Goal: Ask a question: Seek information or help from site administrators or community

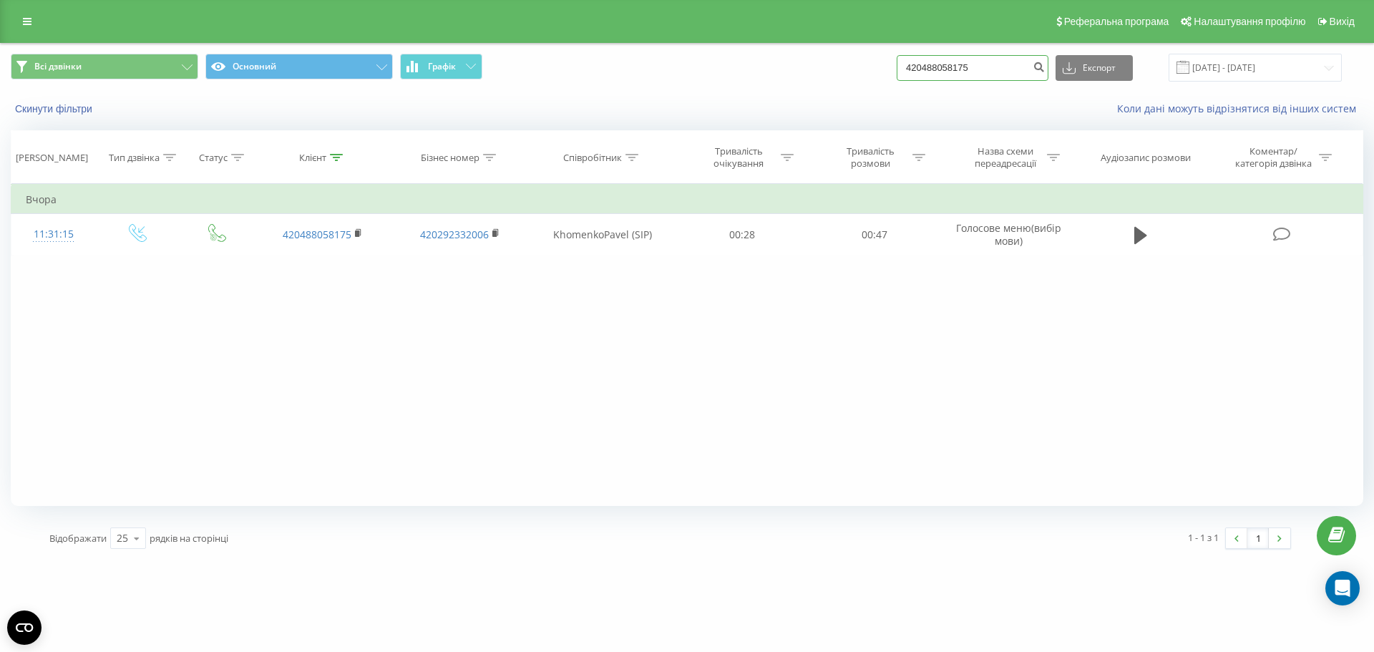
drag, startPoint x: 1005, startPoint y: 67, endPoint x: 794, endPoint y: 66, distance: 210.4
click at [760, 67] on div "Всі дзвінки Основний Графік 420488058175 Експорт .csv .xls .xlsx 20.05.2025 - 2…" at bounding box center [687, 68] width 1353 height 28
paste input "8577976121"
type input "48577976121"
click at [1045, 67] on icon "submit" at bounding box center [1039, 65] width 12 height 9
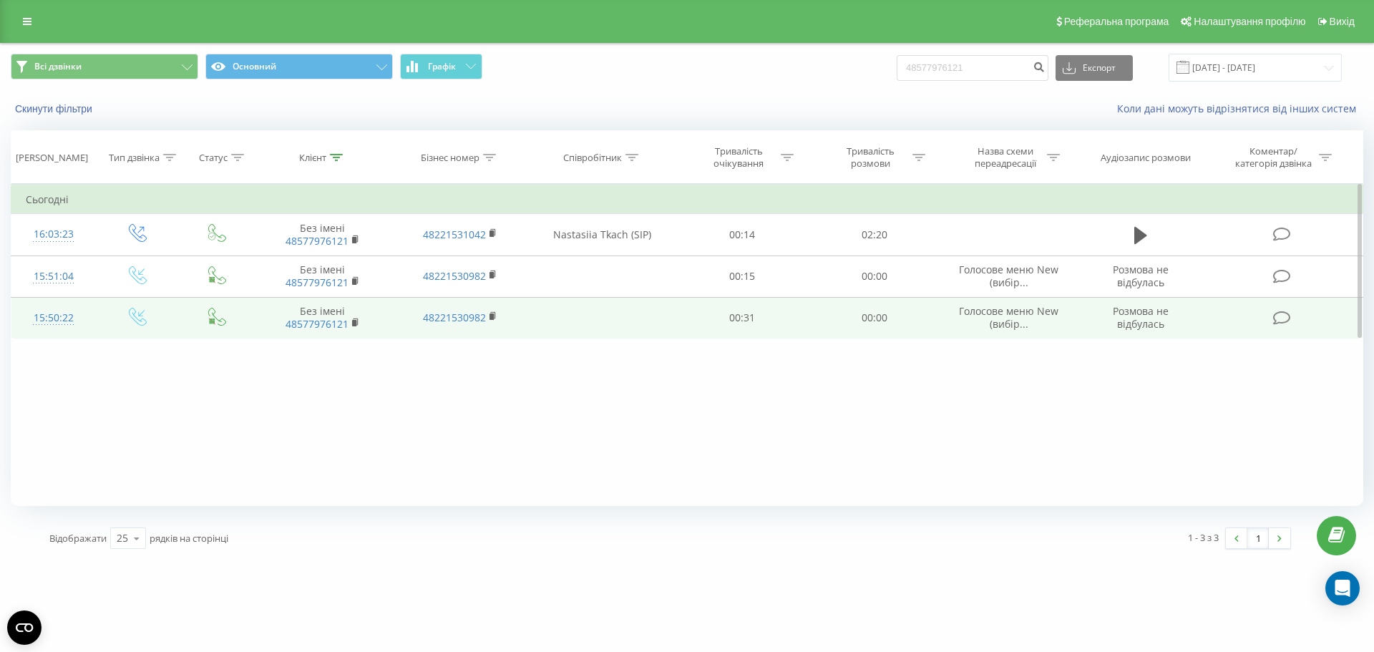
click at [58, 319] on div "15:50:22" at bounding box center [54, 318] width 56 height 28
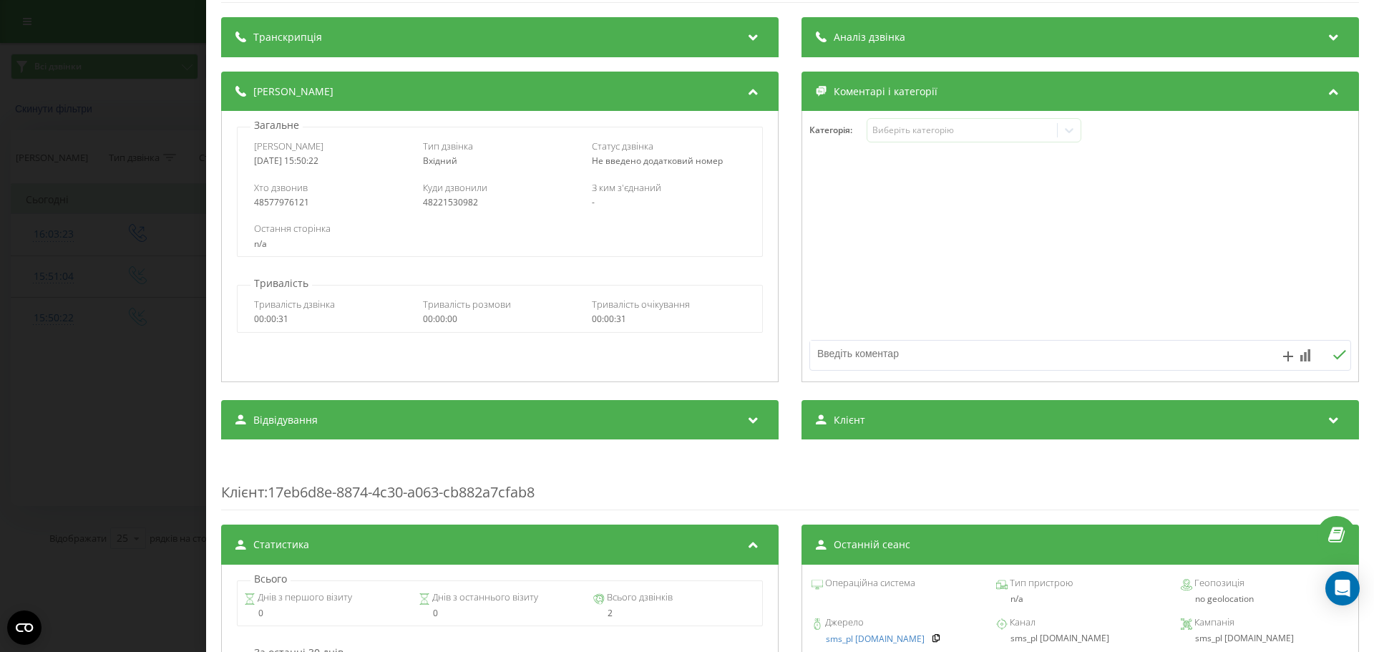
scroll to position [143, 0]
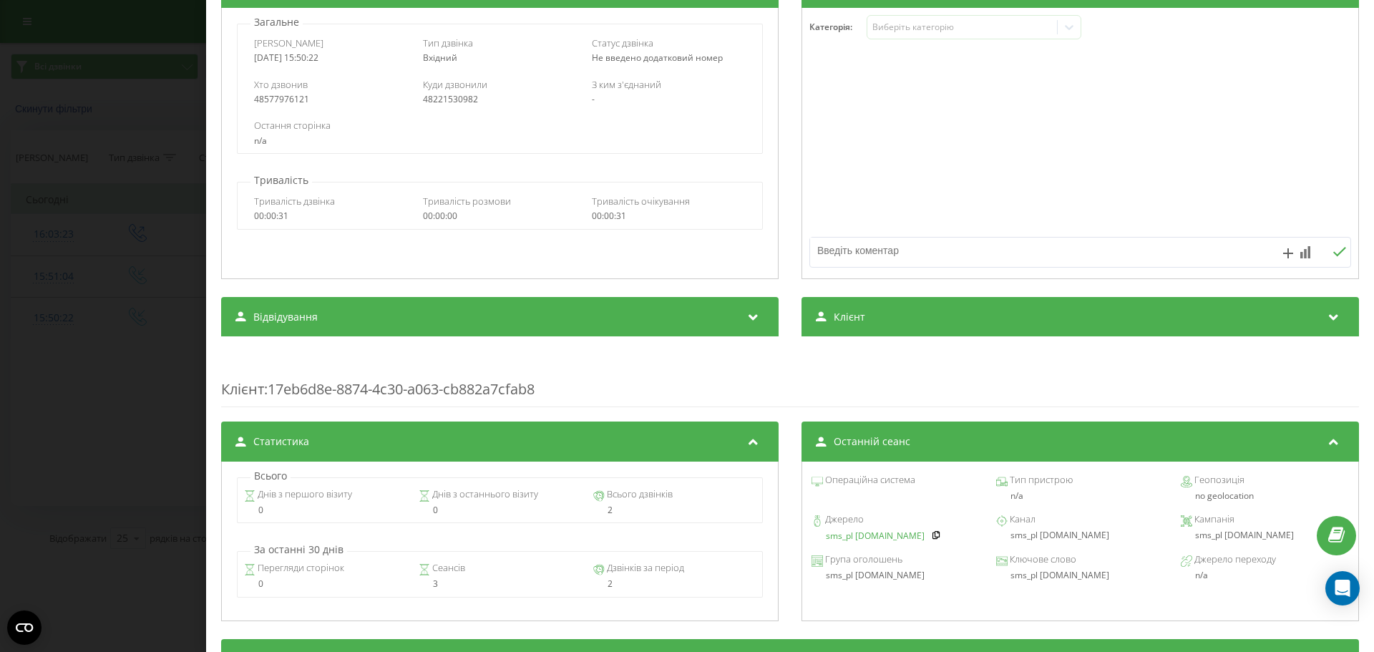
click at [890, 538] on link "sms_pl oazis-park.pl" at bounding box center [875, 536] width 99 height 10
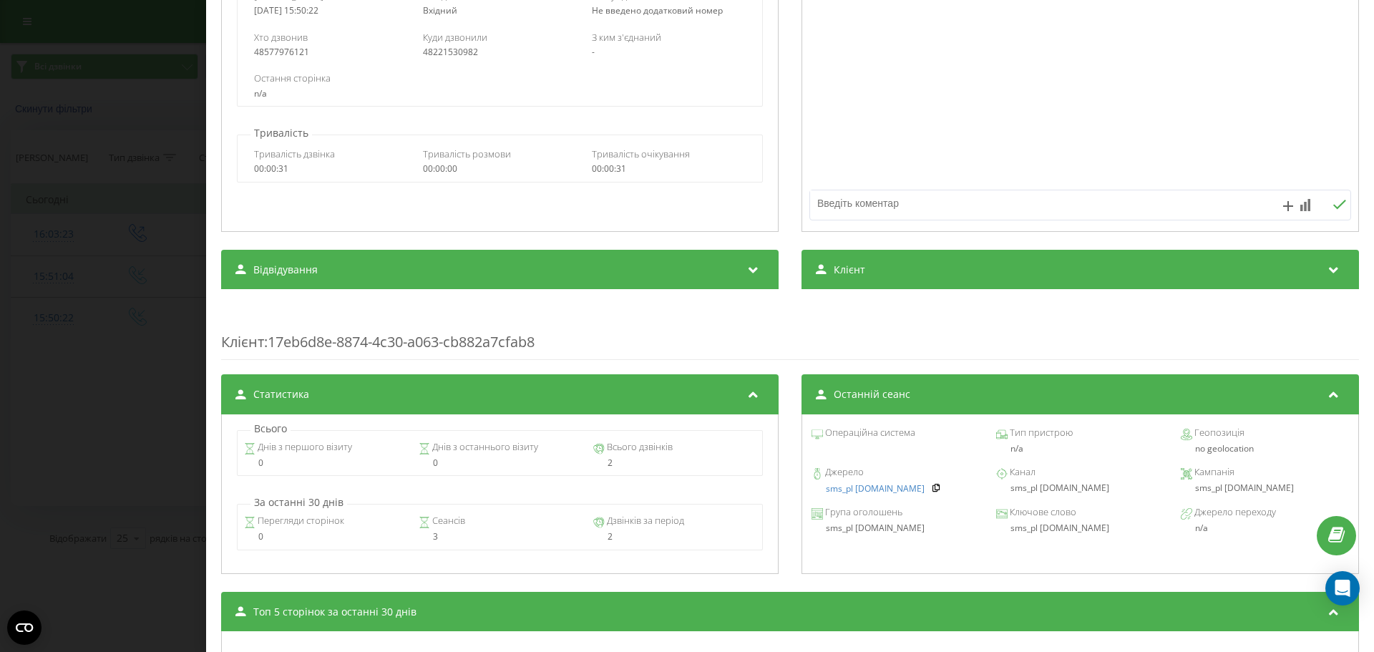
scroll to position [215, 0]
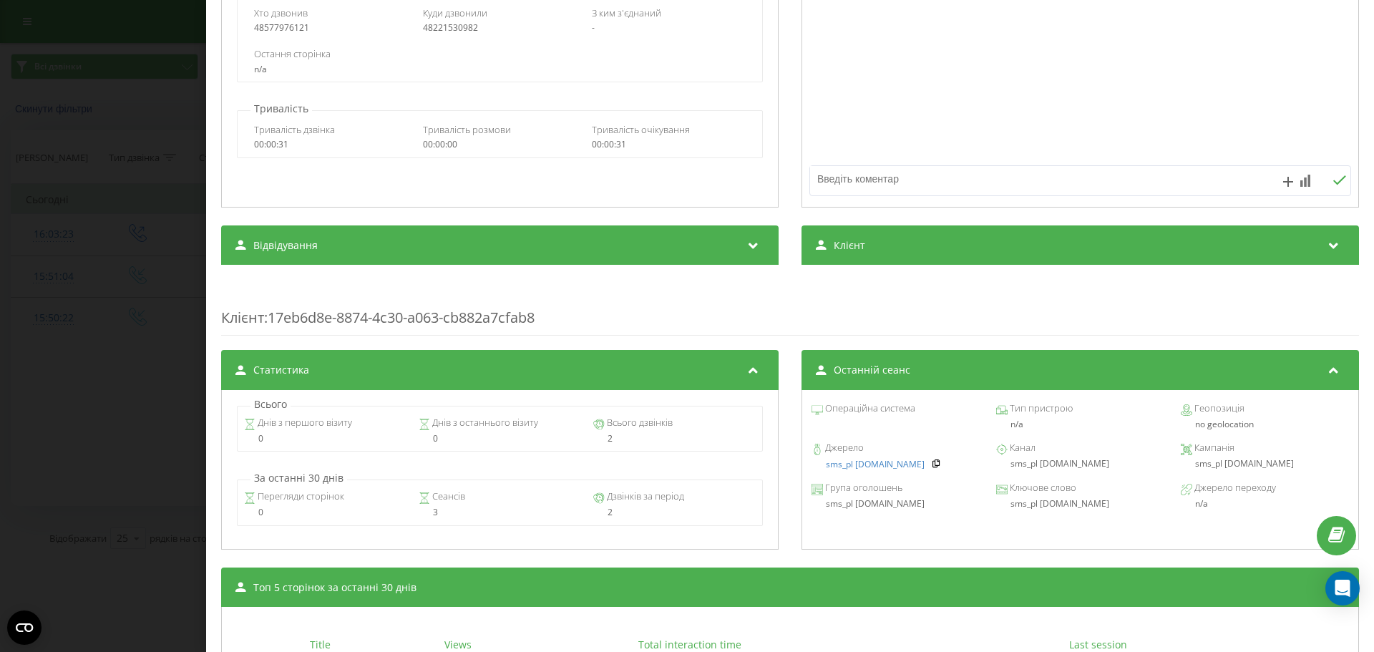
click at [1212, 466] on div "sms_pl oazis-park.pl" at bounding box center [1265, 464] width 168 height 10
click at [159, 48] on div "Дзвінок : ua1_-1755697822.1409947 Транскрипція Для AI-аналізу майбутніх дзвінкі…" at bounding box center [687, 326] width 1374 height 652
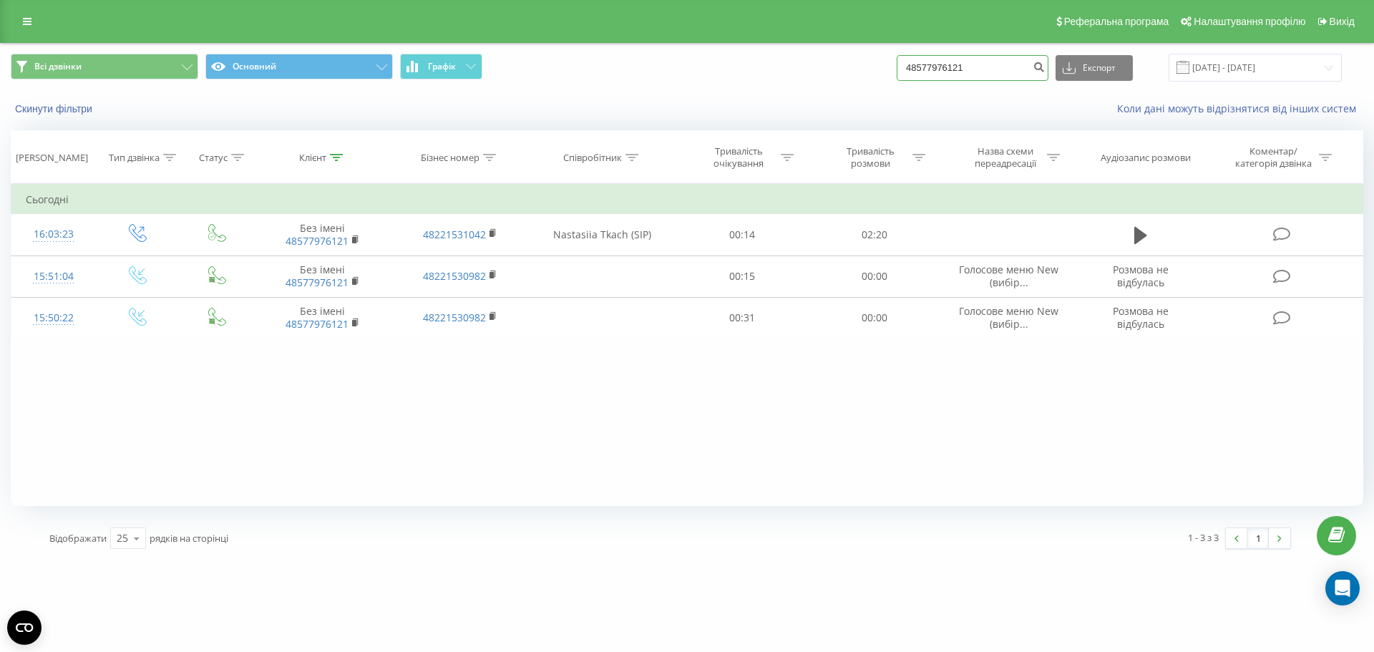
drag, startPoint x: 1004, startPoint y: 69, endPoint x: 835, endPoint y: 67, distance: 169.6
click at [835, 67] on div "Всі дзвінки Основний Графік 48577976121 Експорт .csv .xls .xlsx 20.05.2025 - 20…" at bounding box center [687, 68] width 1353 height 28
paste input "8267976"
type input "48578267976"
click at [1045, 69] on icon "submit" at bounding box center [1039, 65] width 12 height 9
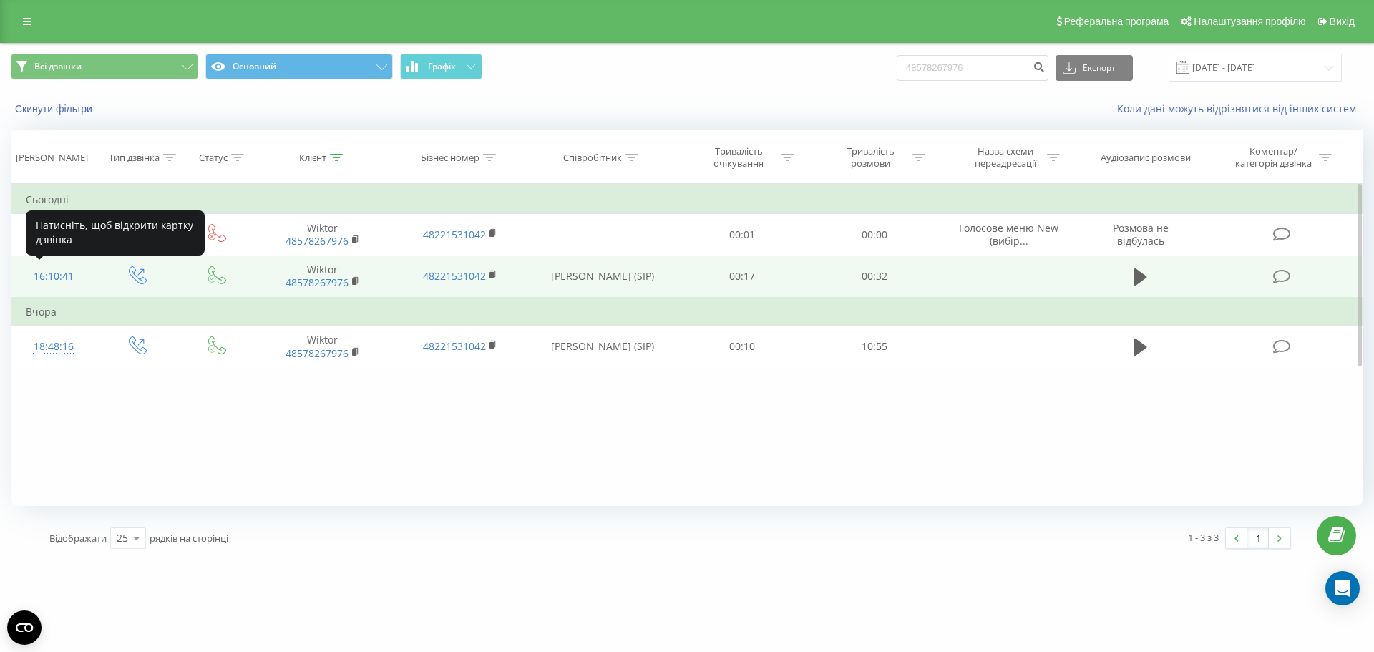
click at [44, 280] on div "16:10:41" at bounding box center [54, 277] width 56 height 28
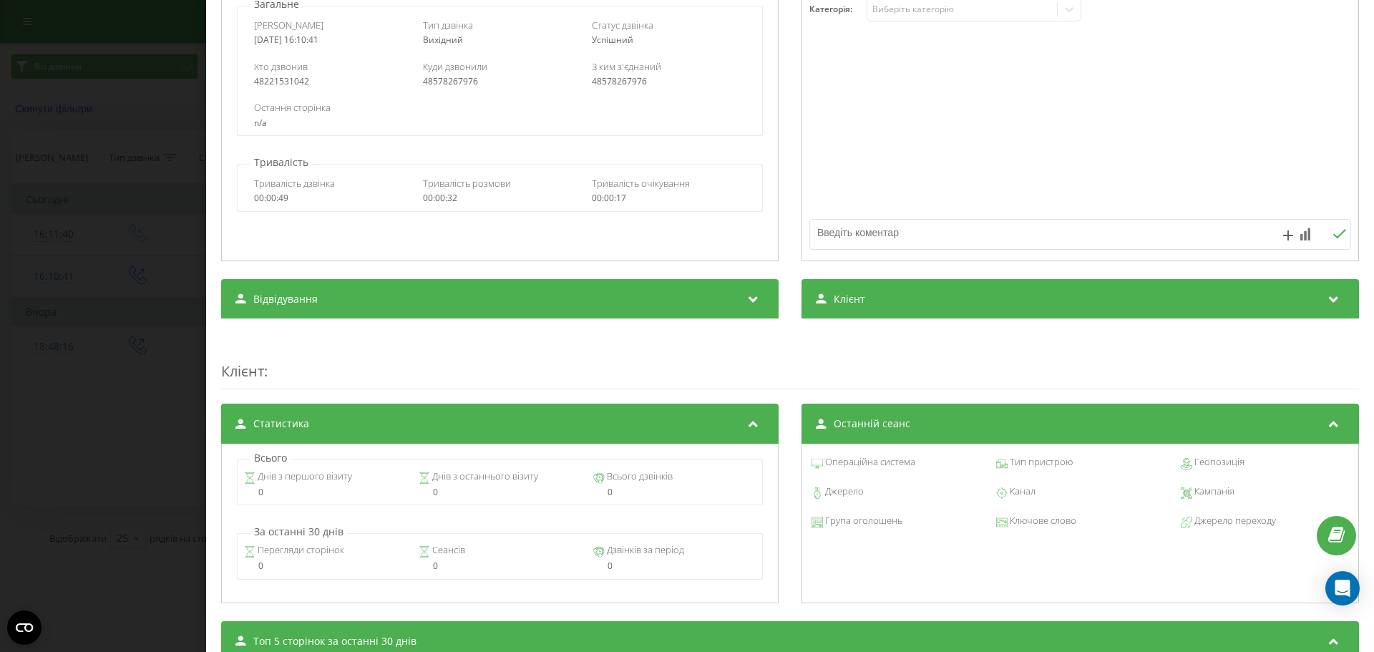
scroll to position [166, 0]
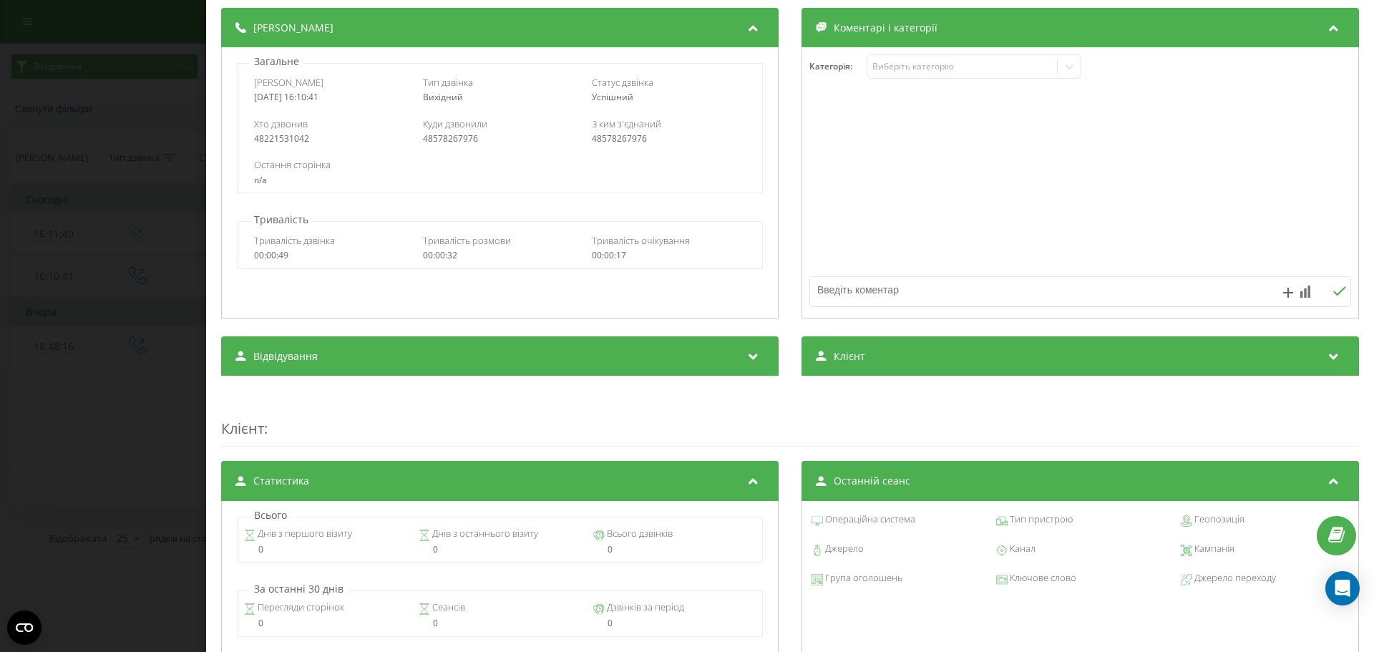
click at [127, 89] on div "Дзвінок : ua11_-1755699041.1626933 1 x - 00:25 00:00 00:00 Транскрипція Для AI-…" at bounding box center [687, 326] width 1374 height 652
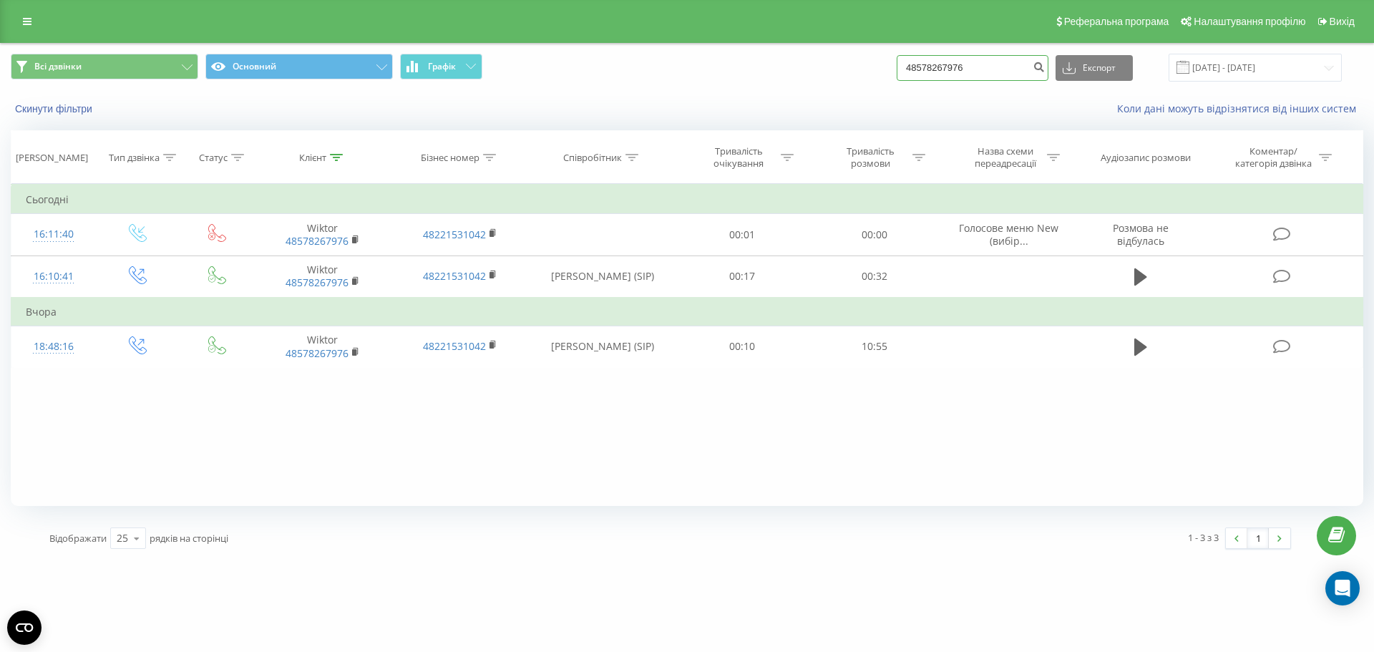
drag, startPoint x: 989, startPoint y: 58, endPoint x: 784, endPoint y: 59, distance: 204.7
click at [784, 59] on div "Всі дзвінки Основний Графік 48578267976 Експорт .csv .xls .xlsx 20.05.2025 - 20…" at bounding box center [687, 68] width 1353 height 28
paste input "4371589"
type input "48574371589"
click at [1045, 69] on icon "submit" at bounding box center [1039, 65] width 12 height 9
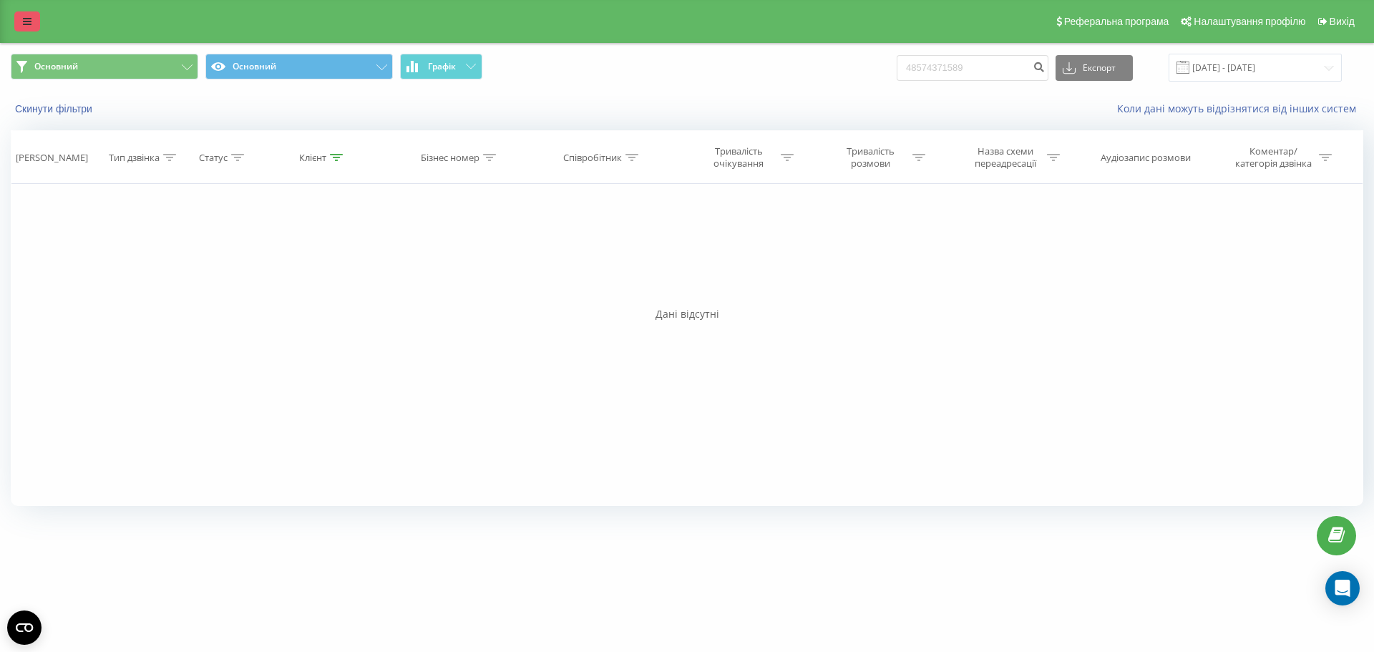
click at [25, 19] on icon at bounding box center [27, 21] width 9 height 10
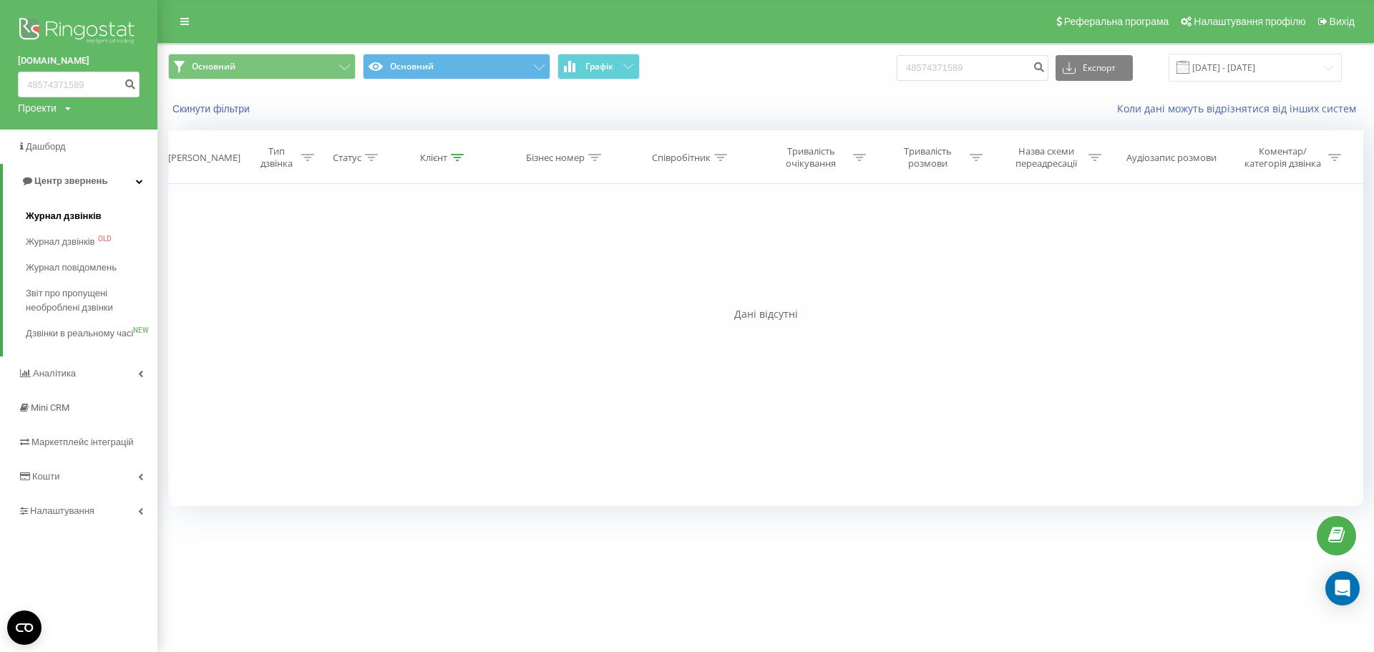
click at [60, 218] on span "Журнал дзвінків" at bounding box center [64, 216] width 76 height 14
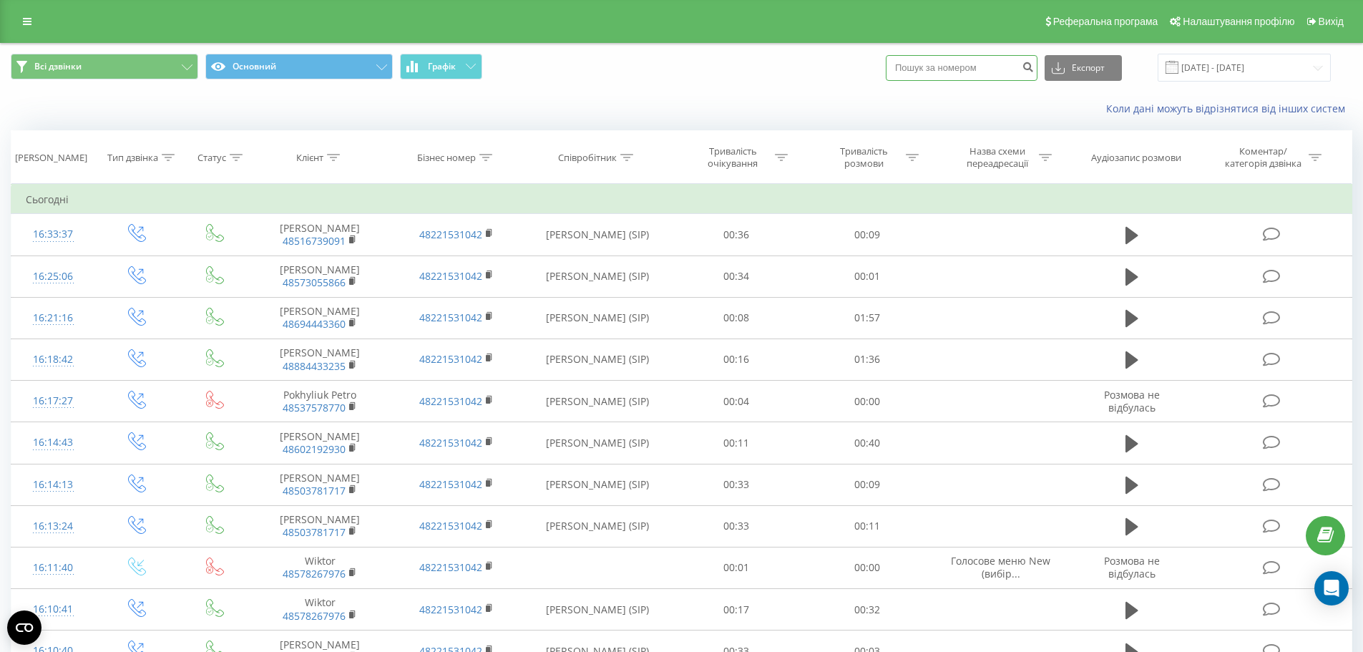
click at [940, 69] on input at bounding box center [962, 68] width 152 height 26
paste input "48574371589"
type input "48574371589"
click at [1034, 69] on icon "submit" at bounding box center [1028, 65] width 12 height 9
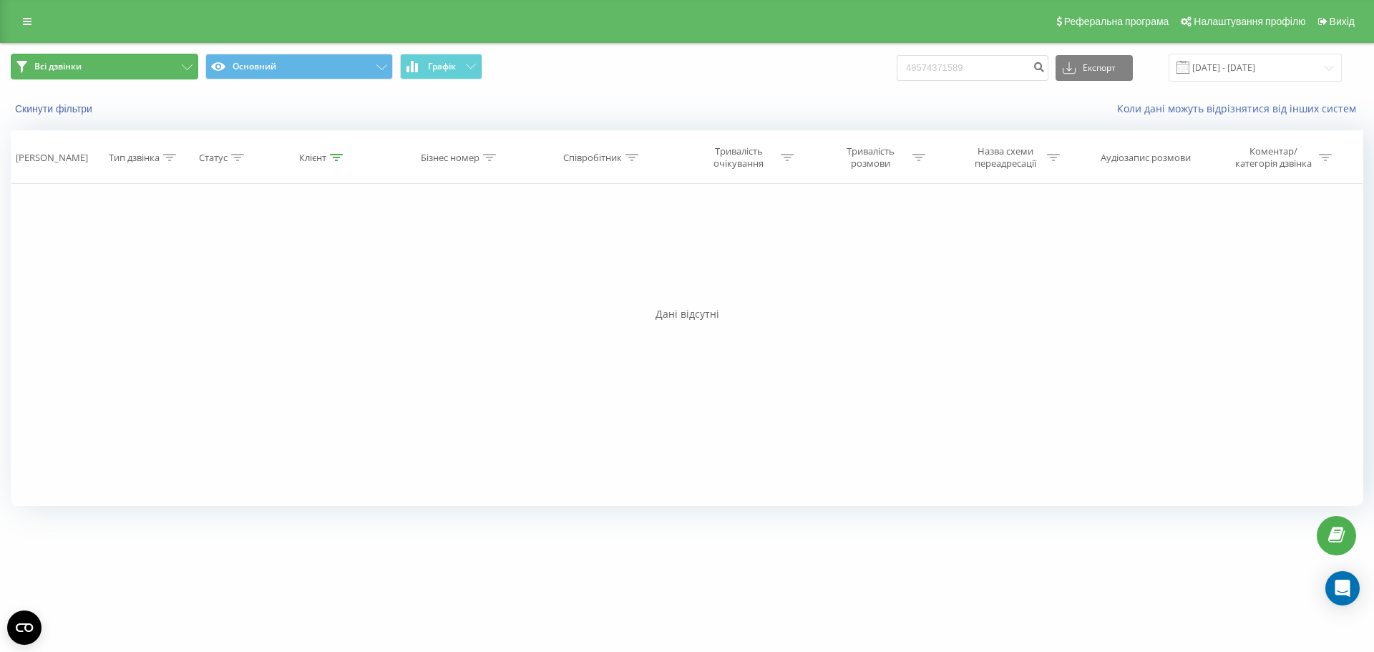
click at [87, 77] on button "Всі дзвінки" at bounding box center [105, 67] width 188 height 26
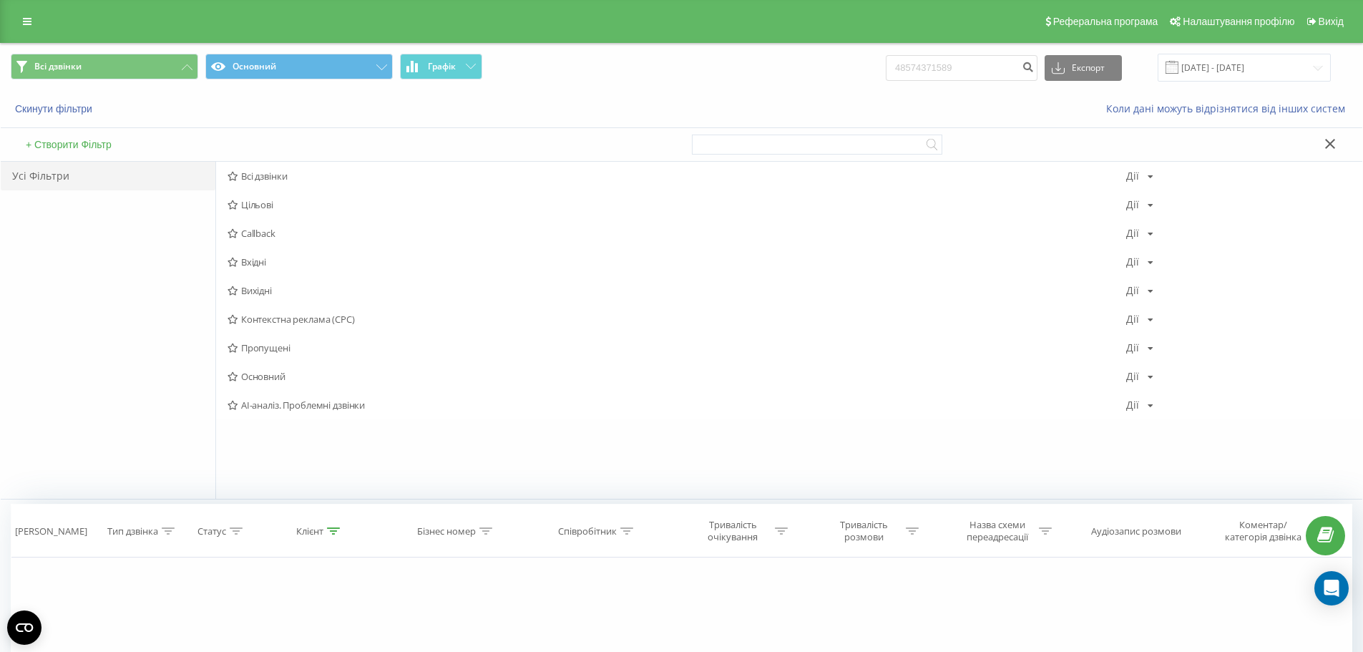
click at [89, 79] on span "Всі дзвінки Основний Графік" at bounding box center [341, 68] width 661 height 28
click at [30, 22] on icon at bounding box center [27, 21] width 9 height 10
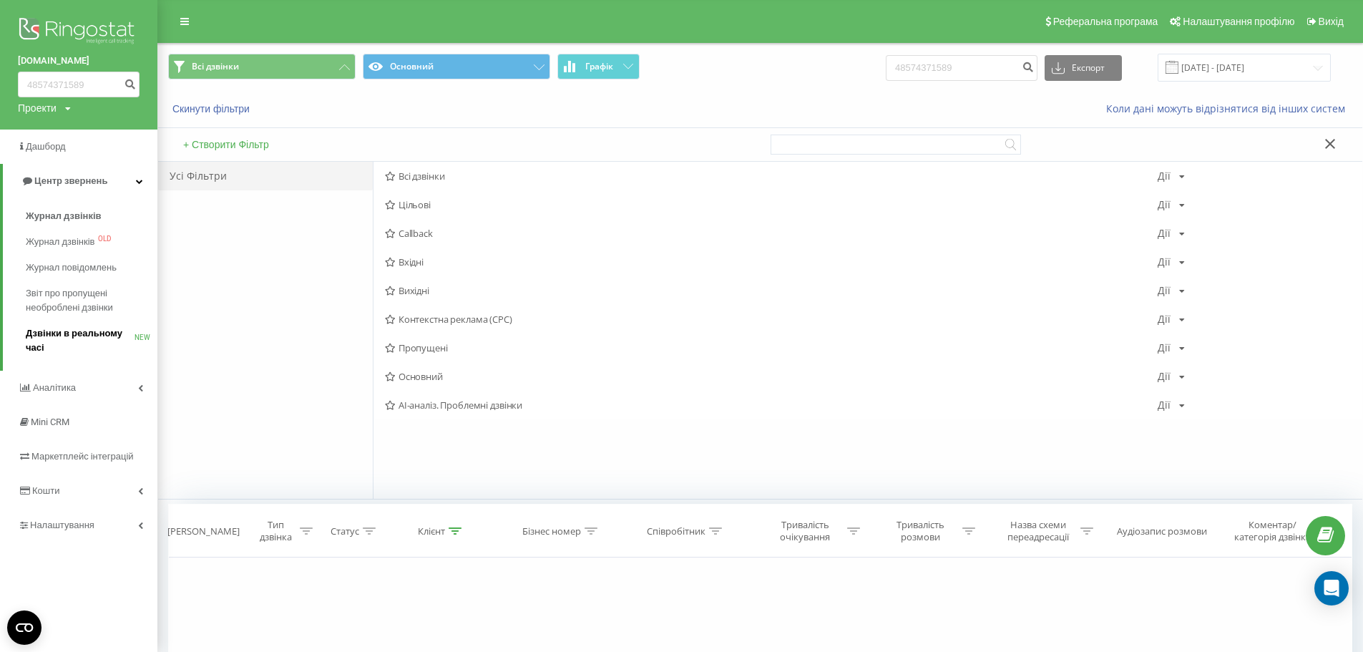
click at [82, 343] on span "Дзвінки в реальному часі" at bounding box center [80, 340] width 109 height 29
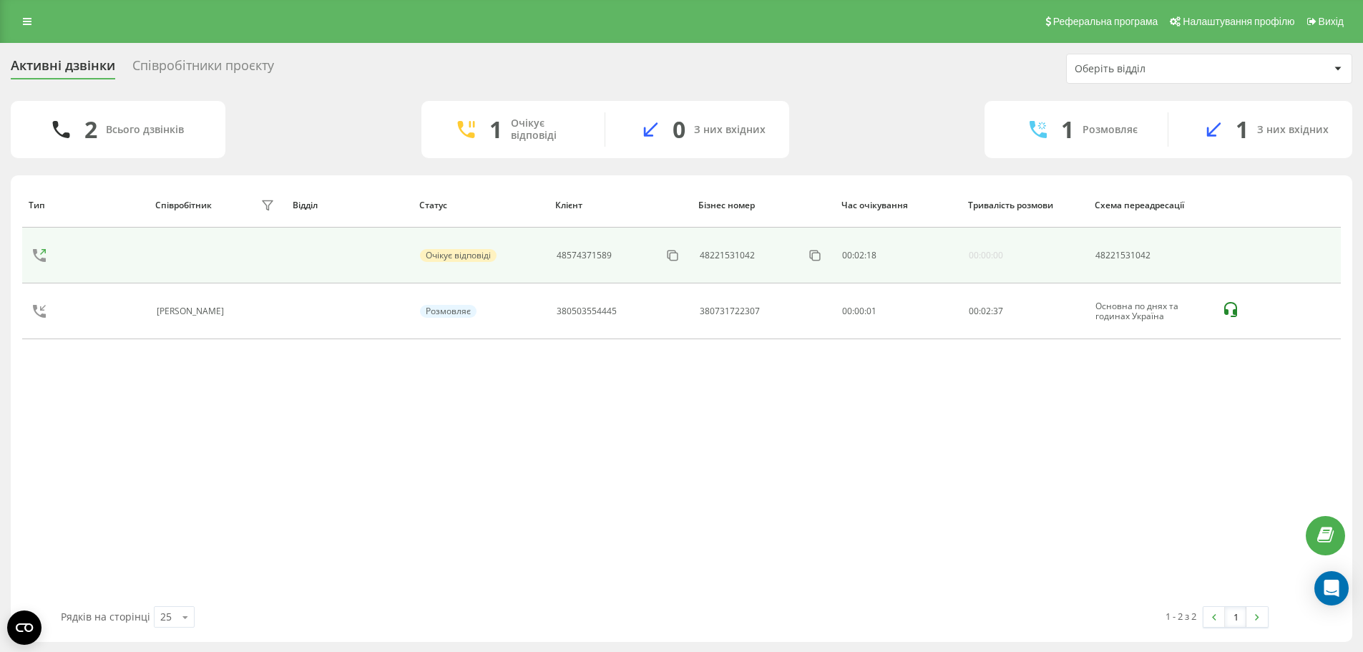
click at [165, 258] on td at bounding box center [217, 256] width 137 height 56
click at [308, 264] on td at bounding box center [349, 256] width 127 height 56
click at [611, 256] on div "48574371589" at bounding box center [584, 256] width 55 height 10
click at [420, 262] on td "Очікує відповіді" at bounding box center [480, 256] width 137 height 56
click at [479, 256] on div "Очікує відповіді" at bounding box center [458, 255] width 77 height 13
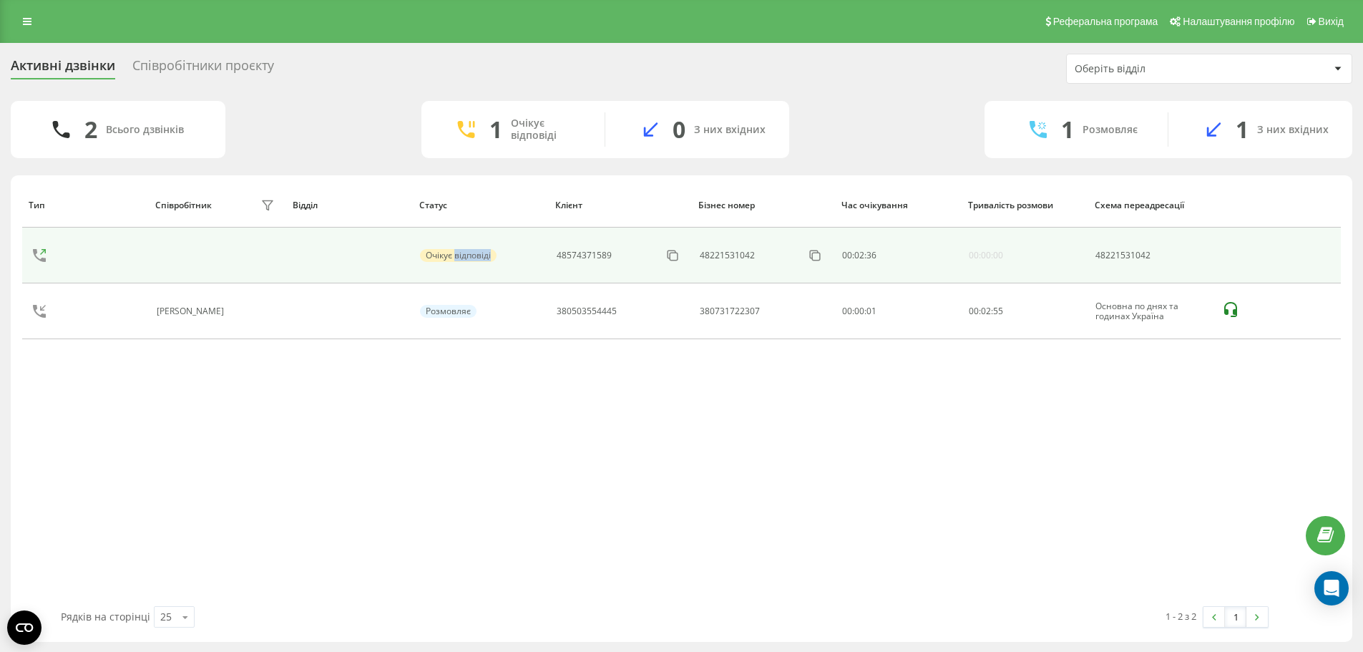
click at [479, 256] on div "Очікує відповіді" at bounding box center [458, 255] width 77 height 13
click at [502, 254] on div "Очікує відповіді" at bounding box center [480, 255] width 121 height 13
click at [408, 255] on td at bounding box center [349, 256] width 127 height 56
click at [408, 253] on td at bounding box center [349, 256] width 127 height 56
click at [429, 249] on div "Очікує відповіді" at bounding box center [458, 255] width 77 height 13
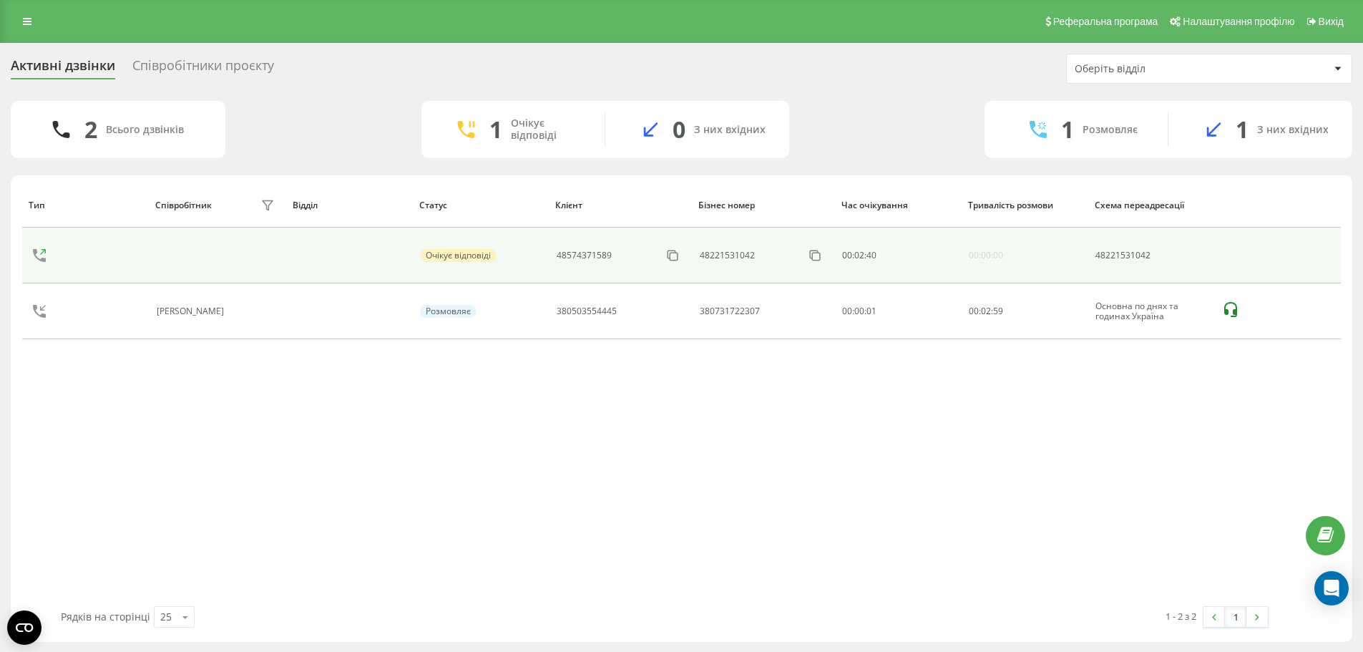
click at [507, 249] on div "Очікує відповіді" at bounding box center [480, 255] width 121 height 13
click at [862, 256] on span "03" at bounding box center [860, 255] width 10 height 12
click at [1024, 267] on td "00:00:00" at bounding box center [1024, 256] width 127 height 56
click at [461, 256] on div "Очікує відповіді" at bounding box center [458, 255] width 77 height 13
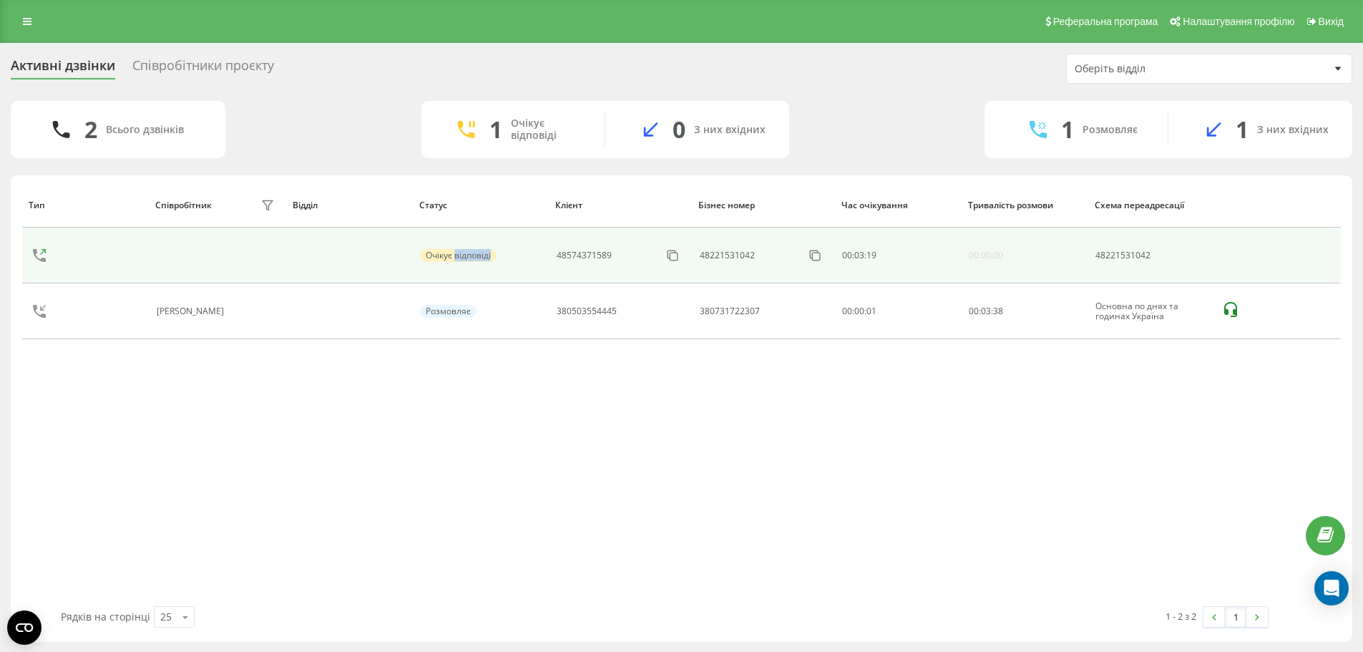
drag, startPoint x: 461, startPoint y: 256, endPoint x: 315, endPoint y: 251, distance: 146.1
click at [462, 256] on div "Очікує відповіді" at bounding box center [458, 255] width 77 height 13
click at [223, 250] on td at bounding box center [217, 256] width 137 height 56
click at [578, 260] on div "48574371589" at bounding box center [584, 256] width 55 height 10
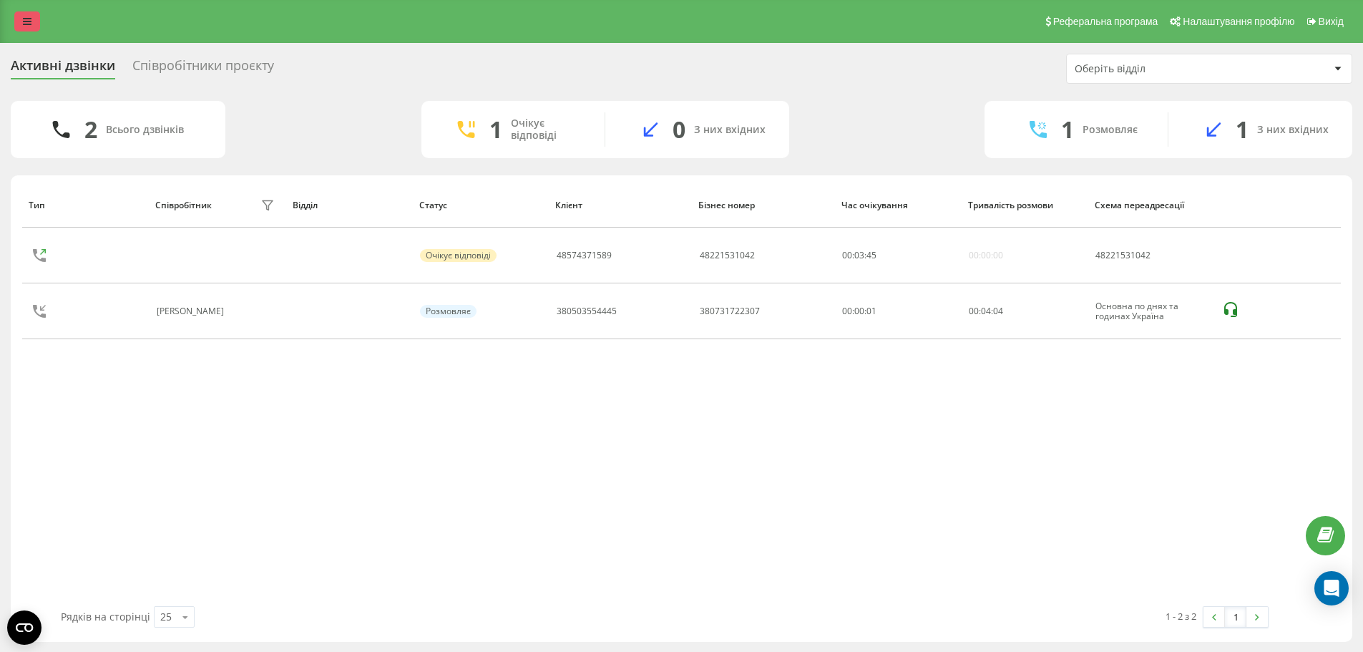
click at [30, 15] on link at bounding box center [27, 21] width 26 height 20
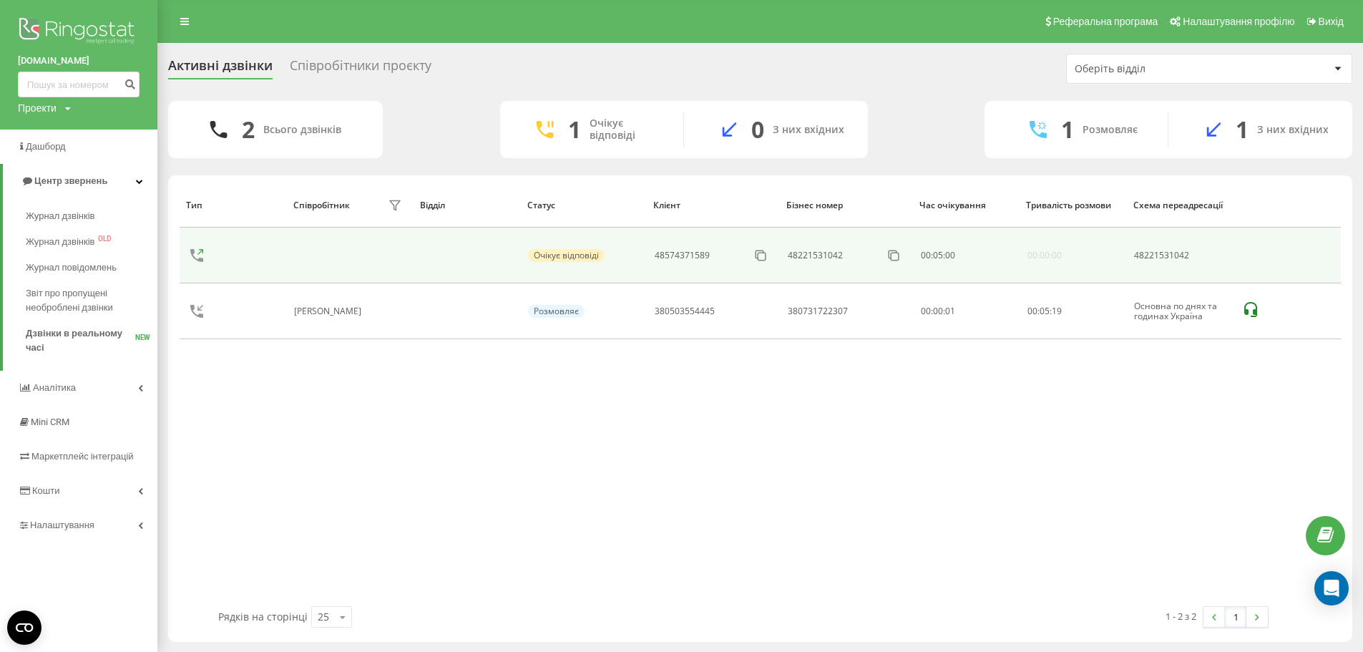
click at [197, 259] on icon at bounding box center [196, 255] width 13 height 13
click at [198, 253] on icon at bounding box center [197, 255] width 34 height 34
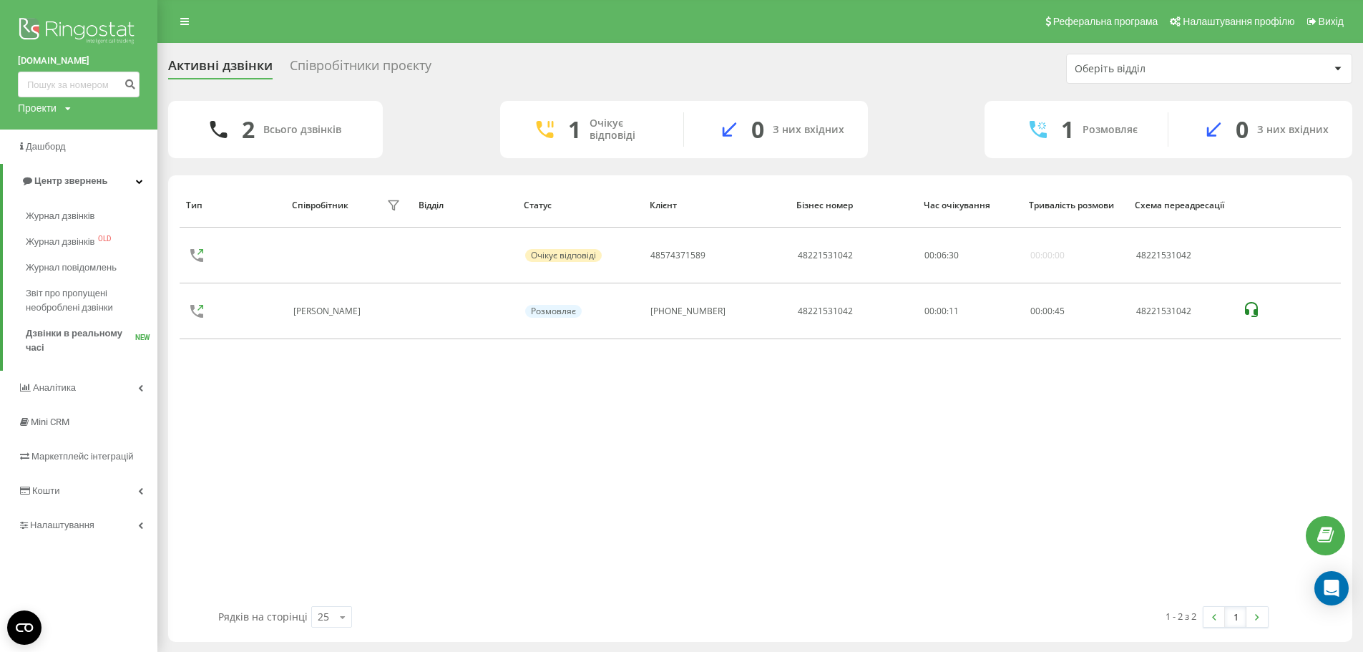
click at [1331, 545] on link at bounding box center [1325, 535] width 39 height 39
click at [1340, 593] on div "Open Intercom Messenger" at bounding box center [1332, 589] width 38 height 38
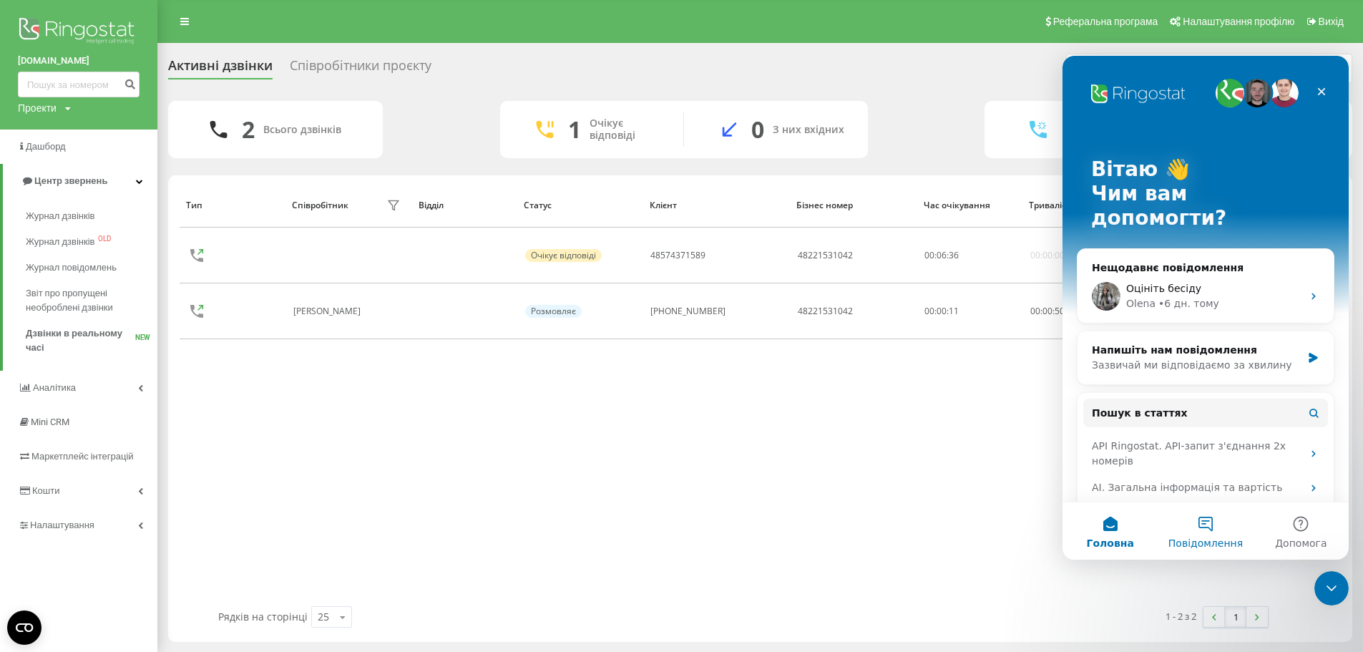
click at [1169, 520] on button "Повідомлення" at bounding box center [1205, 530] width 95 height 57
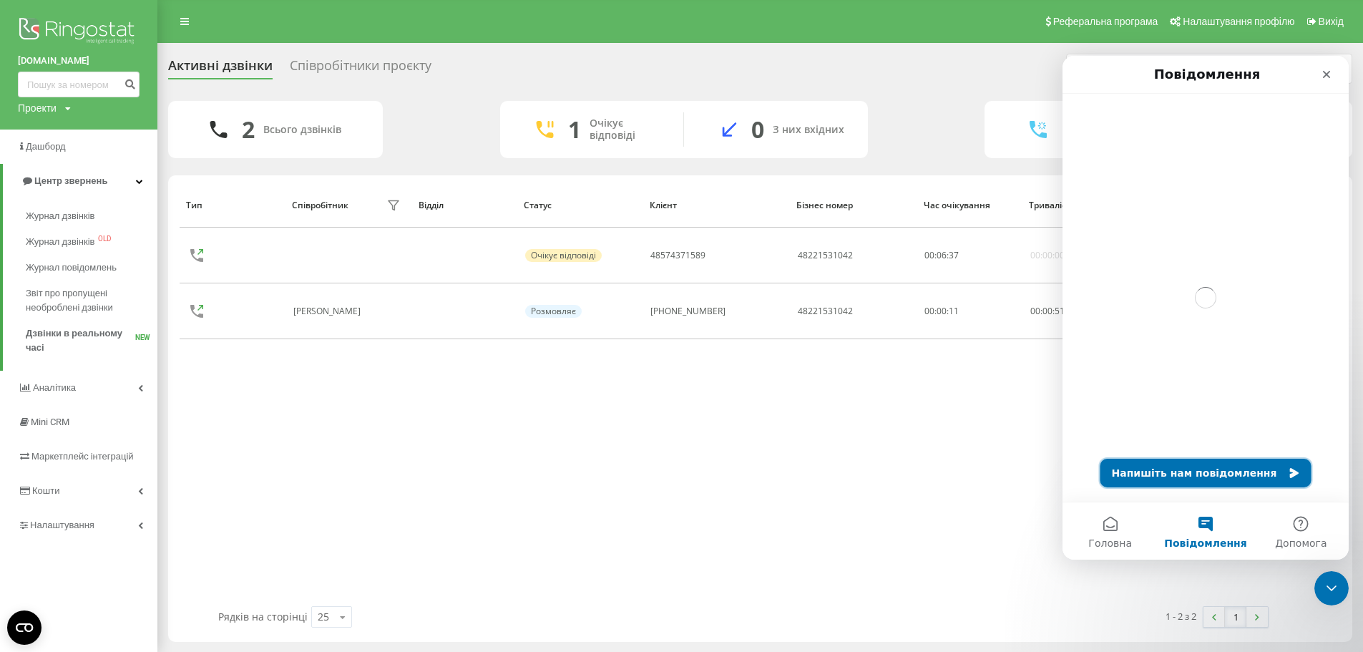
click at [1200, 473] on button "Напишіть нам повідомлення" at bounding box center [1206, 473] width 211 height 29
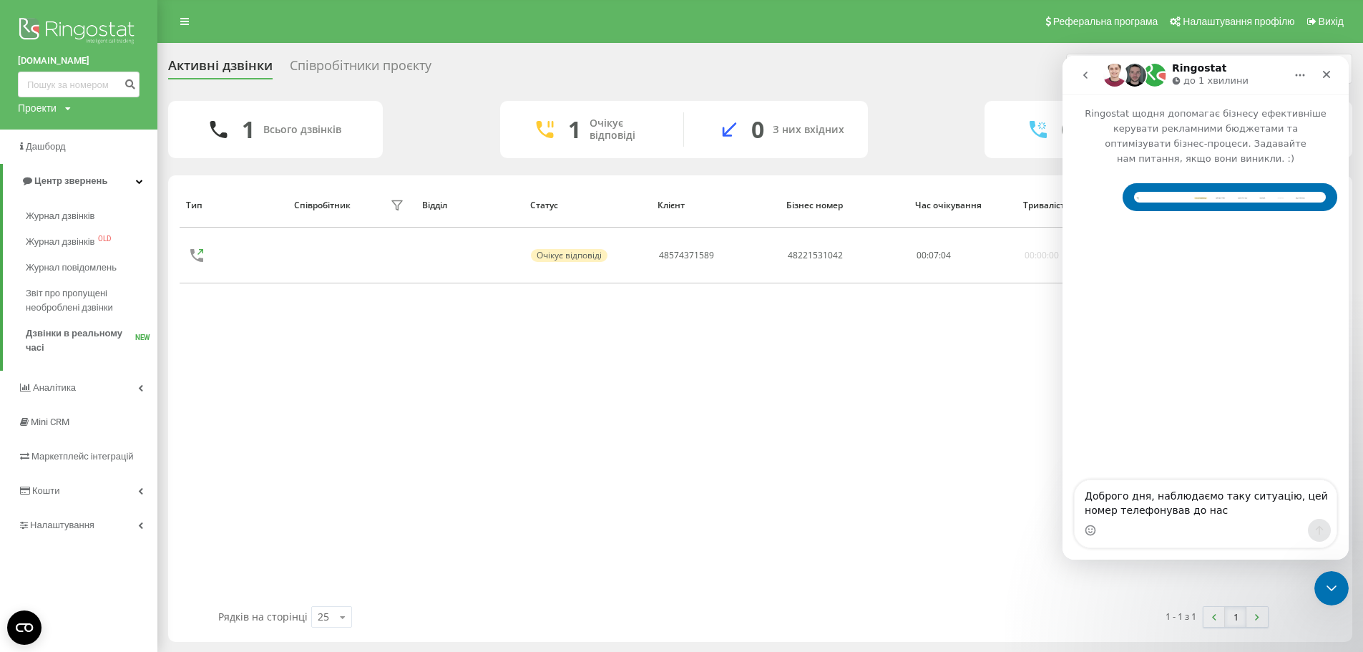
type textarea "Доброго дня, наблюдаємо таку ситуацію, цей номер телефонував до нас"
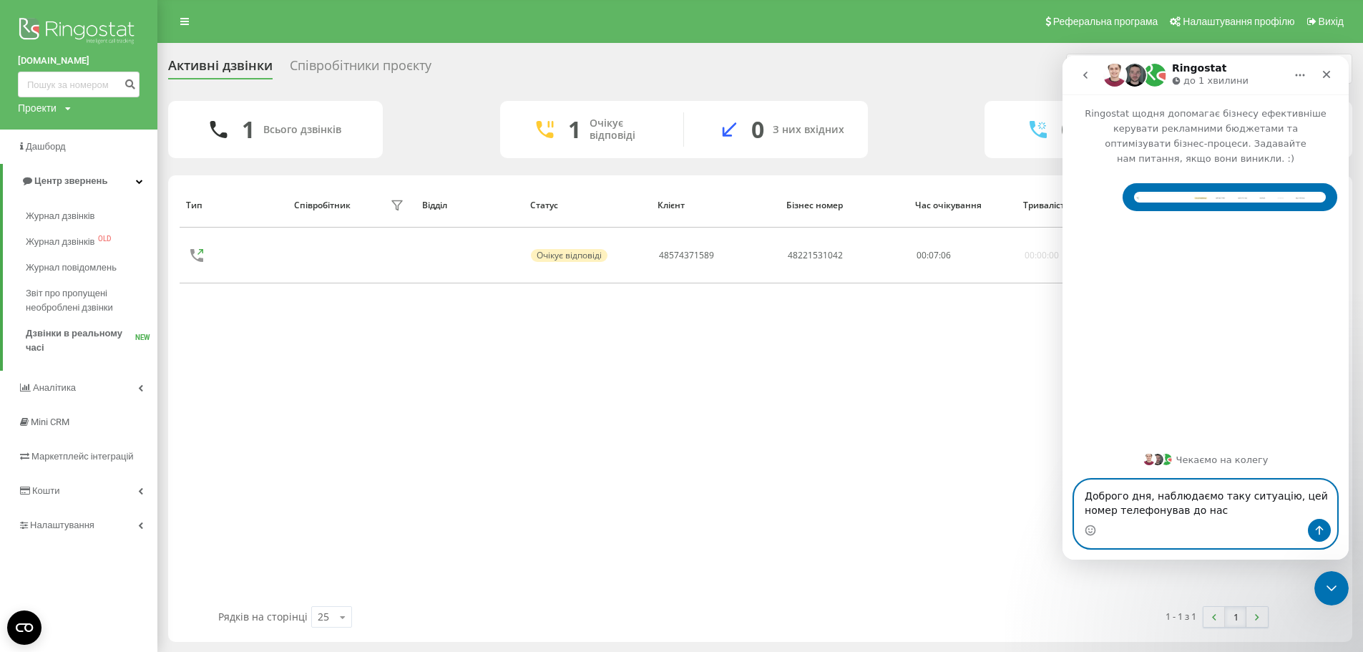
click at [1208, 510] on textarea "Доброго дня, наблюдаємо таку ситуацію, цей номер телефонував до нас" at bounding box center [1206, 499] width 262 height 39
paste textarea "48574371589"
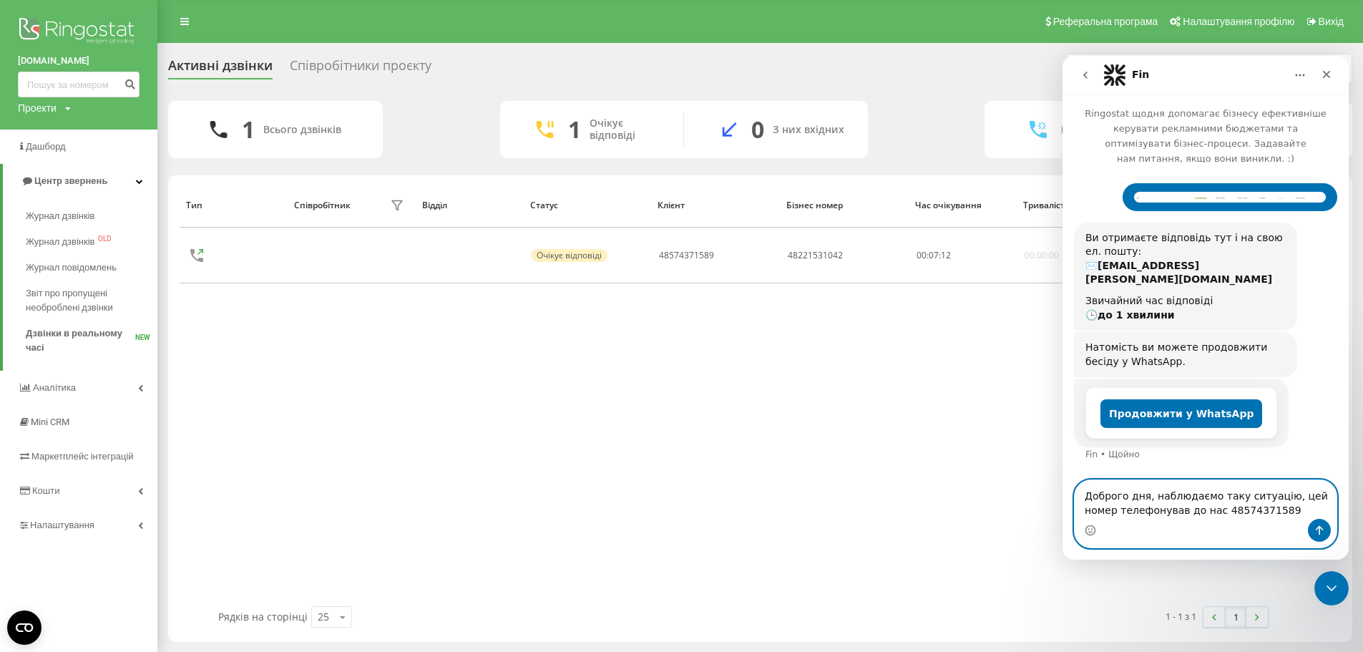
click at [1180, 510] on textarea "Доброго дня, наблюдаємо таку ситуацію, цей номер телефонував до нас 48574371589" at bounding box center [1206, 499] width 262 height 39
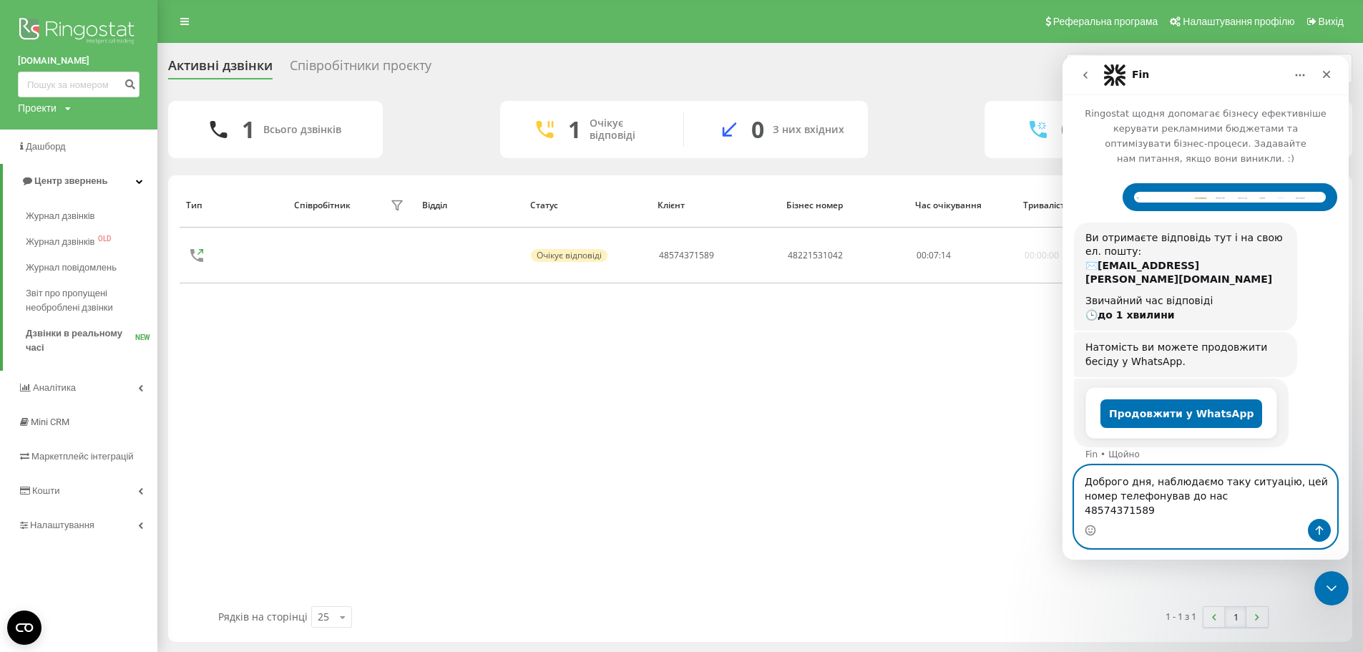
click at [1192, 499] on textarea "Доброго дня, наблюдаємо таку ситуацію, цей номер телефонував до нас 48574371589" at bounding box center [1206, 492] width 262 height 53
paste textarea "[DATE] 16:35:19"
type textarea "Доброго дня, наблюдаємо таку ситуацію, цей номер телефонував до нас 2025-08-20 …"
click at [1326, 530] on button "Надіслати повідомлення…" at bounding box center [1319, 530] width 23 height 23
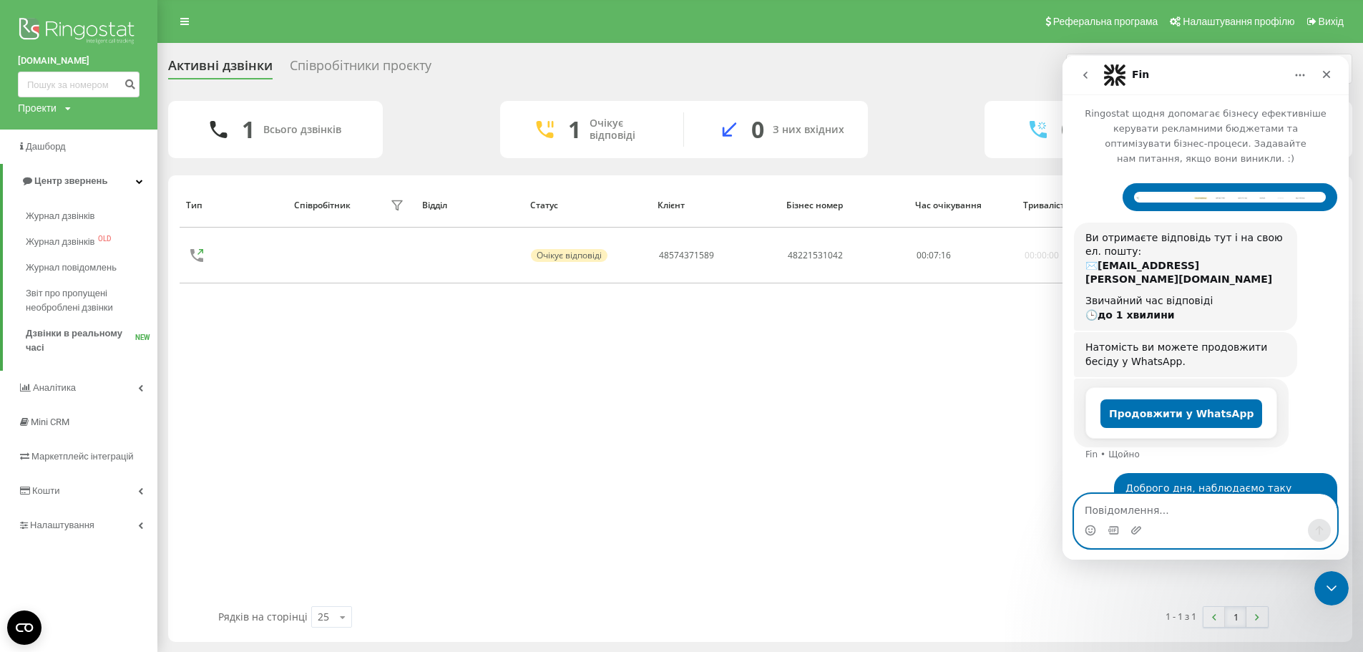
scroll to position [39, 0]
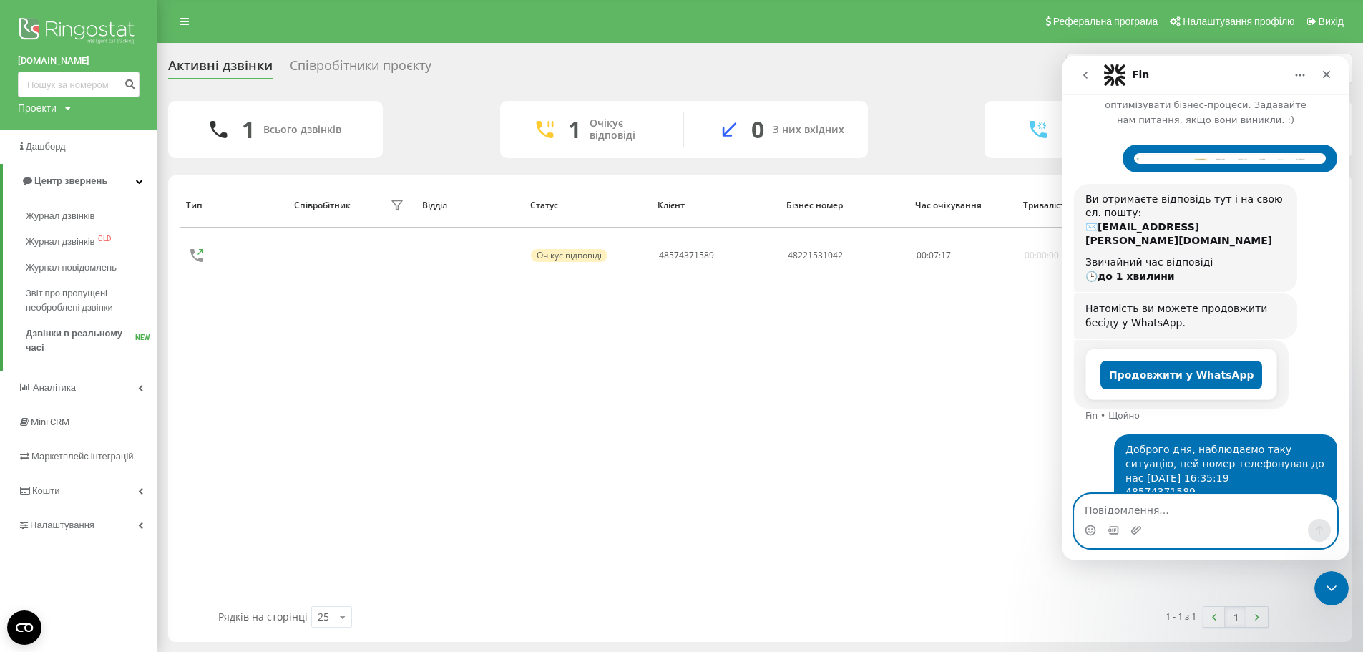
click at [1135, 508] on textarea "Повідомлення..." at bounding box center [1206, 507] width 262 height 24
type textarea "І"
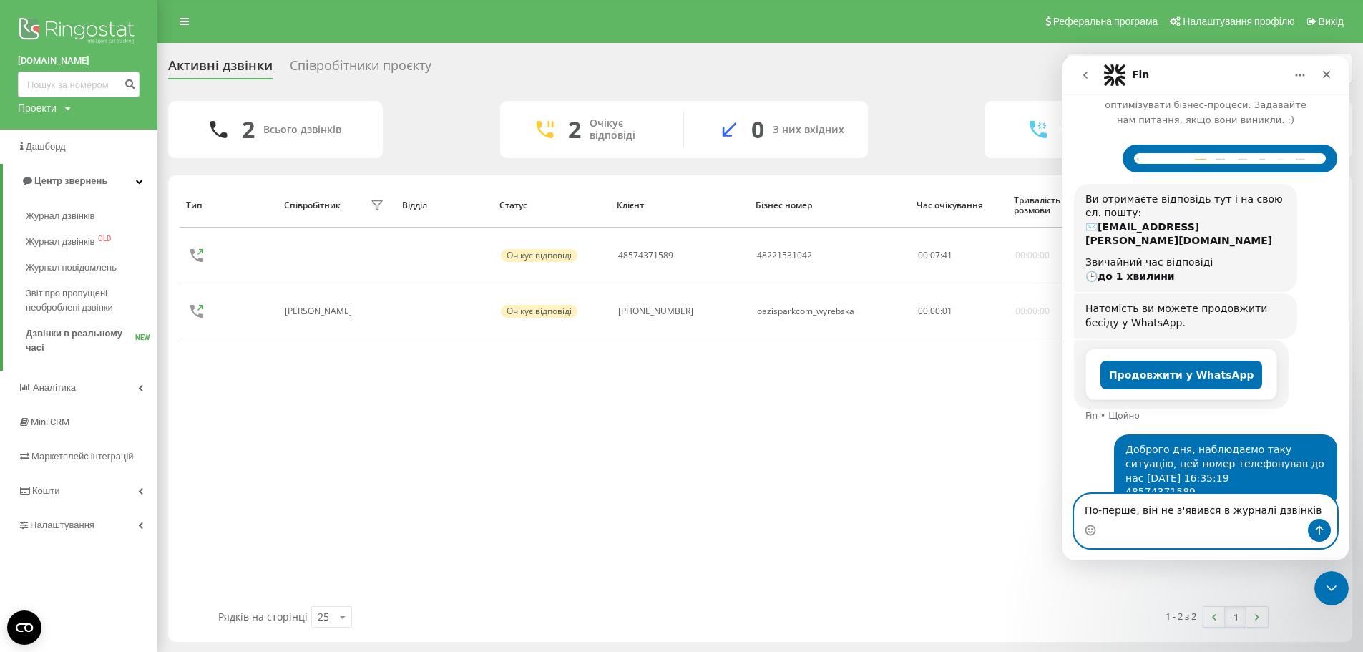
type textarea "По-перше, він не з'явився в журналі дзвінків"
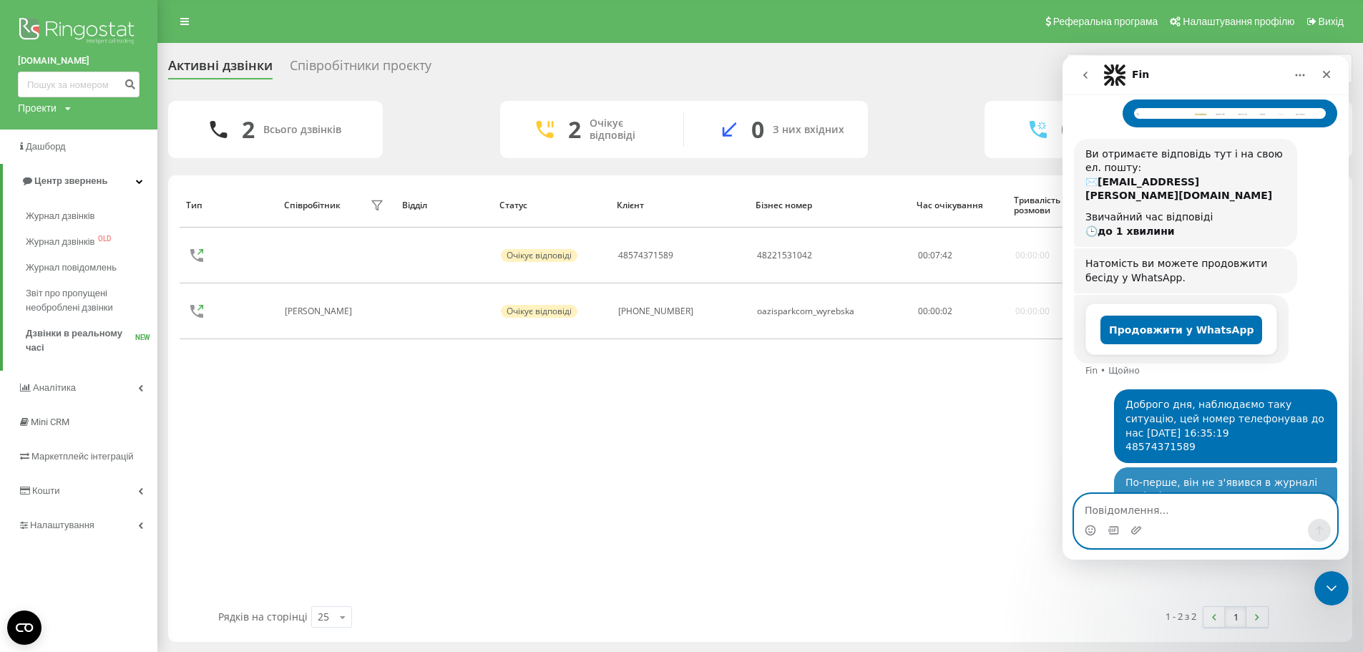
scroll to position [85, 0]
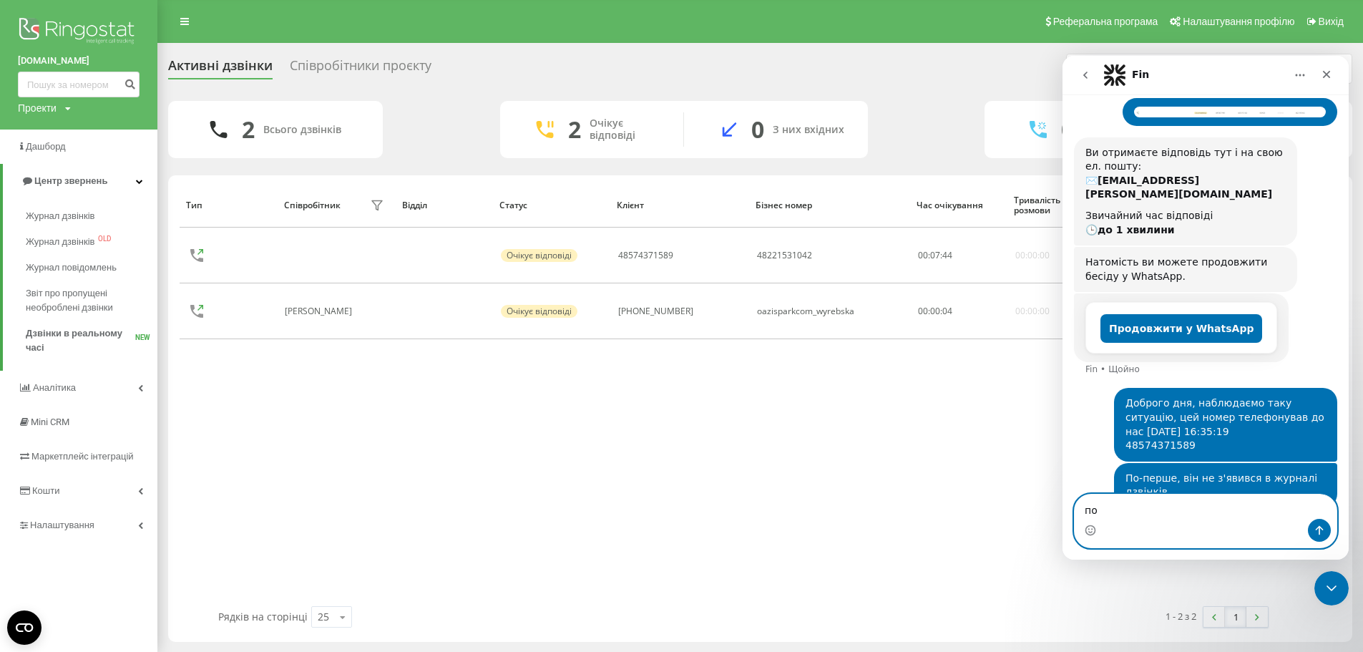
type textarea "п"
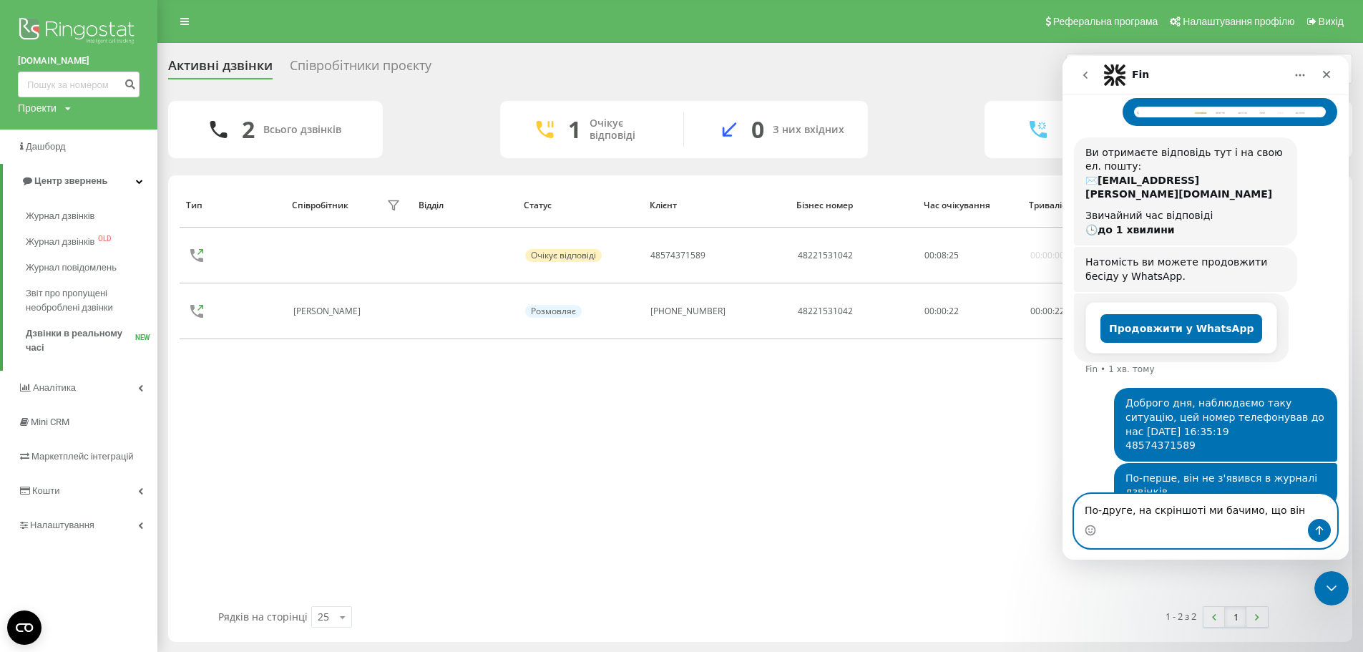
click at [1283, 509] on textarea "По-друге, на скріншоті ми бачимо, що він" at bounding box center [1206, 507] width 262 height 24
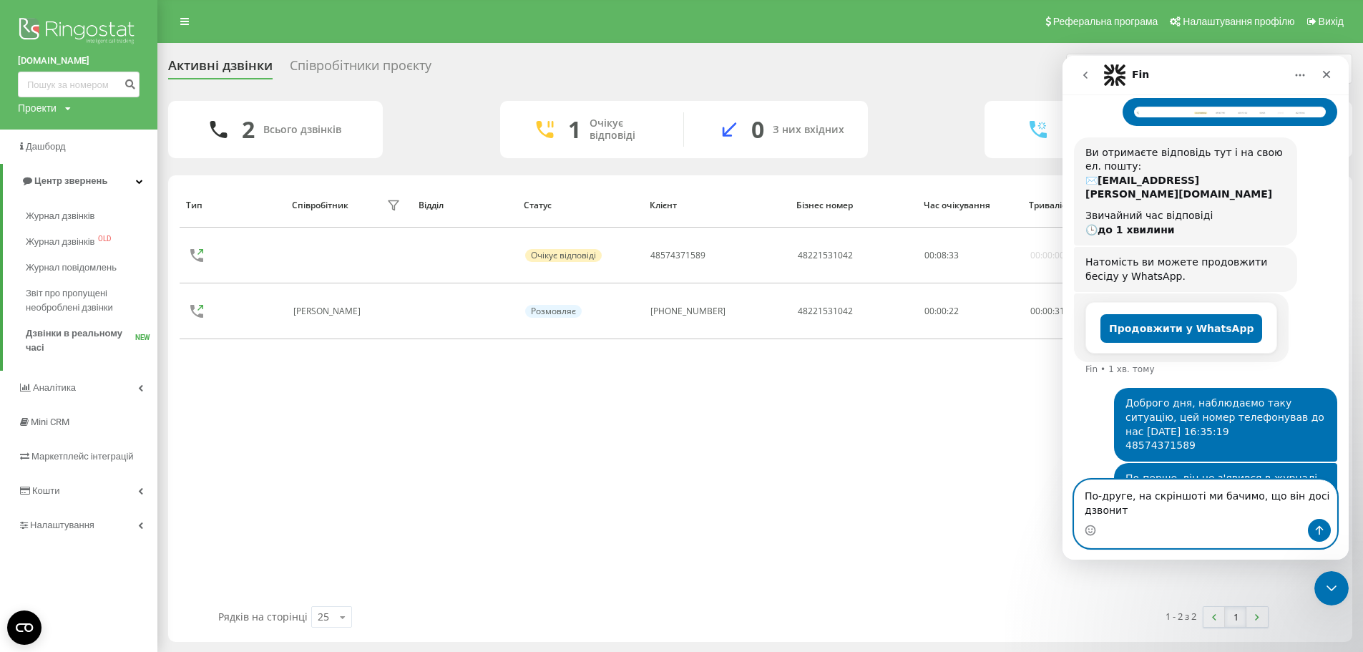
scroll to position [99, 0]
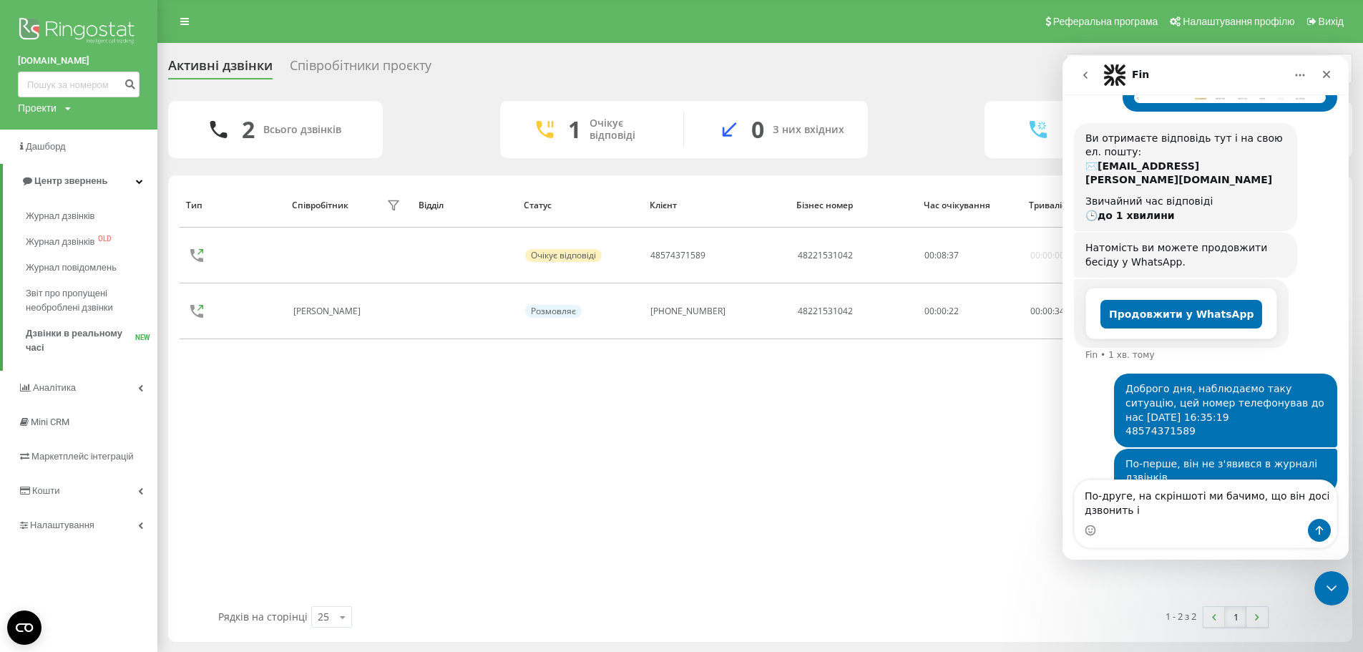
click at [1185, 546] on div "По-друге, на скріншоті ми бачимо, що він досі дзвонить і По-друге, на скріншоті…" at bounding box center [1206, 513] width 262 height 67
click at [1168, 507] on textarea "По-друге, на скріншоті ми бачимо, що він досі дзвонить і" at bounding box center [1206, 499] width 262 height 39
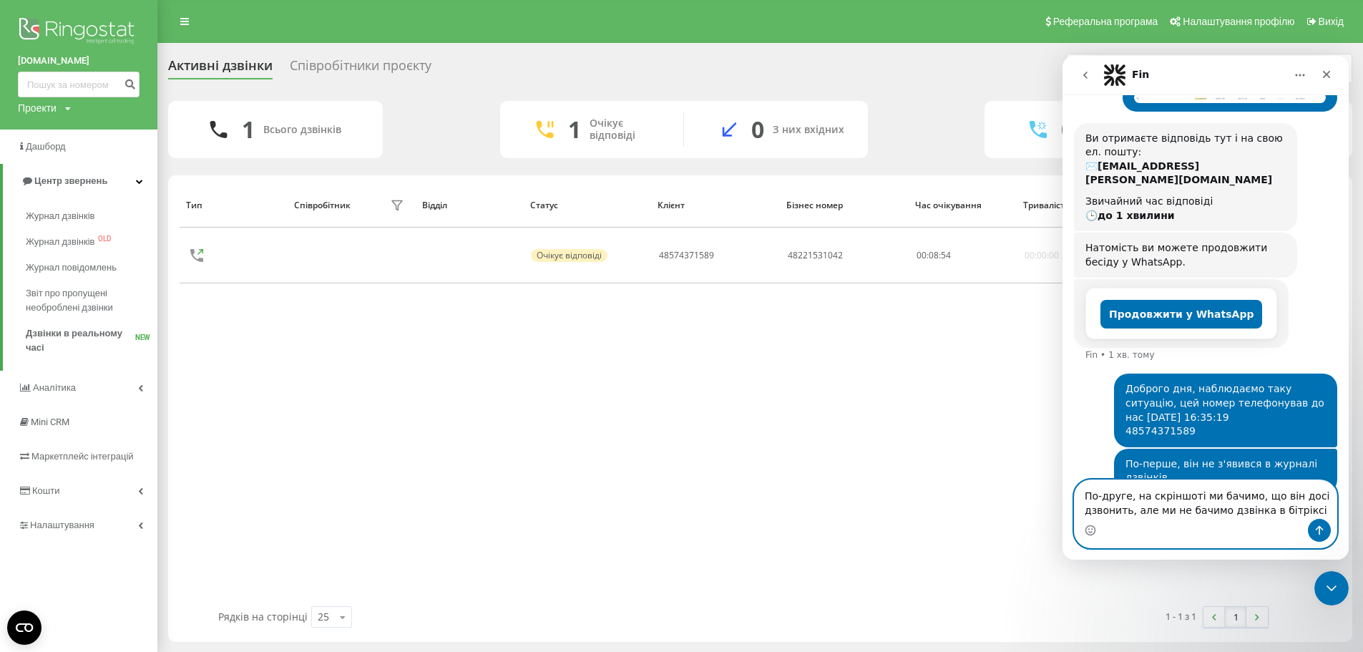
type textarea "По-друге, на скріншоті ми бачимо, що він досі дзвонить, але ми не бачимо дзвінк…"
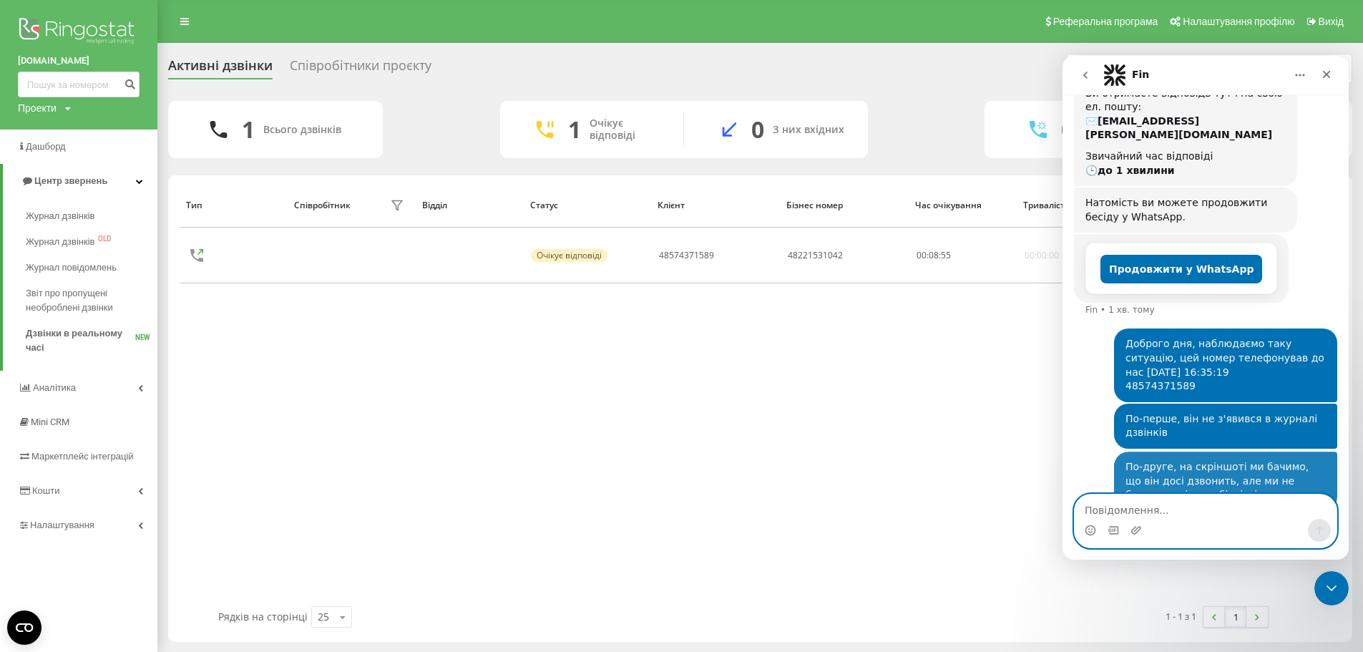
scroll to position [146, 0]
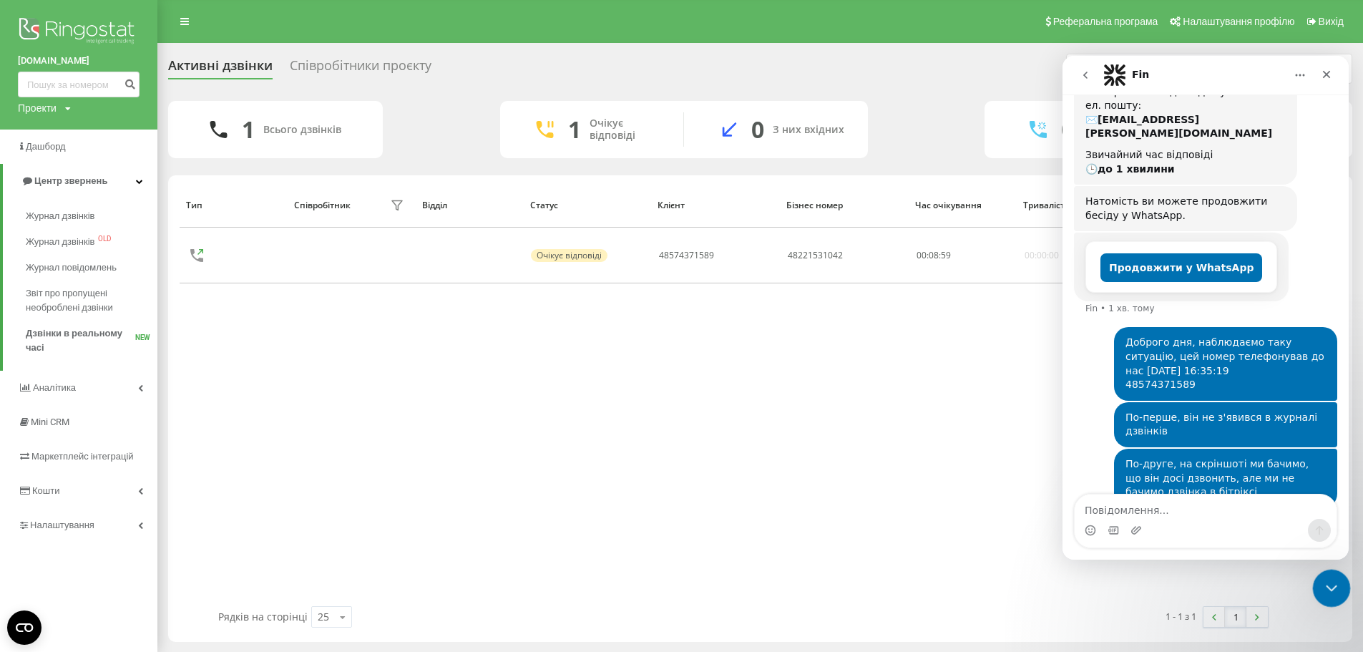
click at [1335, 598] on div "Закрити програму для спілкування Intercom" at bounding box center [1330, 586] width 34 height 34
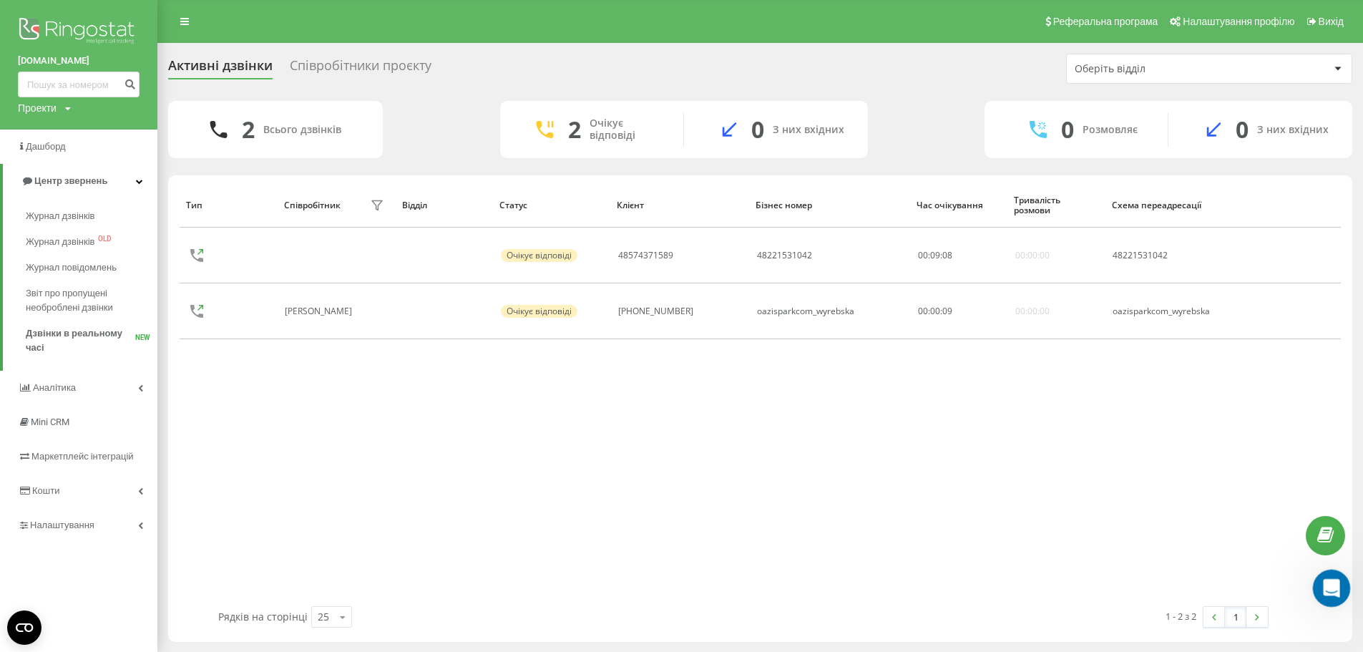
click at [1330, 592] on icon "Відкрити програму для спілкування Intercom" at bounding box center [1330, 587] width 24 height 24
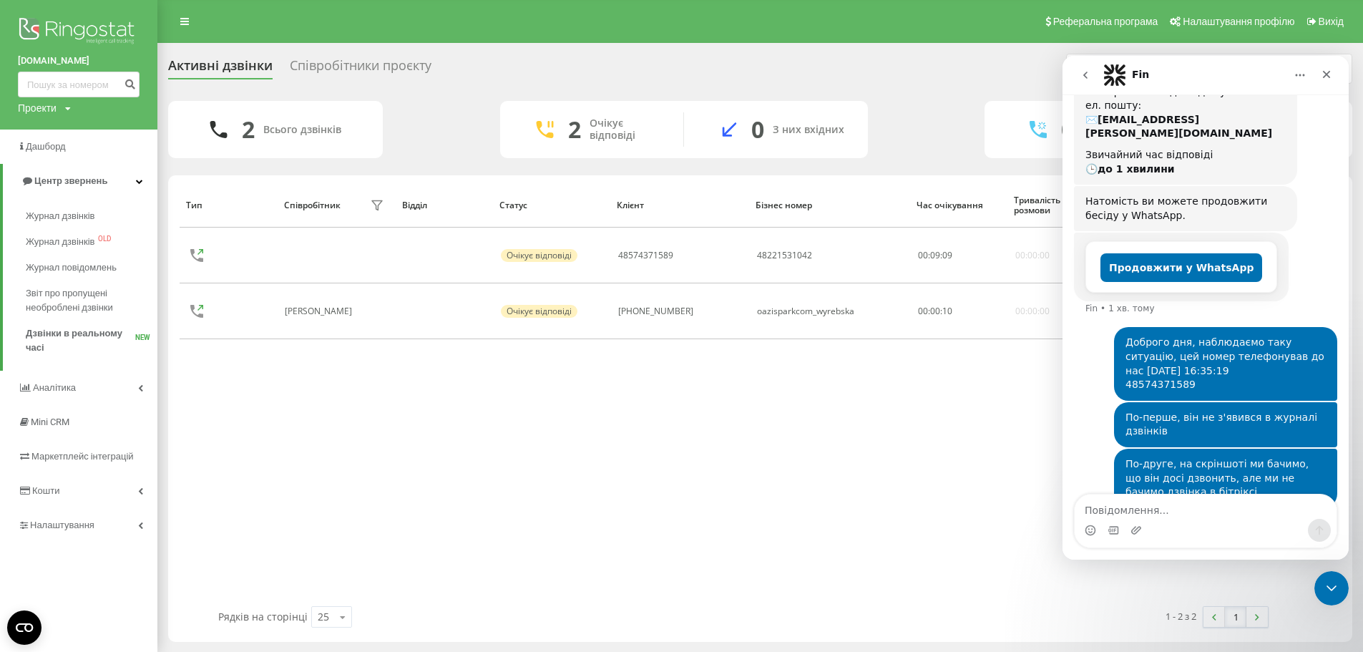
click at [1157, 488] on div "По-друге, на скріншоті ми бачимо, що він досі дзвонить, але ми не бачимо дзвінк…" at bounding box center [1205, 487] width 263 height 77
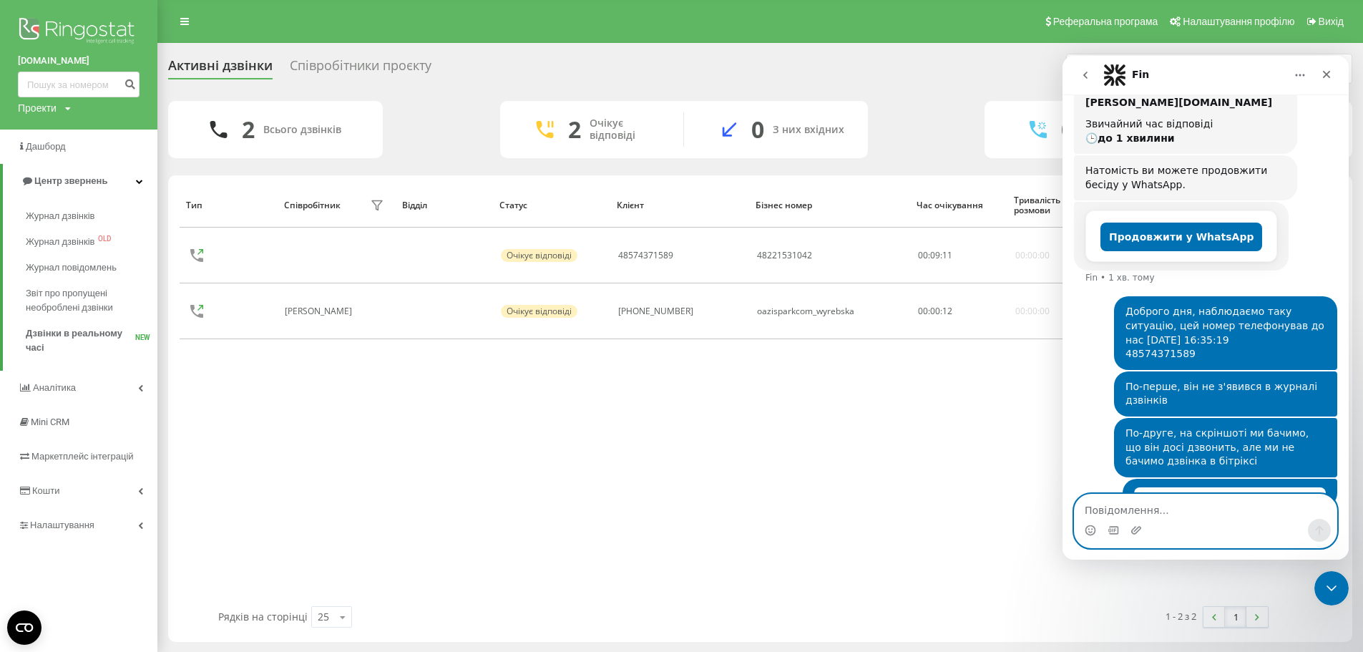
click at [1149, 515] on textarea "Повідомлення..." at bounding box center [1206, 507] width 262 height 24
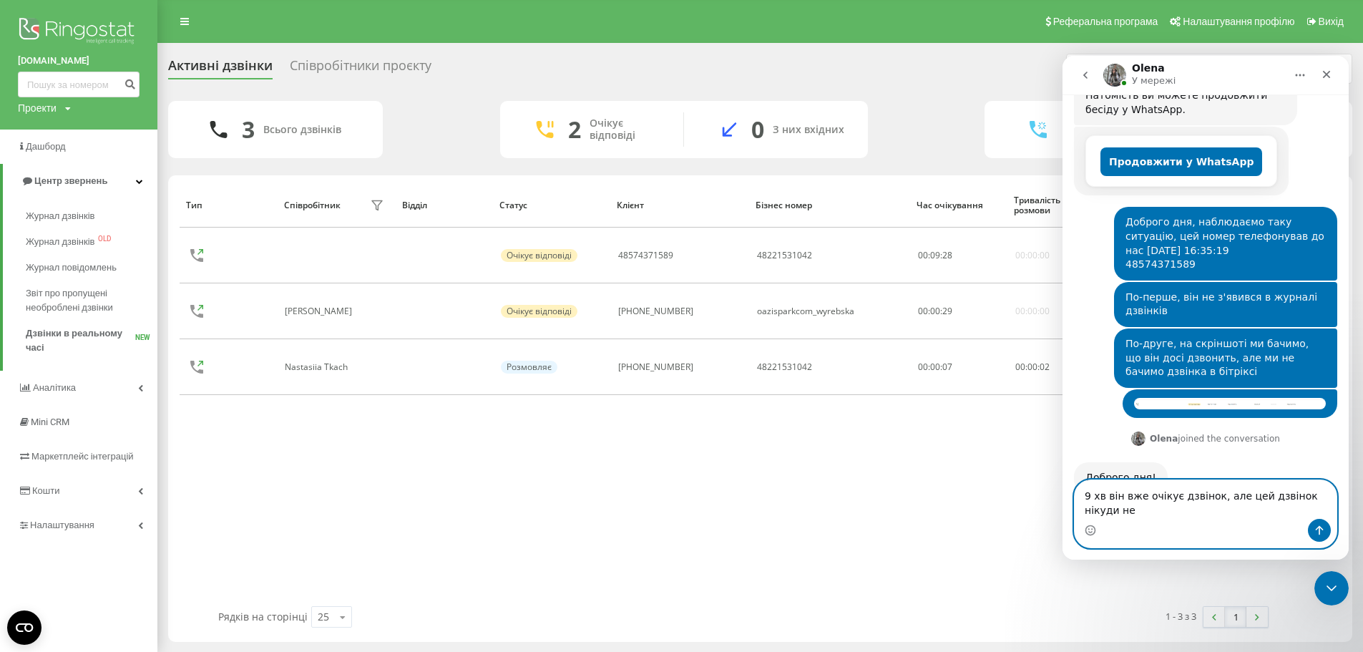
scroll to position [266, 0]
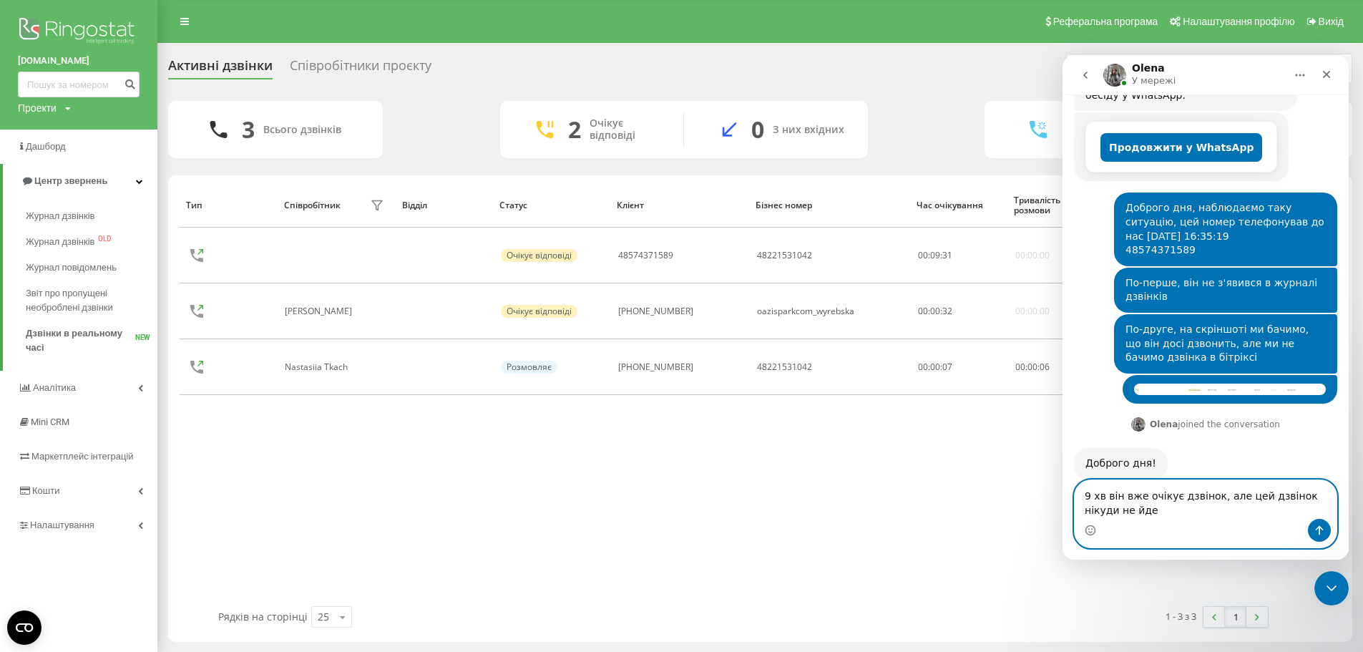
type textarea "9 хв він вже очікує дзвінок, але цей дзвінок нікуди не йде"
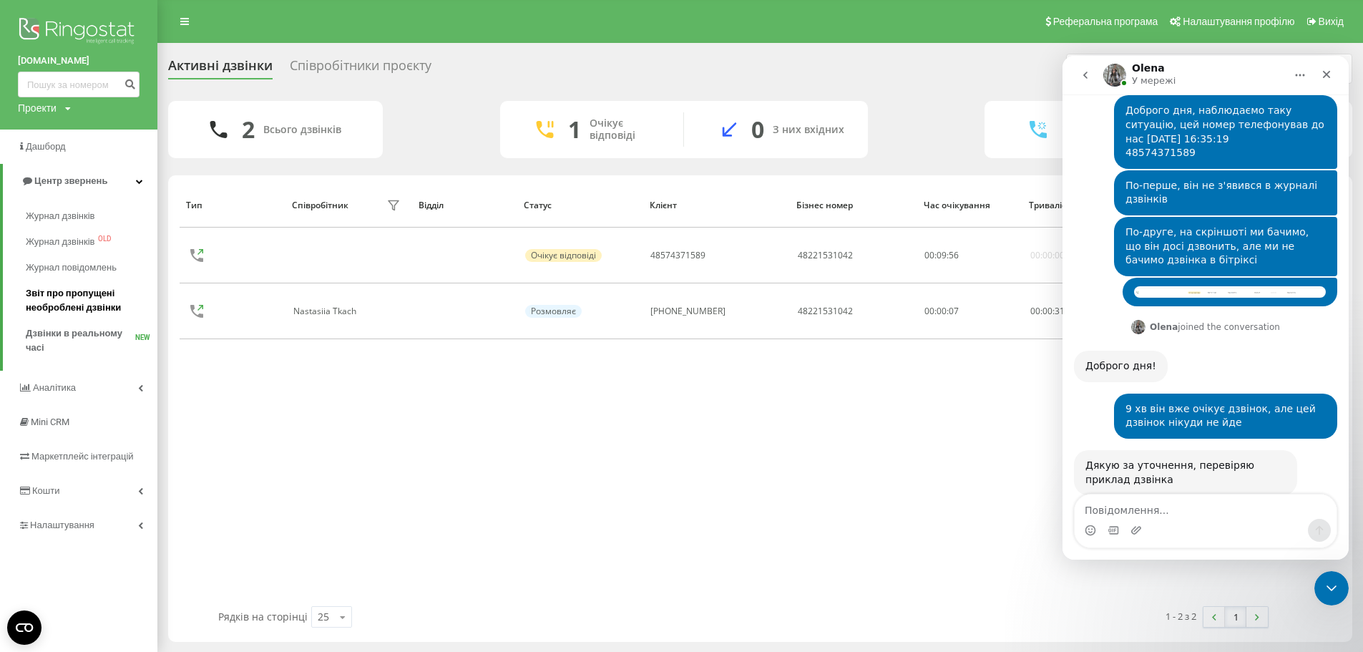
scroll to position [366, 0]
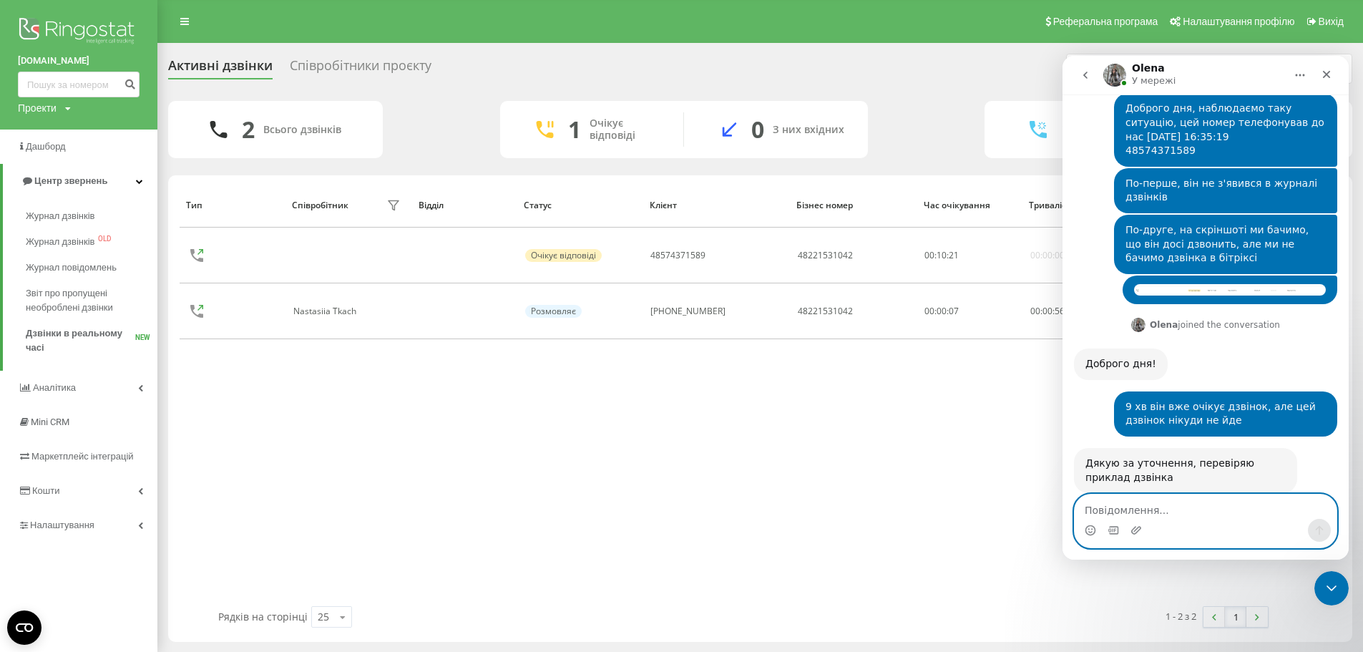
click at [1262, 516] on textarea "Повідомлення..." at bounding box center [1206, 507] width 262 height 24
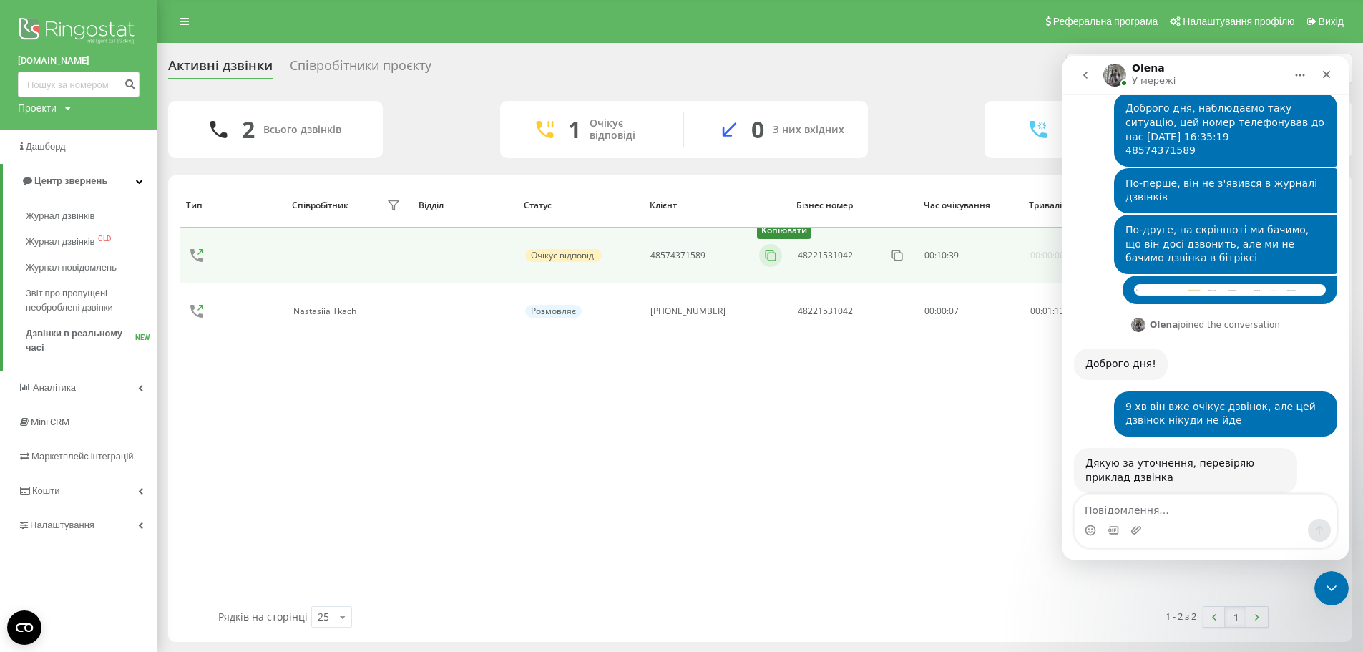
click at [764, 256] on icon at bounding box center [771, 255] width 14 height 14
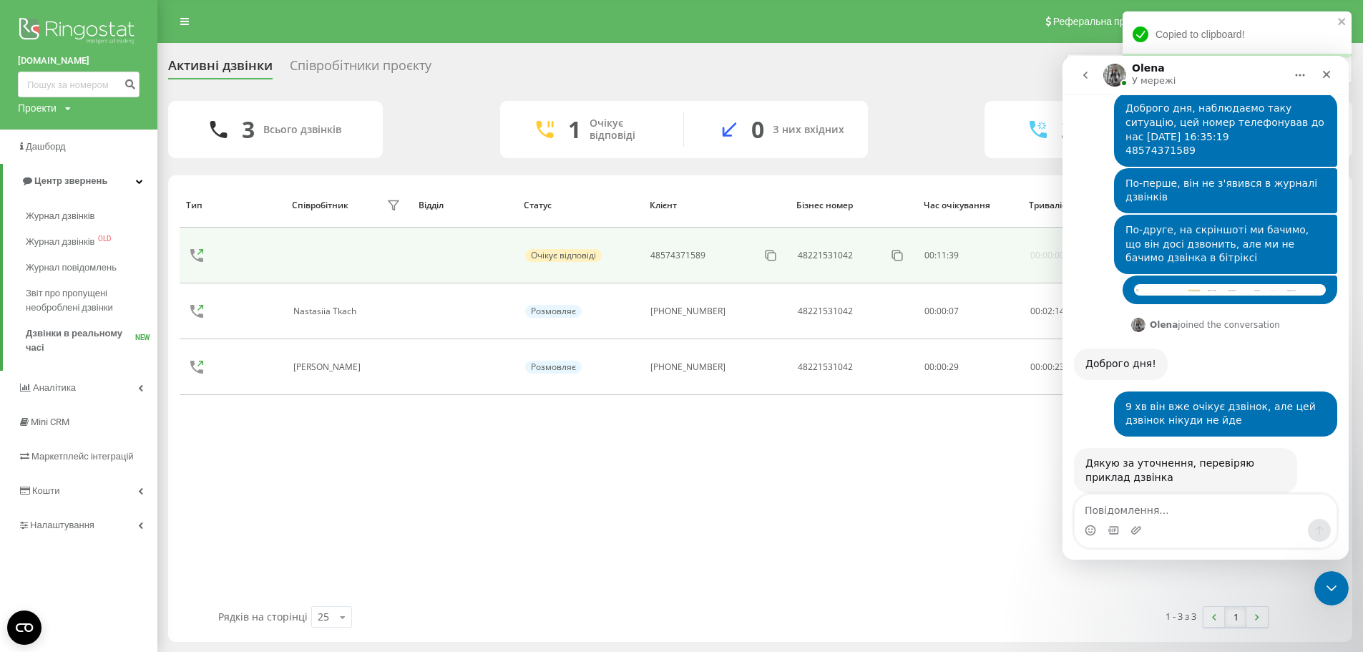
click at [467, 256] on td at bounding box center [465, 256] width 106 height 56
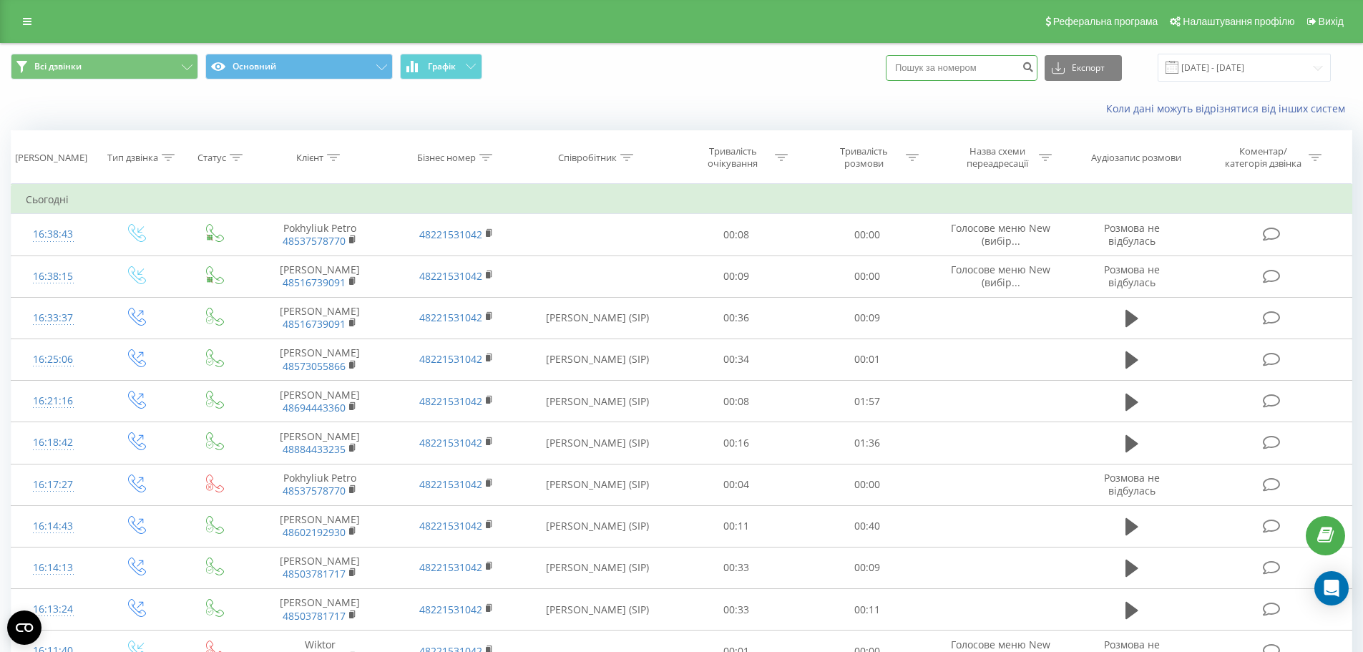
click at [981, 71] on input at bounding box center [962, 68] width 152 height 26
paste input "48574371589"
type input "48574371589"
click at [1034, 69] on icon "submit" at bounding box center [1028, 65] width 12 height 9
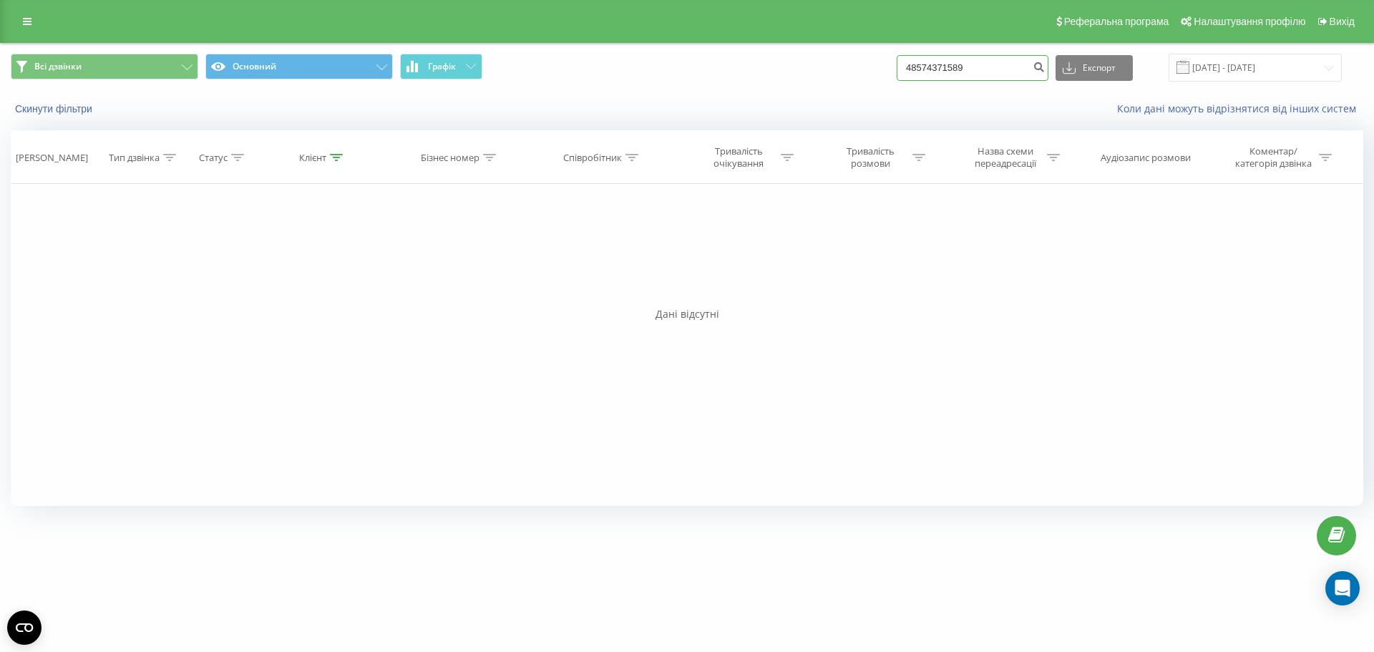
drag, startPoint x: 978, startPoint y: 66, endPoint x: 885, endPoint y: 71, distance: 93.9
click at [885, 71] on div "Всі дзвінки Основний Графік 48574371589 Експорт .csv .xls .xlsx 20.05.2025 - 20…" at bounding box center [687, 68] width 1353 height 28
paste input "16739091"
type input "48516739091"
click at [1045, 66] on icon "submit" at bounding box center [1039, 65] width 12 height 9
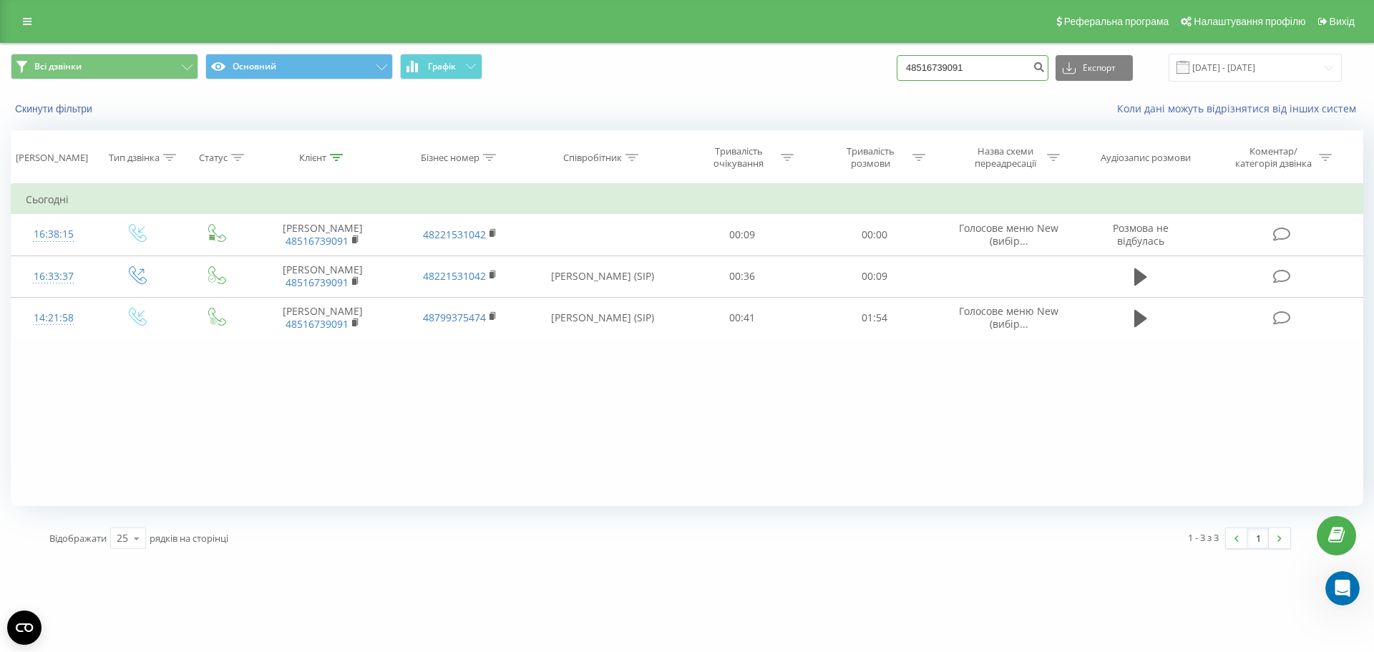
drag, startPoint x: 995, startPoint y: 69, endPoint x: 862, endPoint y: 69, distance: 133.1
click at [862, 69] on div "Всі дзвінки Основний Графік 48516739091 Експорт .csv .xls .xlsx 20.05.2025 - 20…" at bounding box center [687, 68] width 1353 height 28
paste input "74371589"
type input "48574371589"
click at [1045, 69] on icon "submit" at bounding box center [1039, 65] width 12 height 9
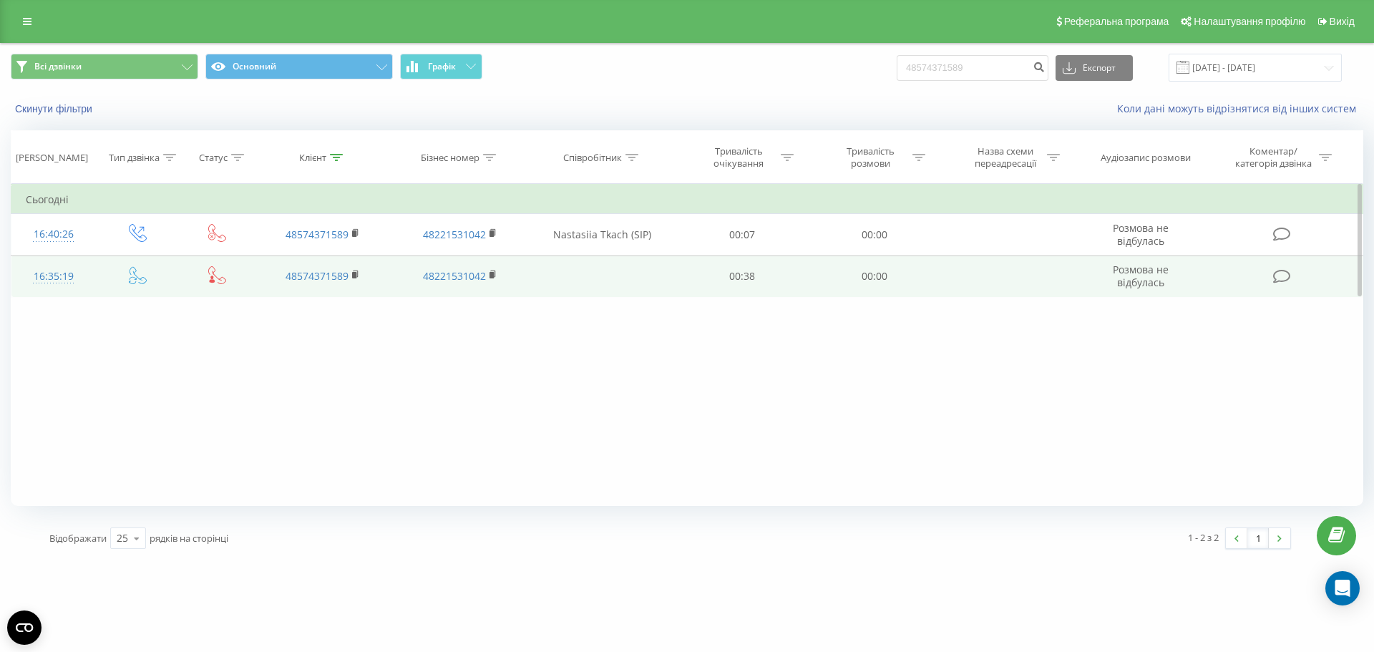
click at [72, 283] on div at bounding box center [54, 283] width 56 height 1
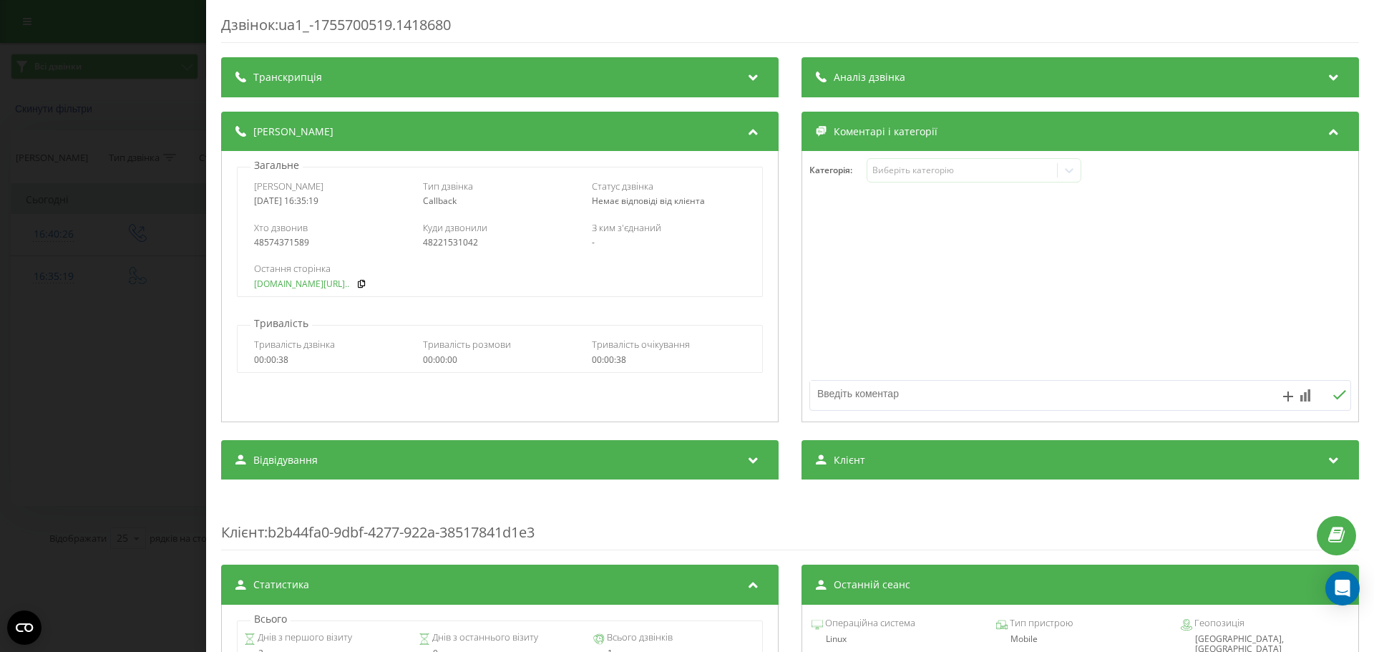
click at [329, 283] on link "[DOMAIN_NAME][URL].." at bounding box center [301, 284] width 95 height 10
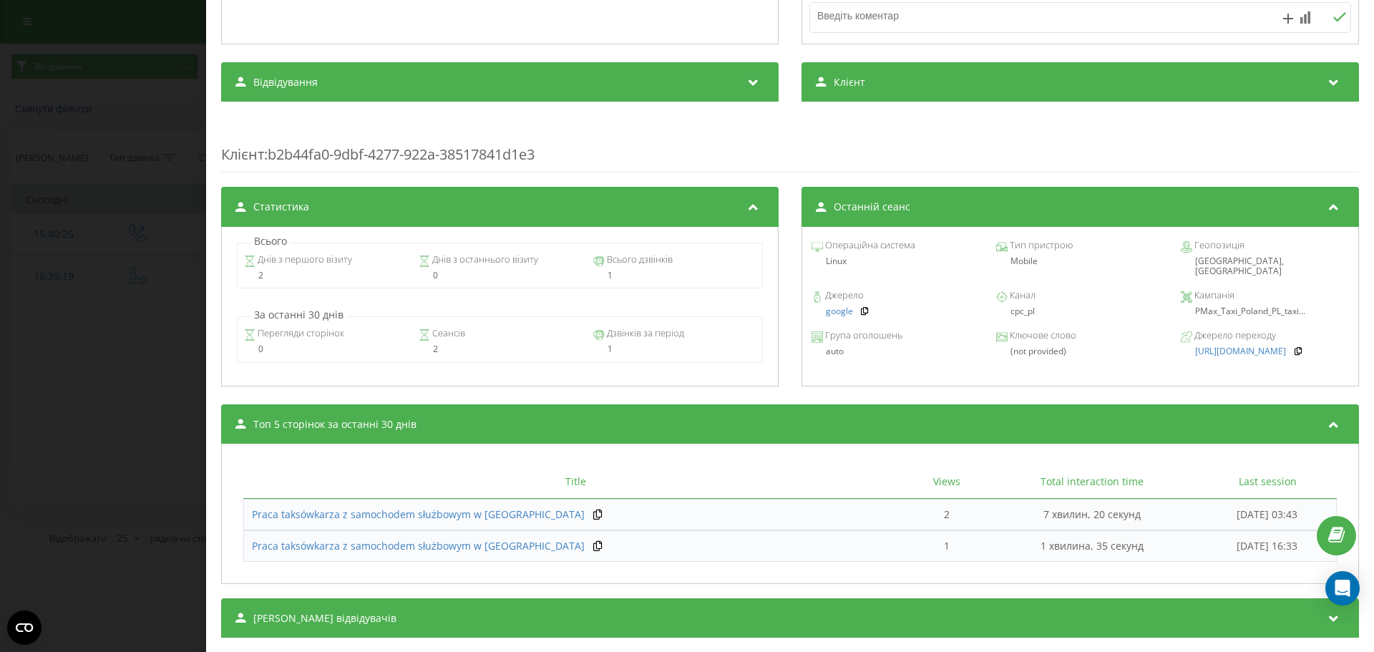
scroll to position [407, 0]
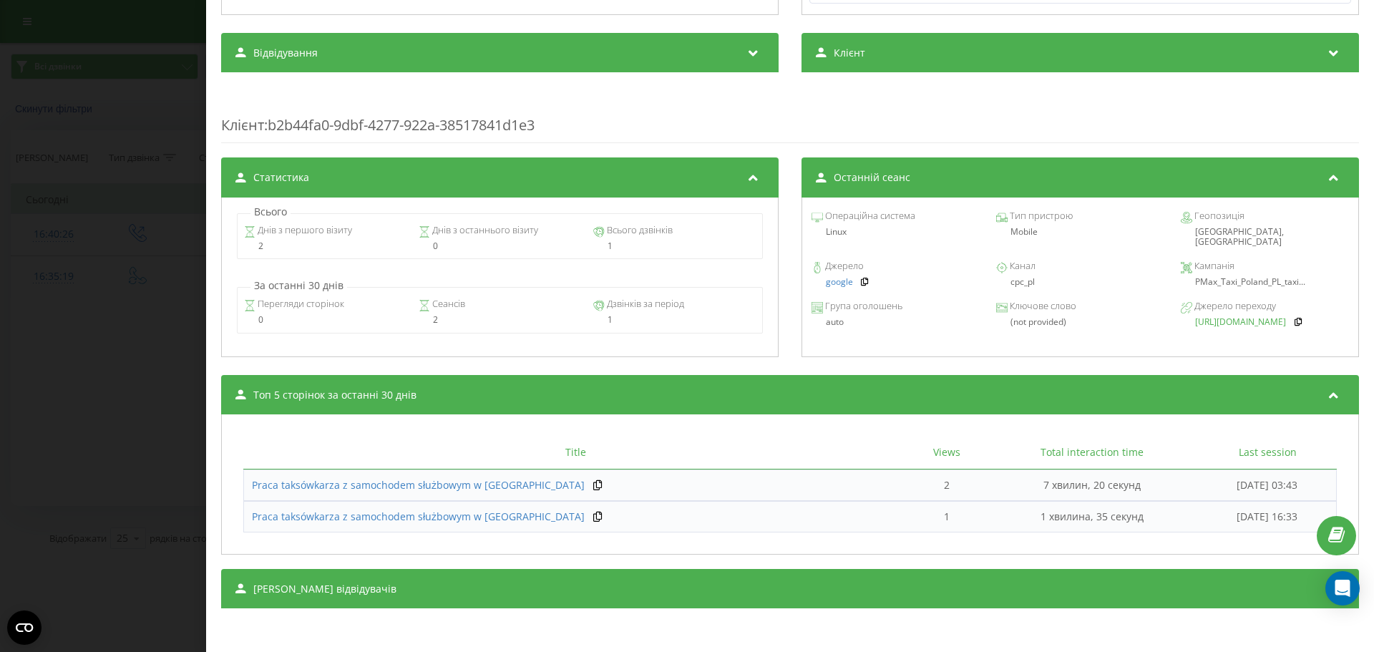
click at [1253, 317] on link "[URL][DOMAIN_NAME]" at bounding box center [1240, 322] width 91 height 10
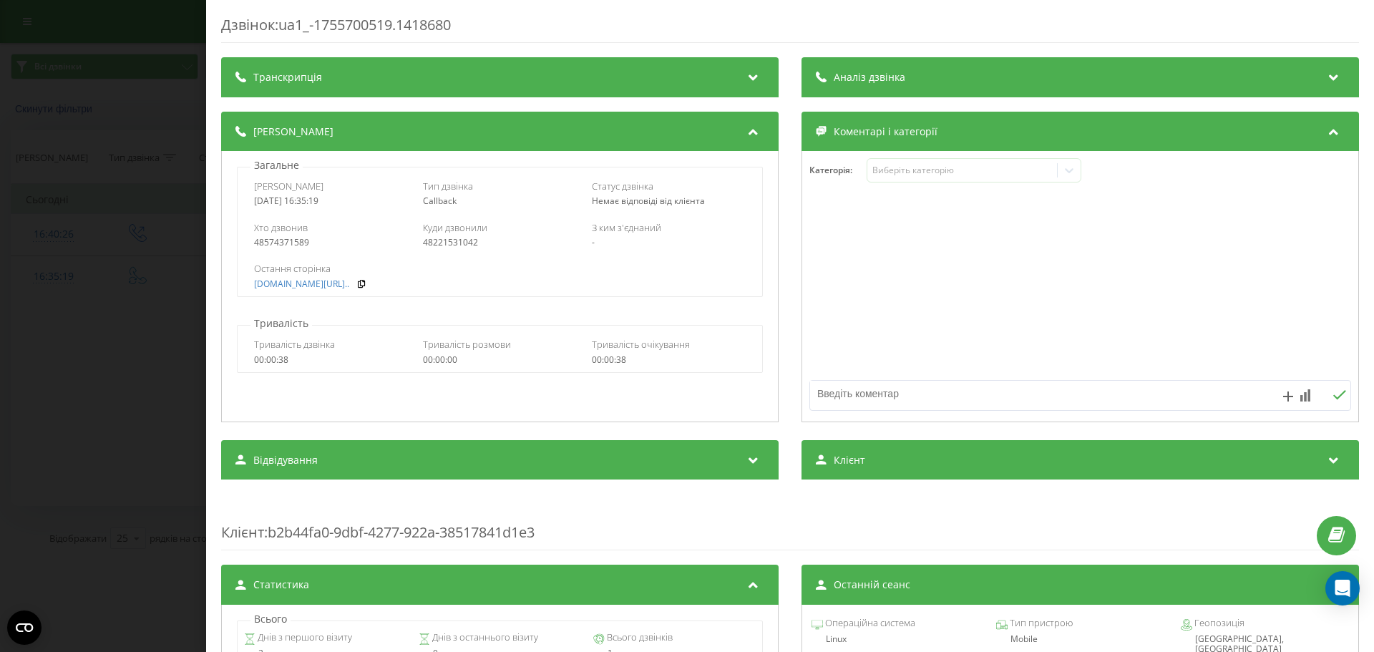
click at [186, 64] on div "Дзвінок : ua1_-1755700519.1418680 Транскрипція Для AI-аналізу майбутніх дзвінкі…" at bounding box center [687, 326] width 1374 height 652
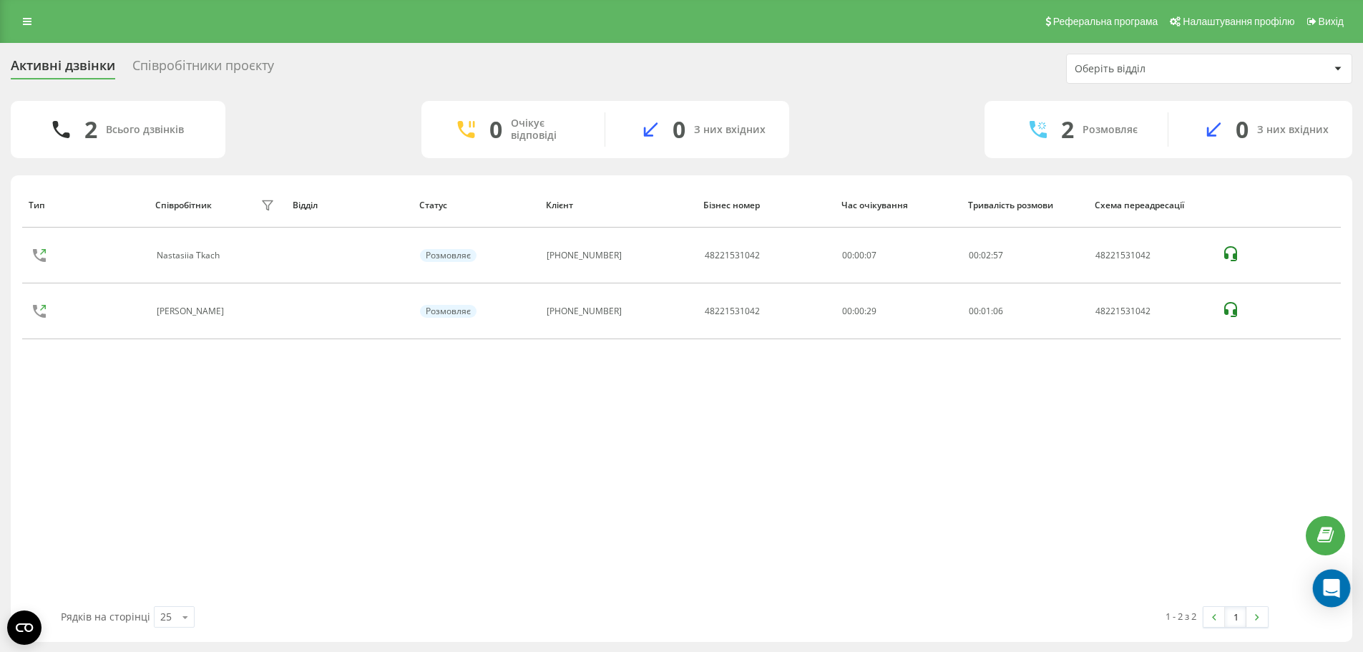
click at [1332, 597] on div "Open Intercom Messenger" at bounding box center [1332, 589] width 38 height 38
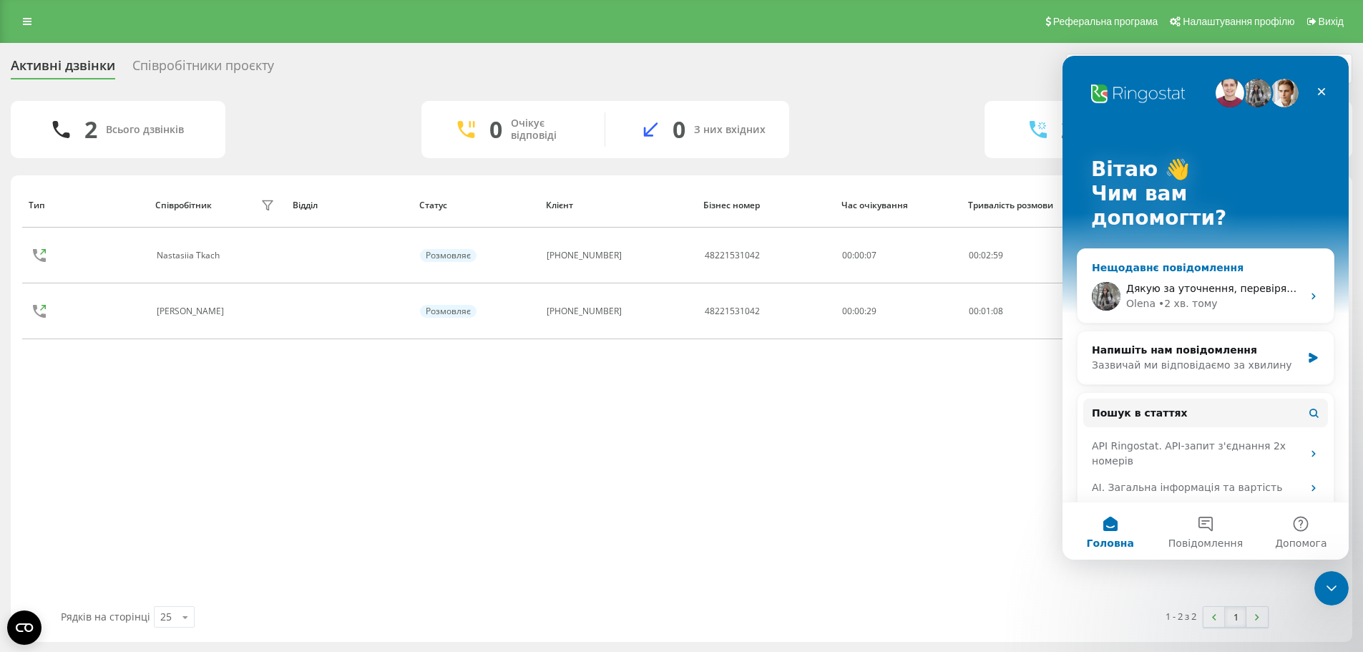
click at [1147, 283] on span "Дякую за уточнення, перевіряю приклад дзвінка" at bounding box center [1257, 288] width 260 height 11
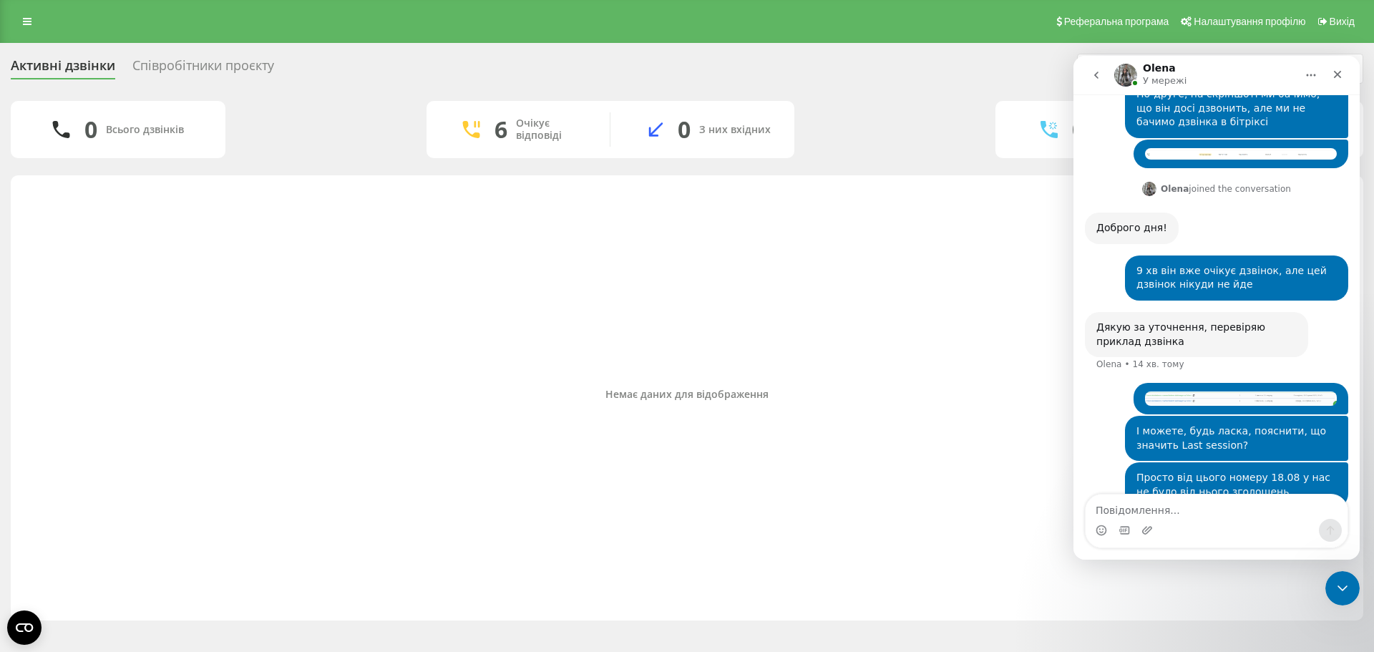
scroll to position [557, 0]
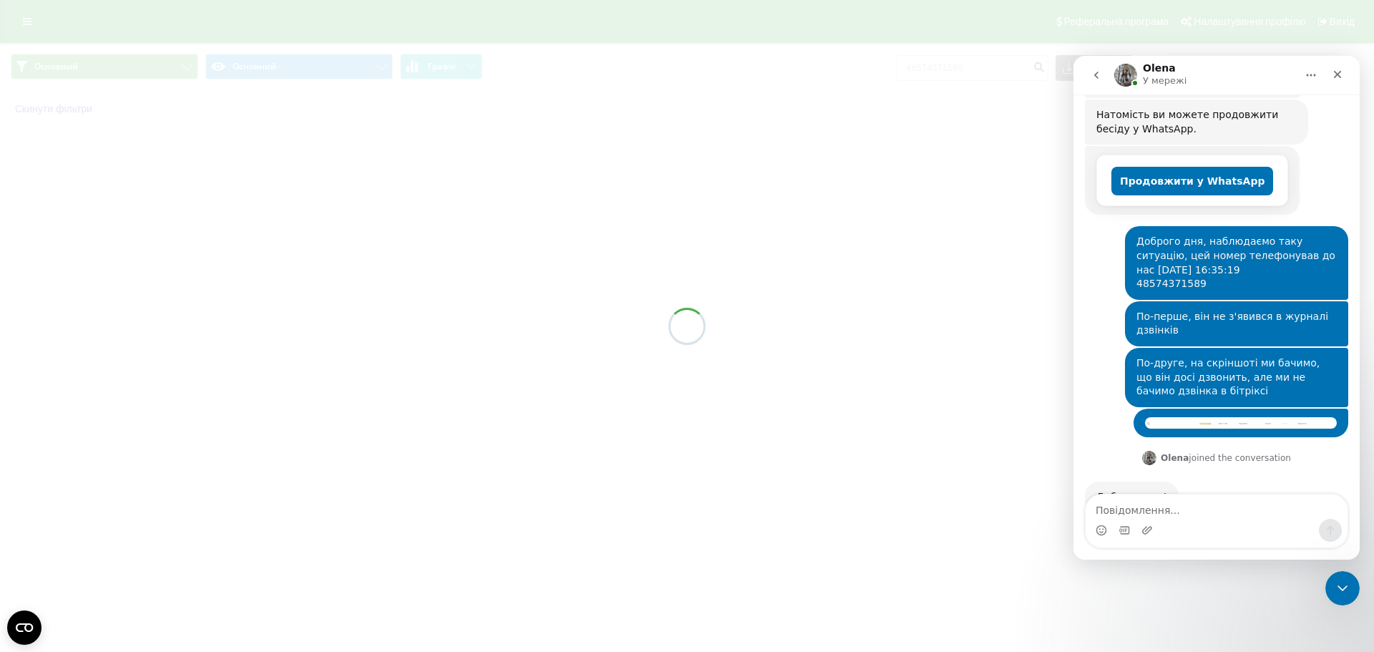
scroll to position [366, 0]
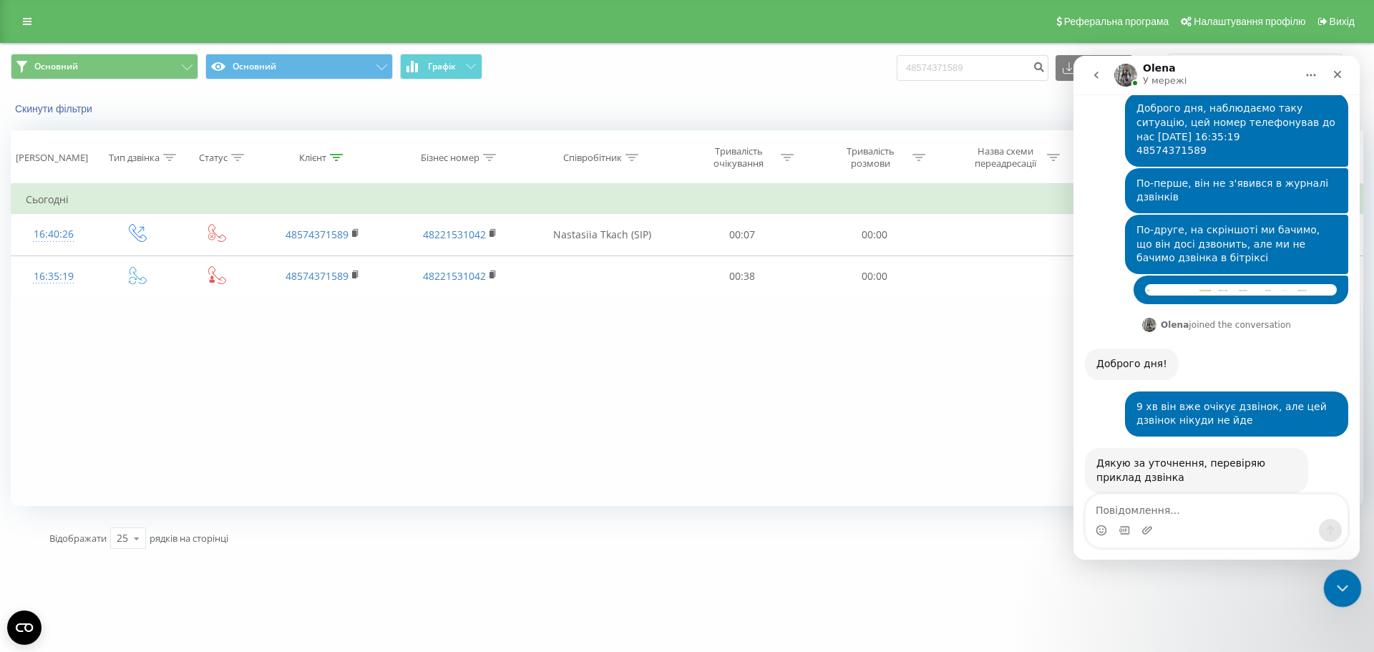
drag, startPoint x: 1338, startPoint y: 586, endPoint x: 1333, endPoint y: 569, distance: 17.9
click at [1337, 588] on icon "Закрити програму для спілкування Intercom" at bounding box center [1340, 586] width 17 height 17
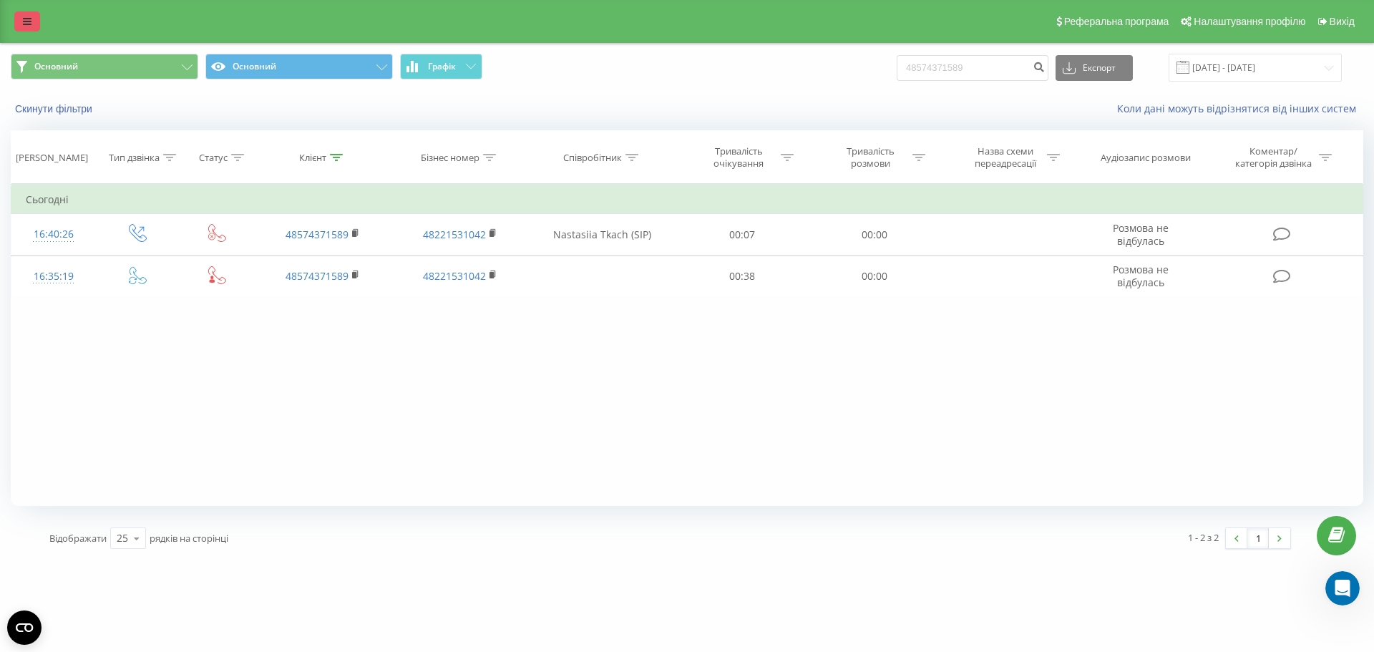
click at [32, 13] on link at bounding box center [27, 21] width 26 height 20
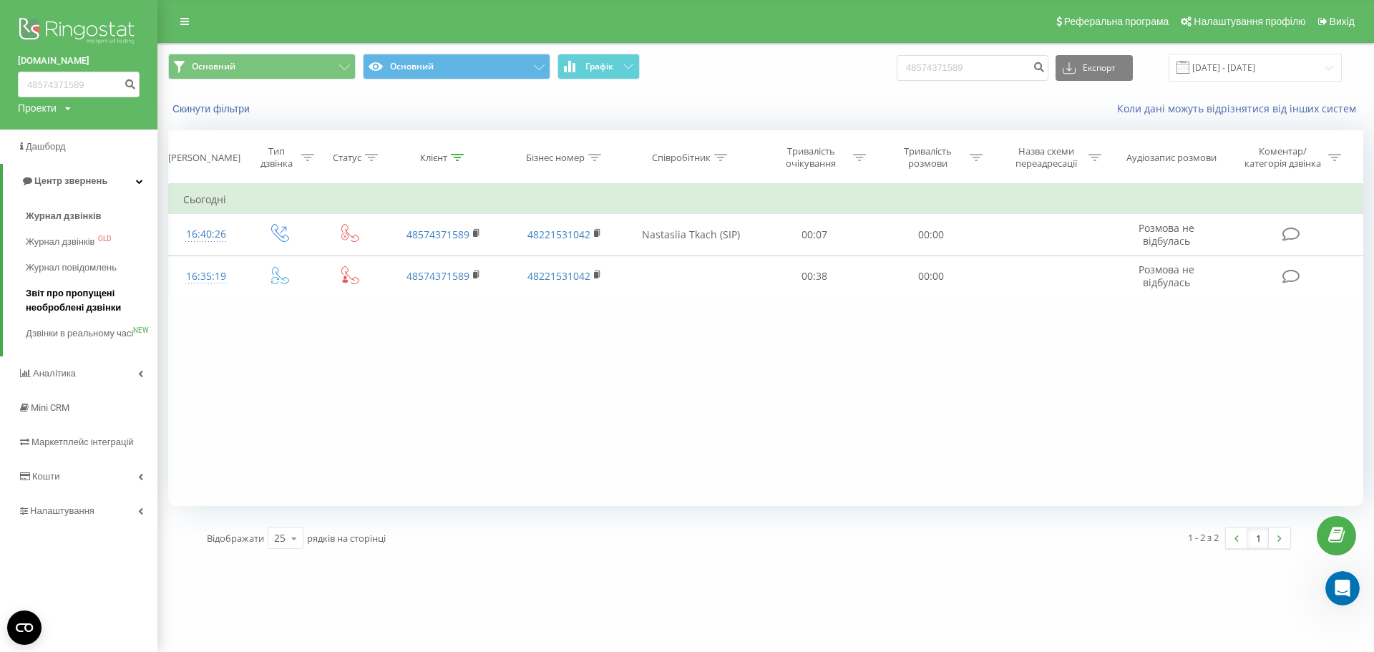
click at [83, 297] on span "Звіт про пропущені необроблені дзвінки" at bounding box center [88, 300] width 125 height 29
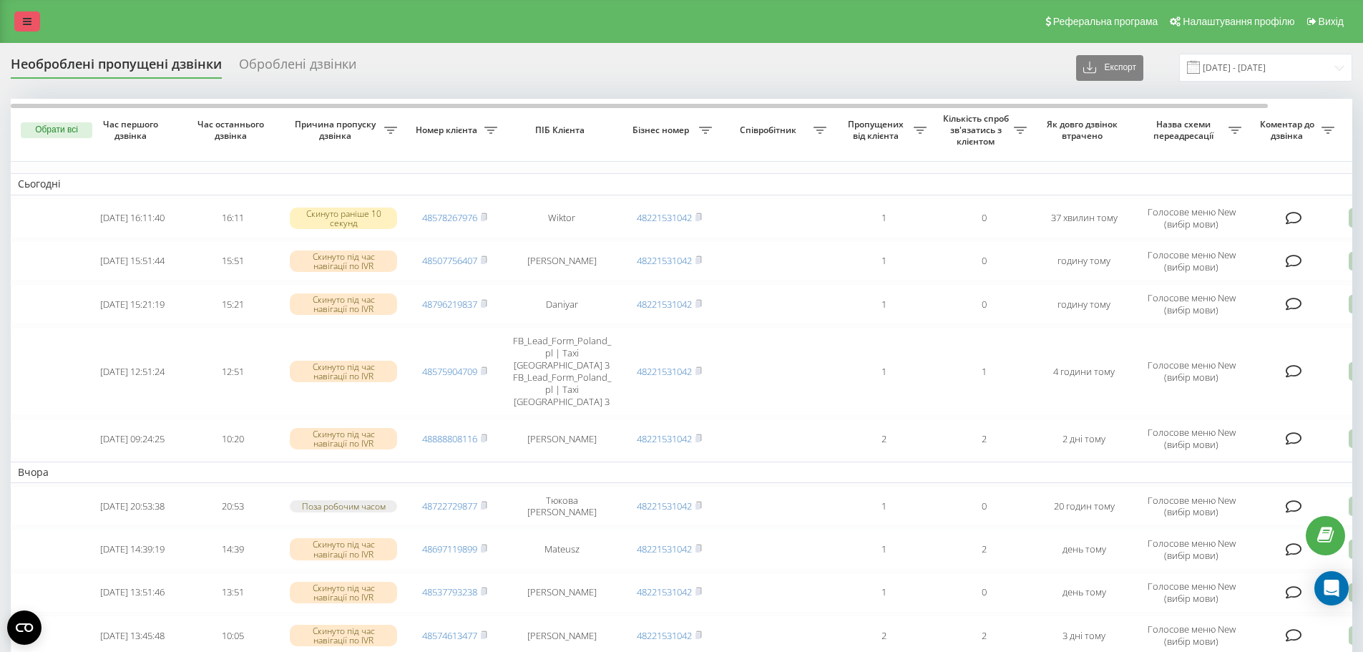
click at [24, 20] on icon at bounding box center [27, 21] width 9 height 10
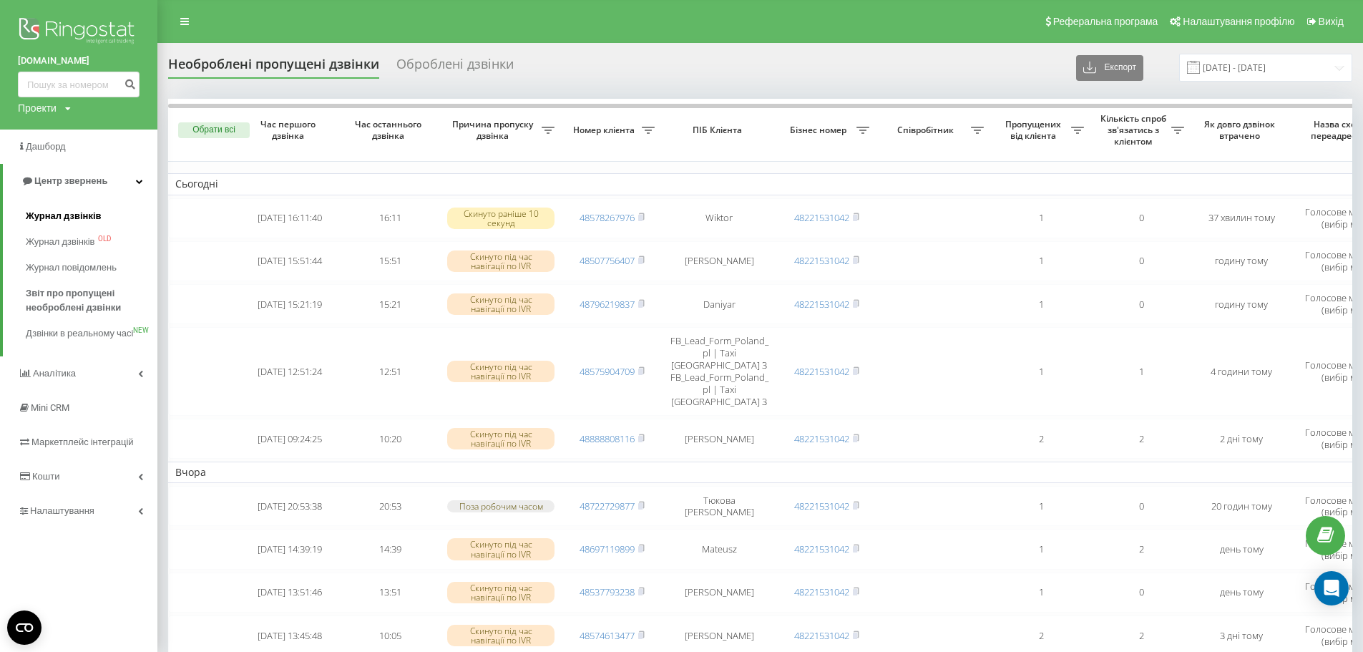
click at [67, 218] on span "Журнал дзвінків" at bounding box center [64, 216] width 76 height 14
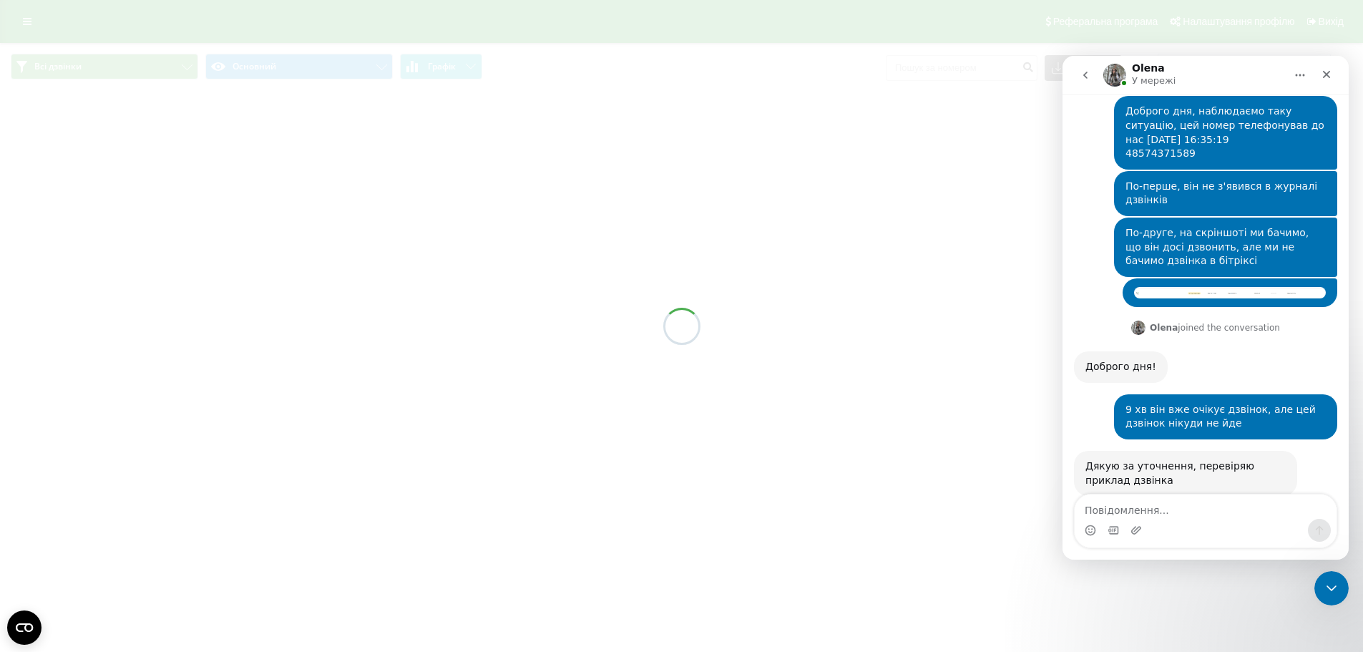
scroll to position [366, 0]
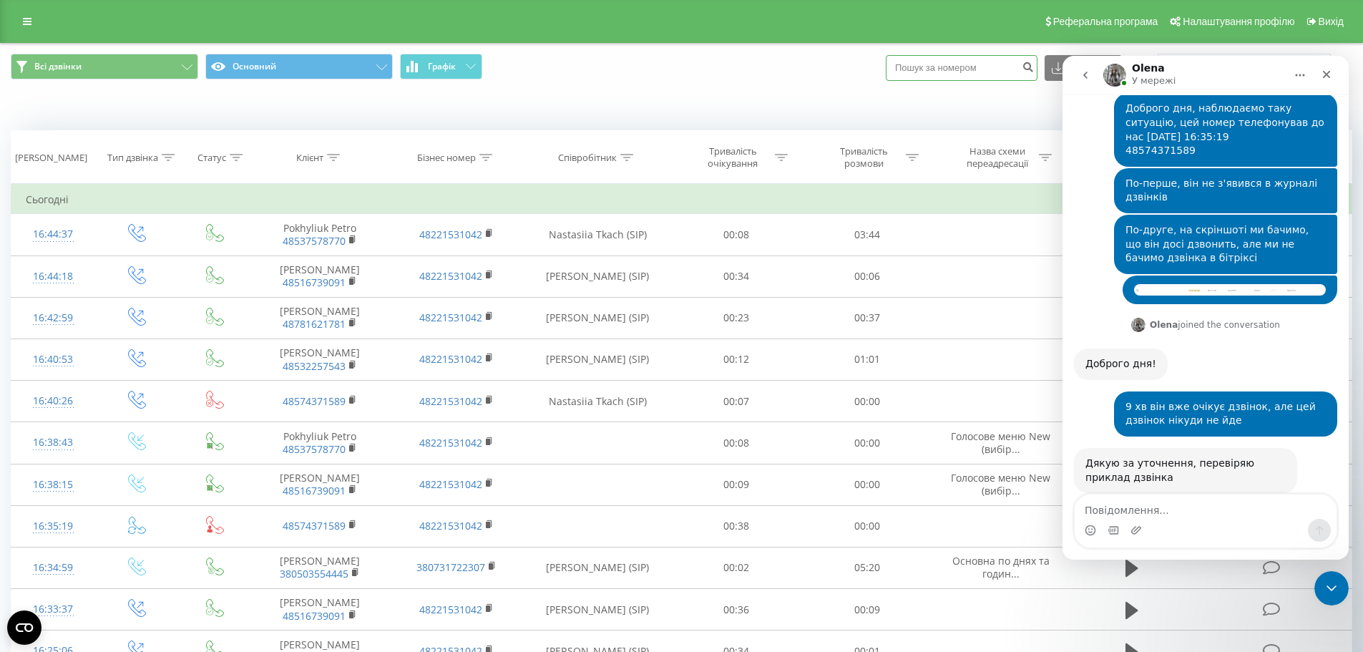
click at [940, 57] on input at bounding box center [962, 68] width 152 height 26
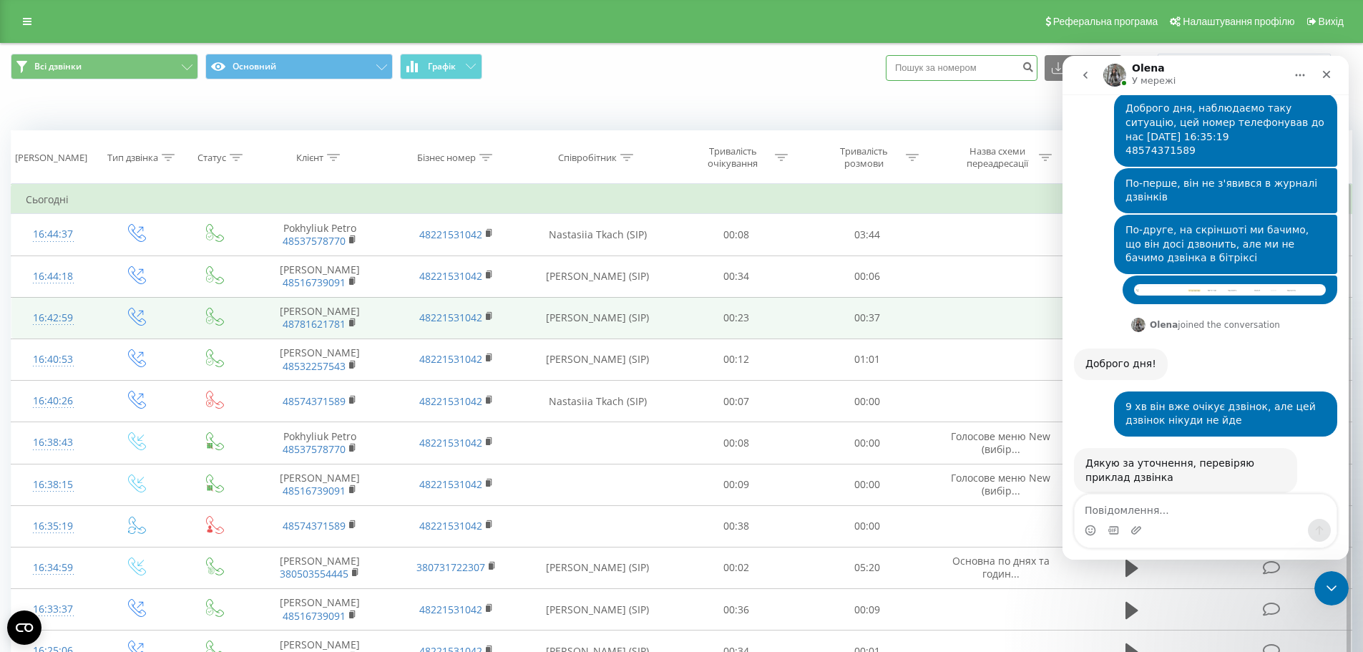
paste input "48574371589"
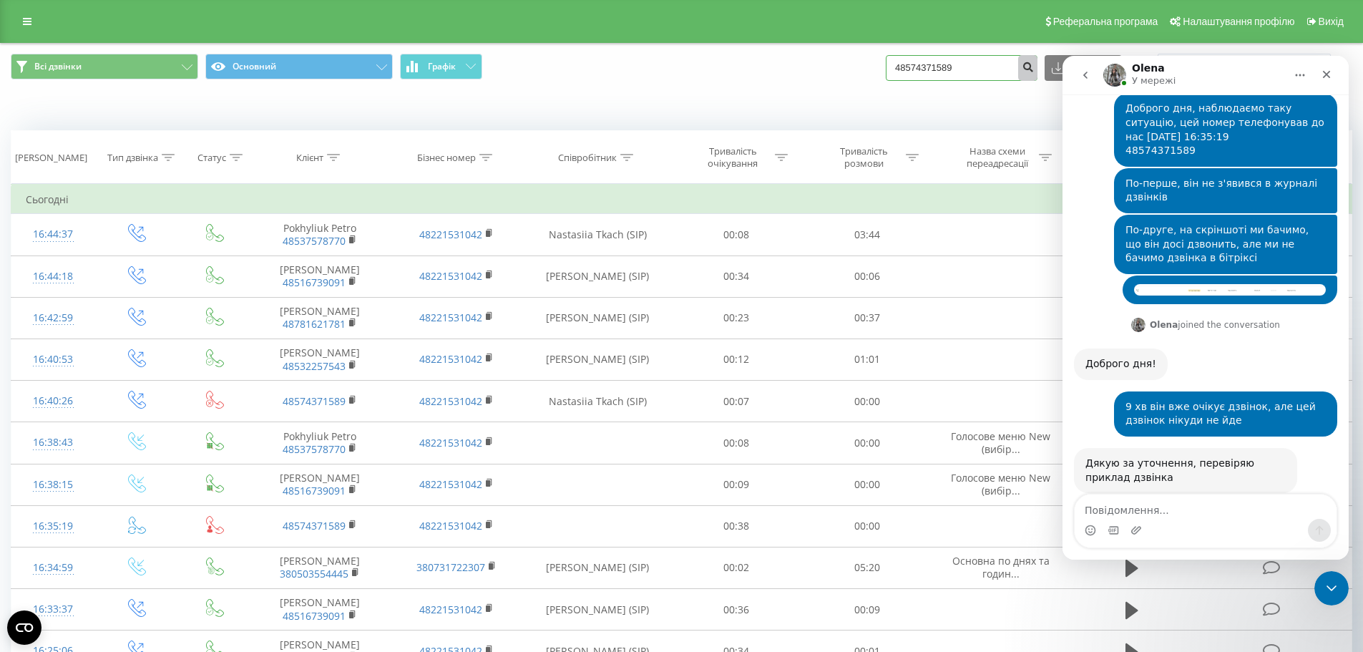
type input "48574371589"
click at [1034, 66] on icon "submit" at bounding box center [1028, 65] width 12 height 9
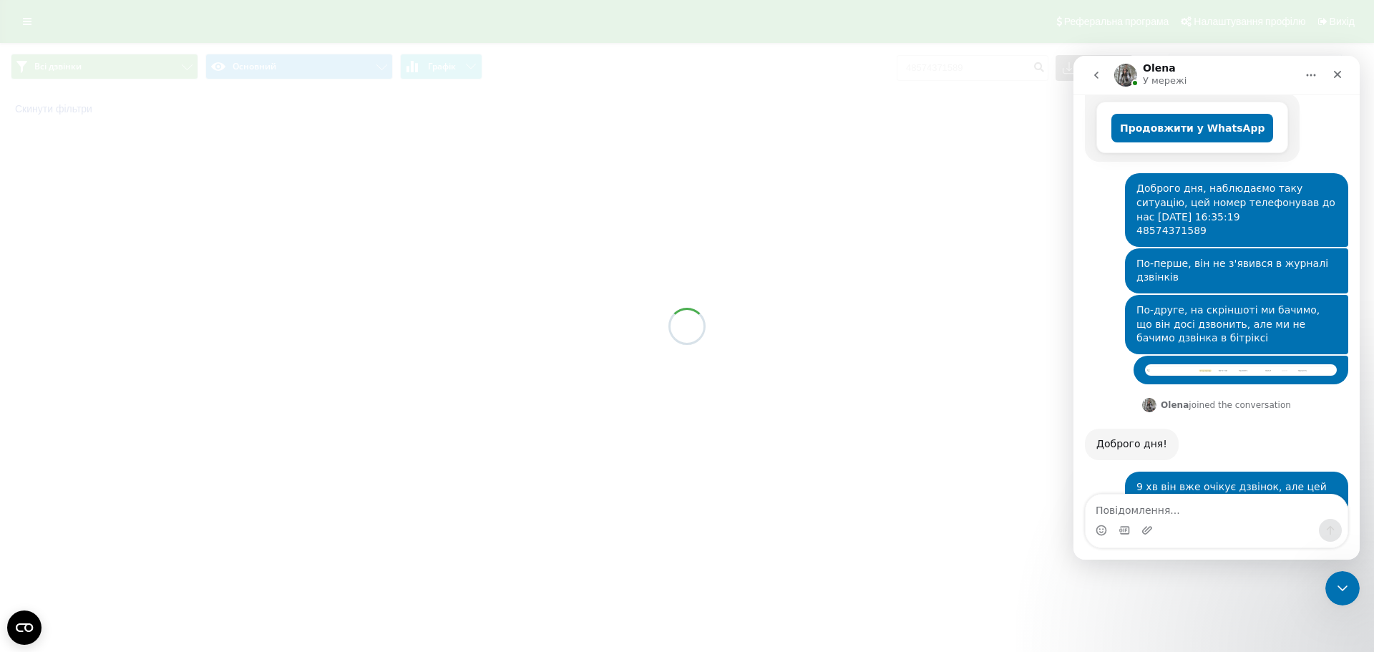
scroll to position [366, 0]
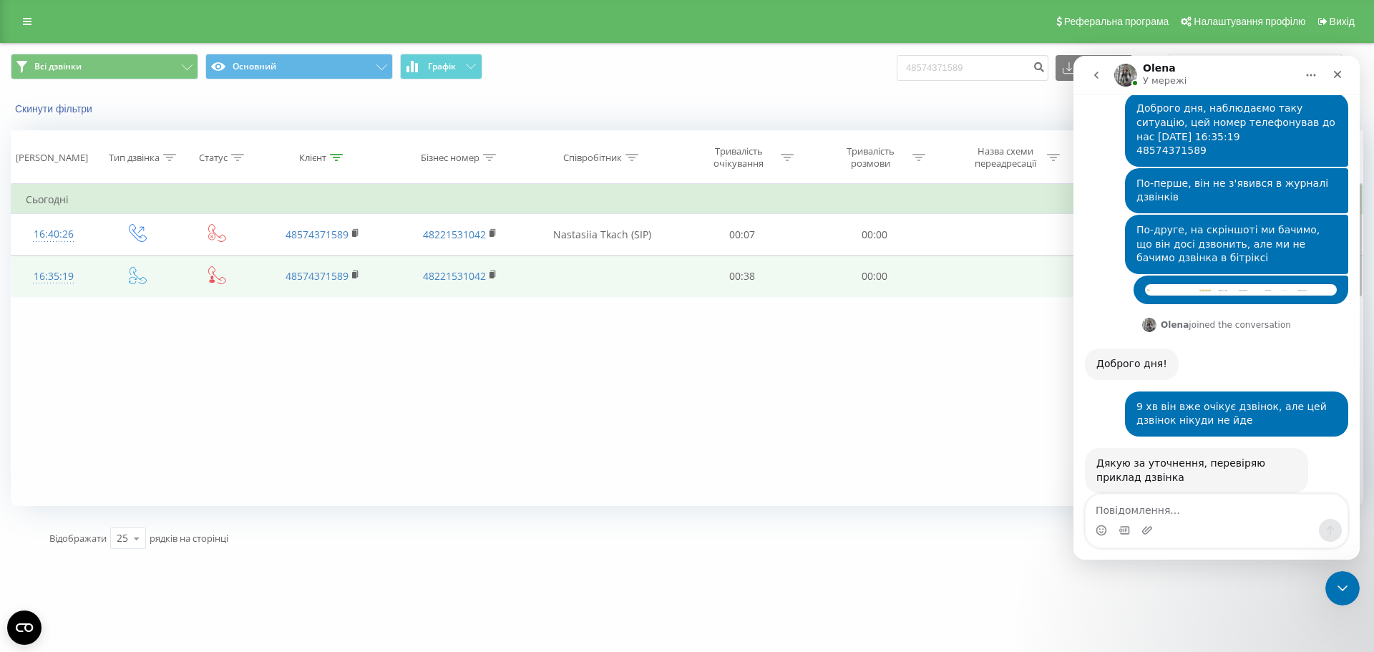
click at [49, 275] on div "16:35:19" at bounding box center [54, 277] width 56 height 28
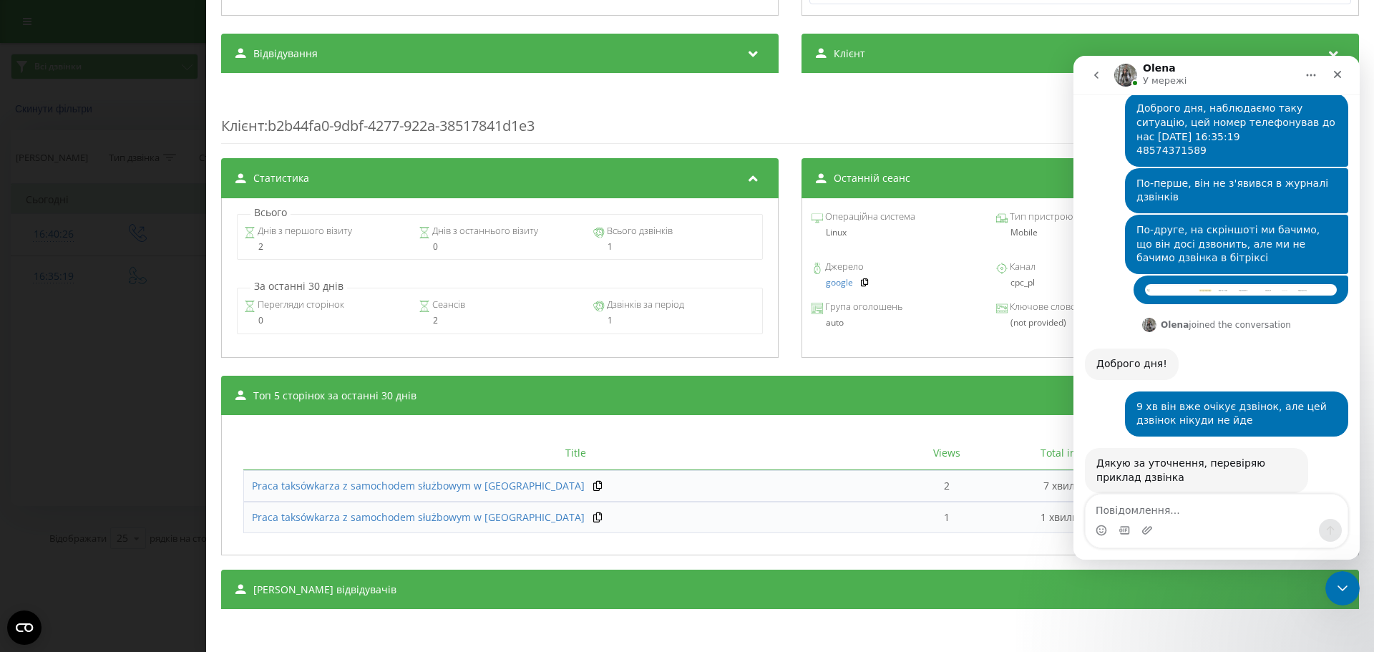
scroll to position [407, 0]
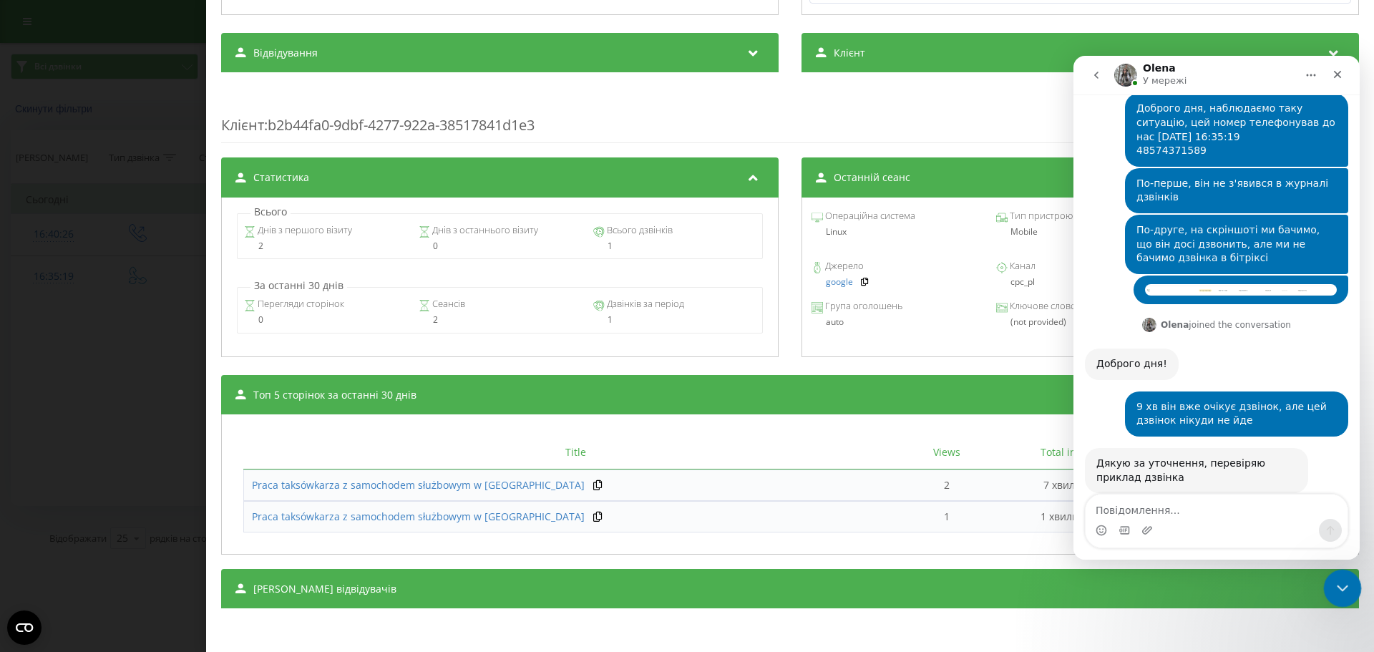
click at [1344, 589] on icon "Закрити програму для спілкування Intercom" at bounding box center [1340, 586] width 17 height 17
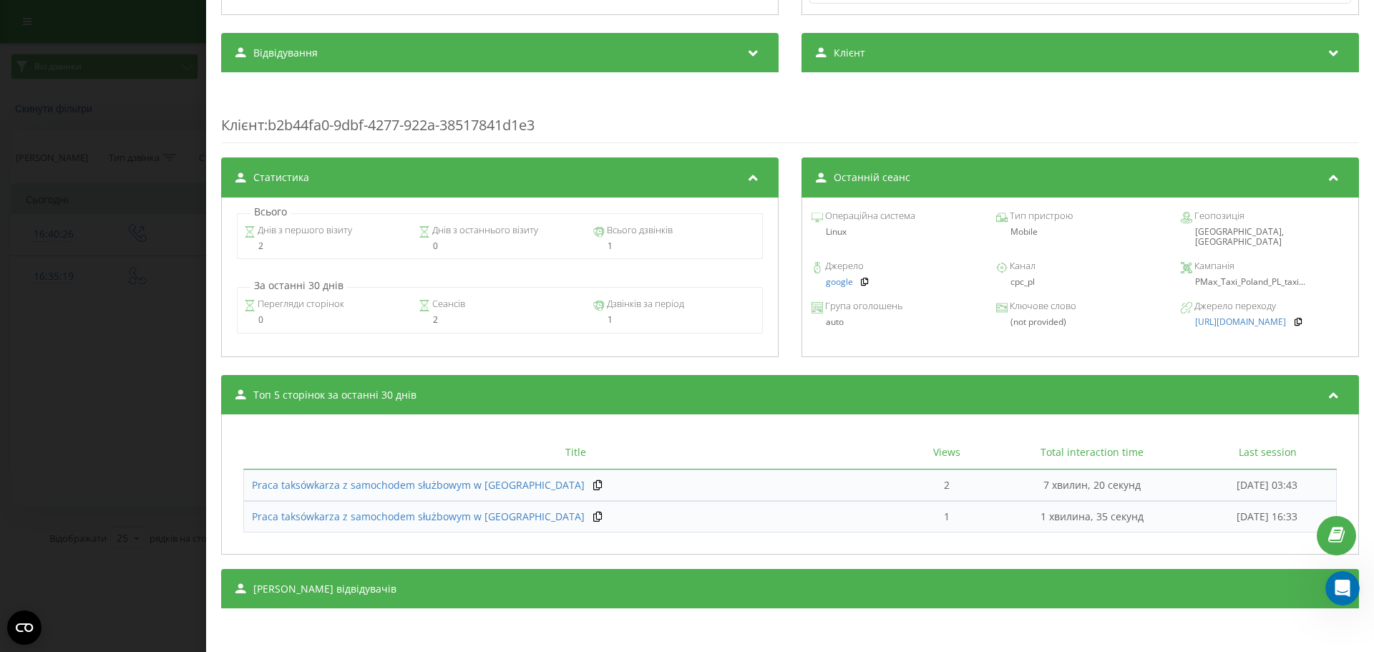
scroll to position [366, 0]
click at [1198, 489] on td "Понеділок, 18 Серпня 2025, 03:43" at bounding box center [1267, 485] width 139 height 31
drag, startPoint x: 1233, startPoint y: 492, endPoint x: 1240, endPoint y: 490, distance: 7.5
click at [1234, 492] on td "Понеділок, 18 Серпня 2025, 03:43" at bounding box center [1267, 485] width 139 height 31
click at [1277, 483] on td "Понеділок, 18 Серпня 2025, 03:43" at bounding box center [1267, 485] width 139 height 31
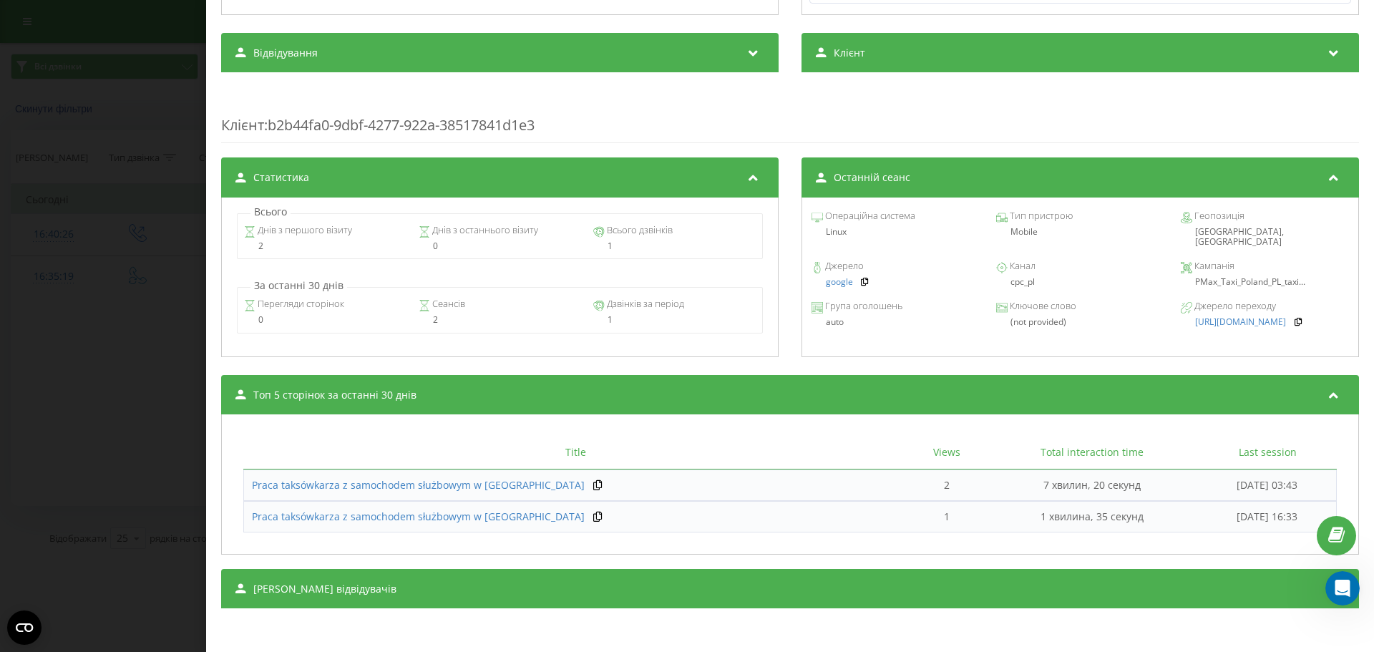
click at [1198, 449] on th "Last session" at bounding box center [1267, 453] width 139 height 34
drag, startPoint x: 954, startPoint y: 490, endPoint x: 889, endPoint y: 492, distance: 65.2
click at [986, 491] on td "7 хвилин, 20 секунд" at bounding box center [1092, 485] width 213 height 31
drag, startPoint x: 767, startPoint y: 492, endPoint x: 736, endPoint y: 492, distance: 31.5
click at [741, 492] on tr "Praca taksówkarza z samochodem służbowym w Polsce 2 7 хвилин, 20 секунд Понеділ…" at bounding box center [790, 485] width 1094 height 31
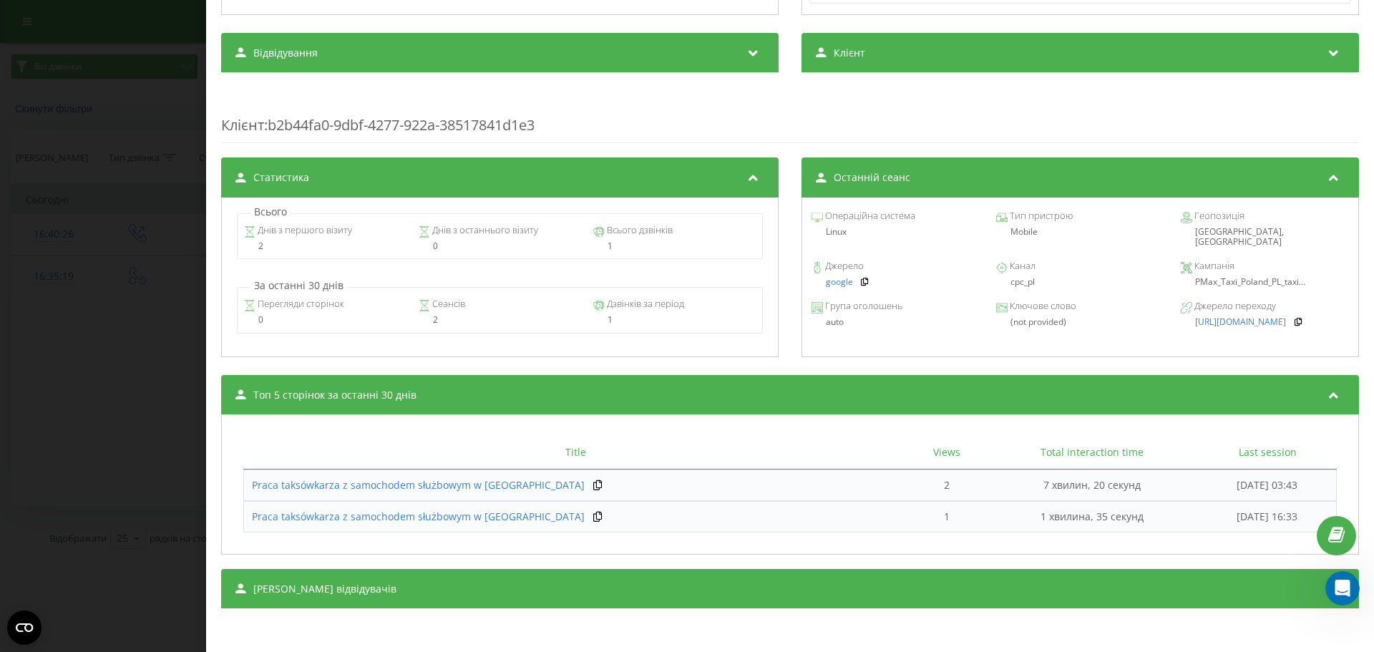
click at [1198, 499] on td "Понеділок, 18 Серпня 2025, 03:43" at bounding box center [1267, 485] width 139 height 31
click at [1232, 485] on td "Понеділок, 18 Серпня 2025, 03:43" at bounding box center [1267, 485] width 139 height 31
click at [1238, 486] on td "Понеділок, 18 Серпня 2025, 03:43" at bounding box center [1267, 485] width 139 height 31
drag, startPoint x: 1258, startPoint y: 485, endPoint x: 1144, endPoint y: 479, distance: 114.0
click at [1198, 487] on td "Понеділок, 18 Серпня 2025, 03:43" at bounding box center [1267, 485] width 139 height 31
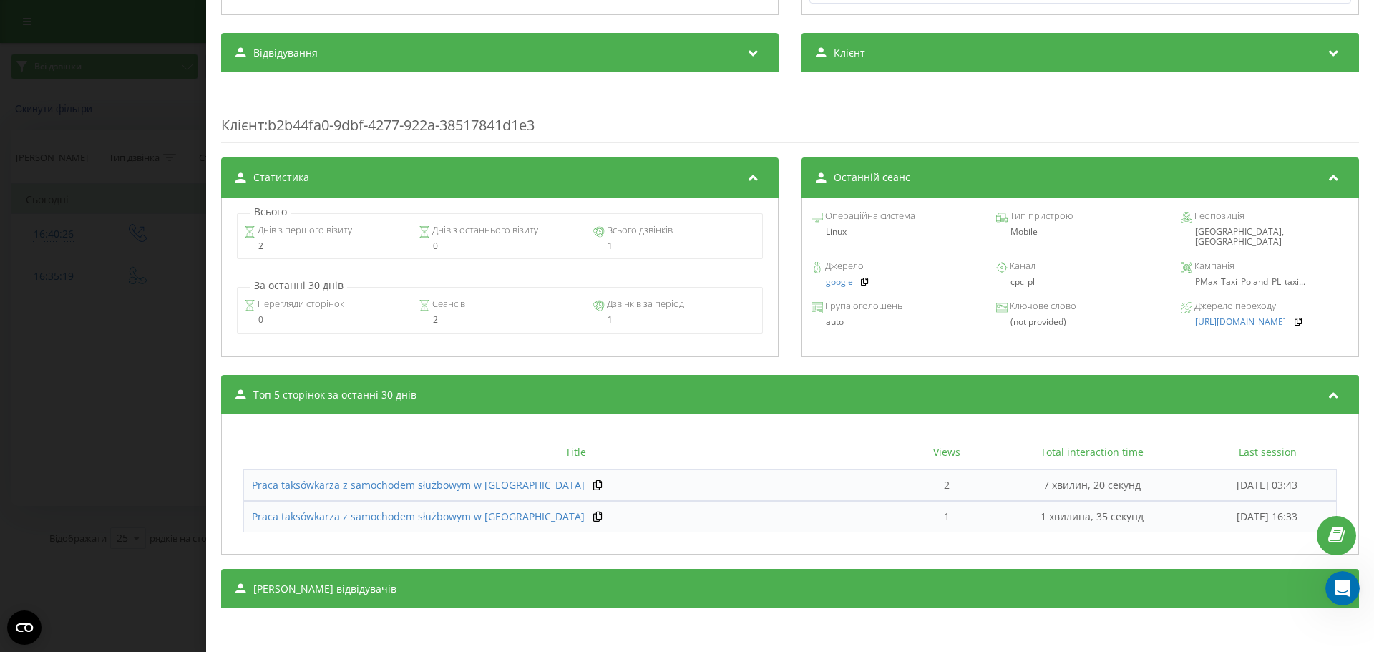
click at [1198, 457] on th "Last session" at bounding box center [1267, 453] width 139 height 34
drag, startPoint x: 1145, startPoint y: 450, endPoint x: 1238, endPoint y: 460, distance: 93.5
click at [1238, 460] on th "Last session" at bounding box center [1267, 453] width 139 height 34
click at [1212, 492] on td "Понеділок, 18 Серпня 2025, 03:43" at bounding box center [1267, 485] width 139 height 31
click at [1198, 495] on td "Понеділок, 18 Серпня 2025, 03:43" at bounding box center [1267, 485] width 139 height 31
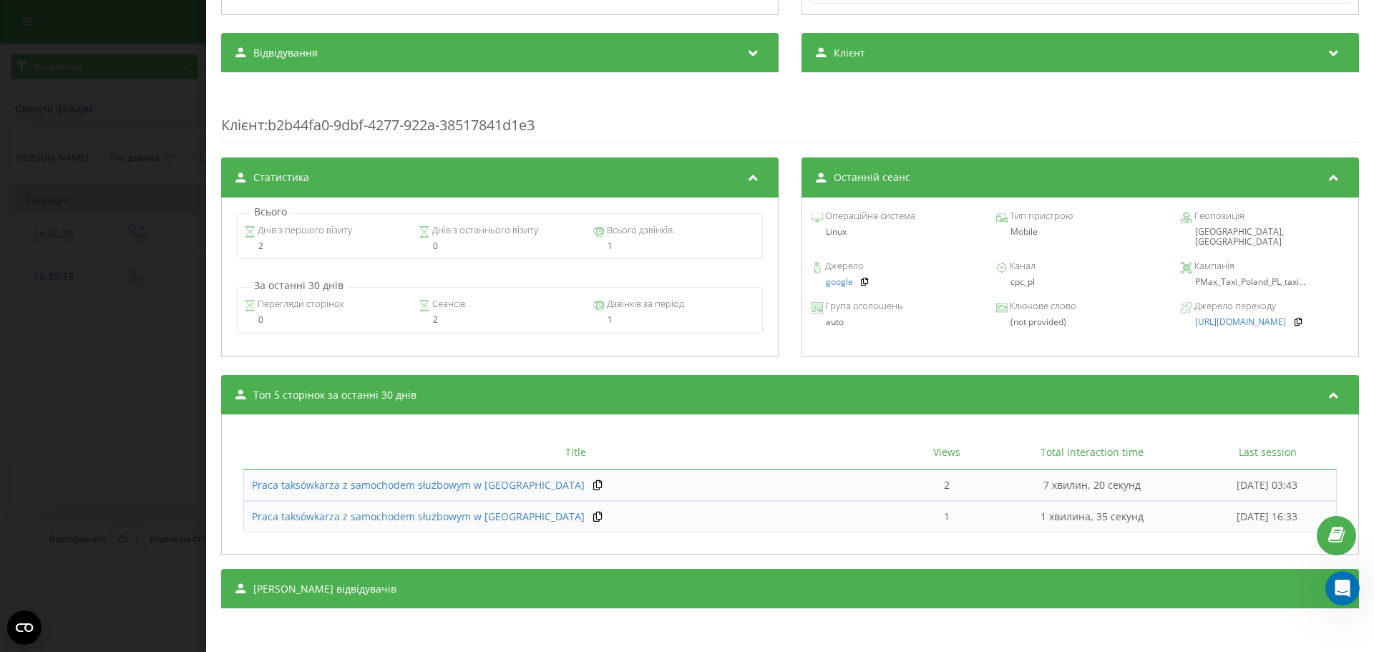
click at [986, 482] on td "7 хвилин, 20 секунд" at bounding box center [1092, 485] width 213 height 31
click at [1198, 516] on td "Середа, 20 Серпня 2025, 16:33" at bounding box center [1267, 516] width 139 height 31
click at [1198, 511] on td "Середа, 20 Серпня 2025, 16:33" at bounding box center [1267, 516] width 139 height 31
click at [1198, 492] on td "Понеділок, 18 Серпня 2025, 03:43" at bounding box center [1267, 485] width 139 height 31
click at [1198, 491] on td "Понеділок, 18 Серпня 2025, 03:43" at bounding box center [1267, 485] width 139 height 31
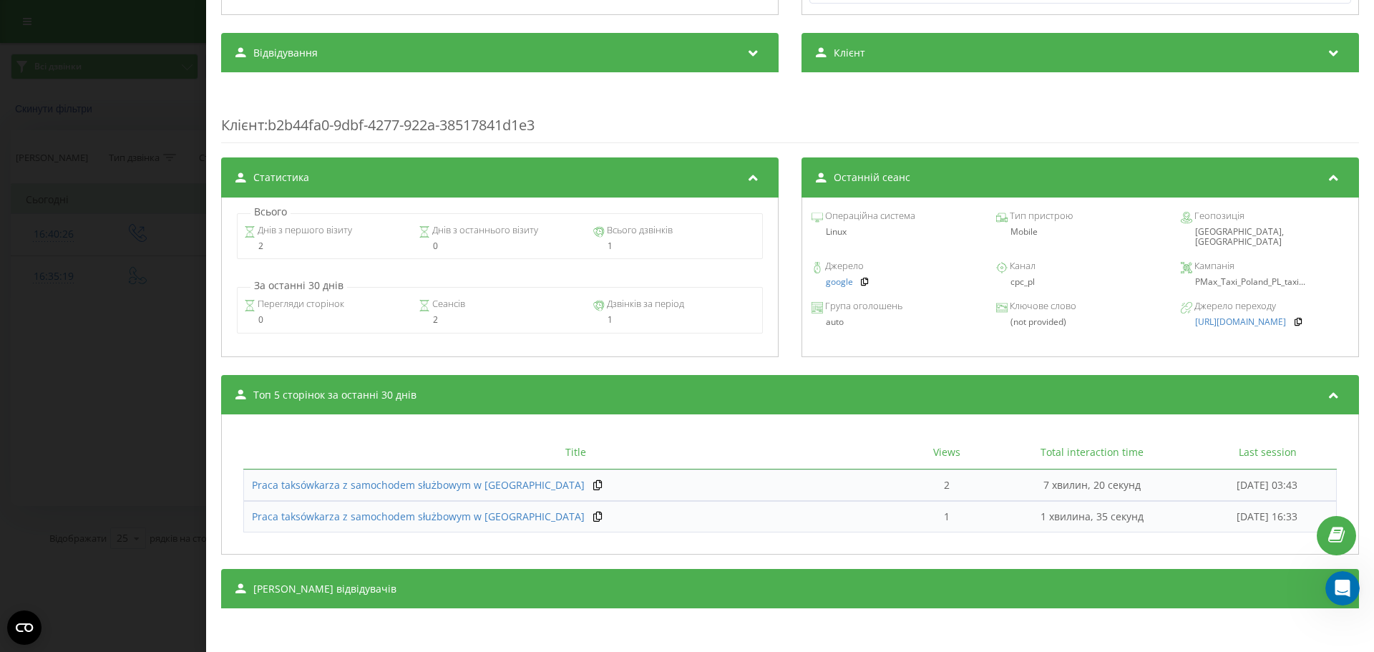
click at [1198, 486] on td "Понеділок, 18 Серпня 2025, 03:43" at bounding box center [1267, 485] width 139 height 31
click at [1345, 582] on icon "Відкрити програму для спілкування Intercom" at bounding box center [1341, 587] width 24 height 24
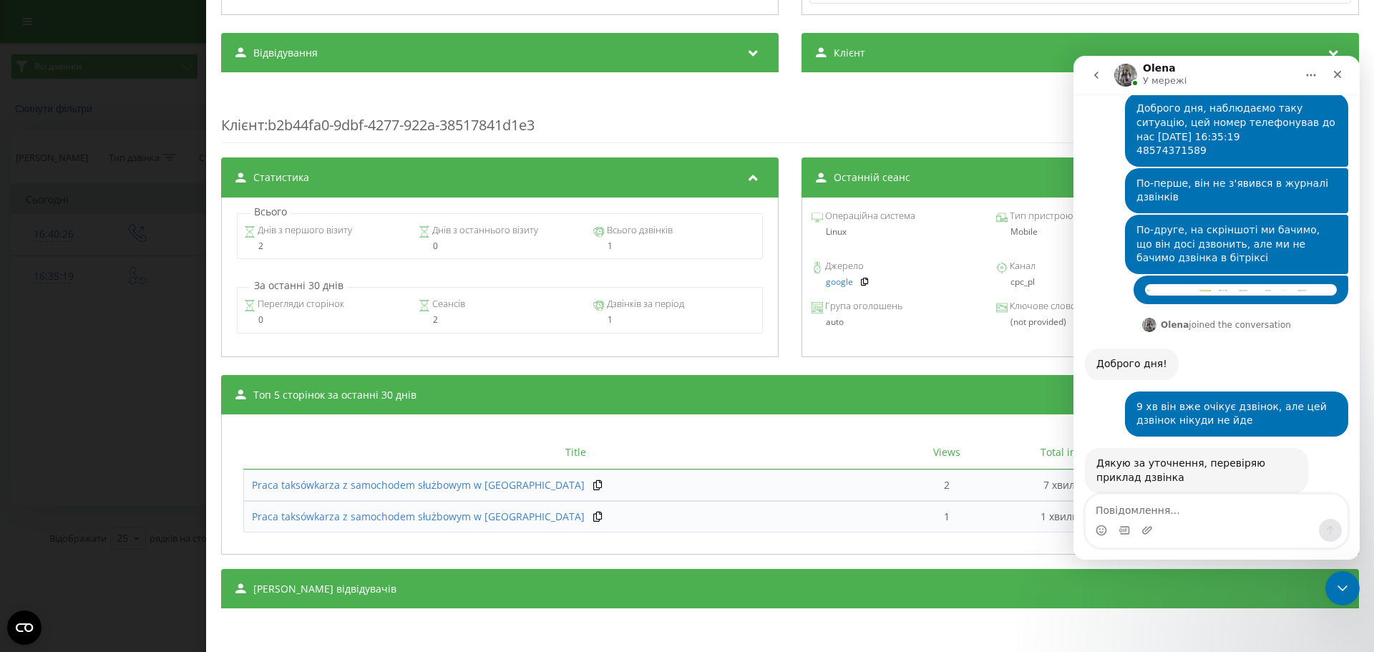
click at [1007, 484] on td "7 хвилин, 20 секунд" at bounding box center [1092, 485] width 213 height 31
click at [1341, 576] on div "Закрити програму для спілкування Intercom" at bounding box center [1340, 586] width 34 height 34
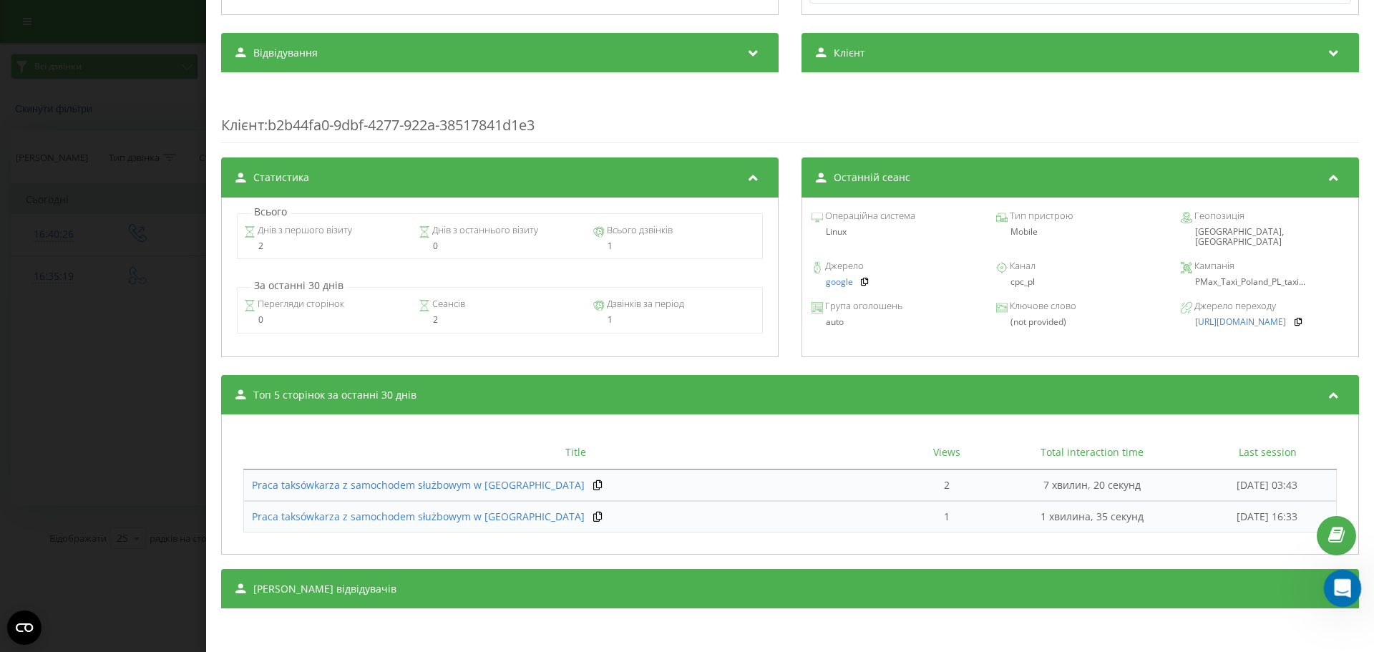
click at [1348, 595] on div "Відкрити програму для спілкування Intercom" at bounding box center [1340, 586] width 47 height 47
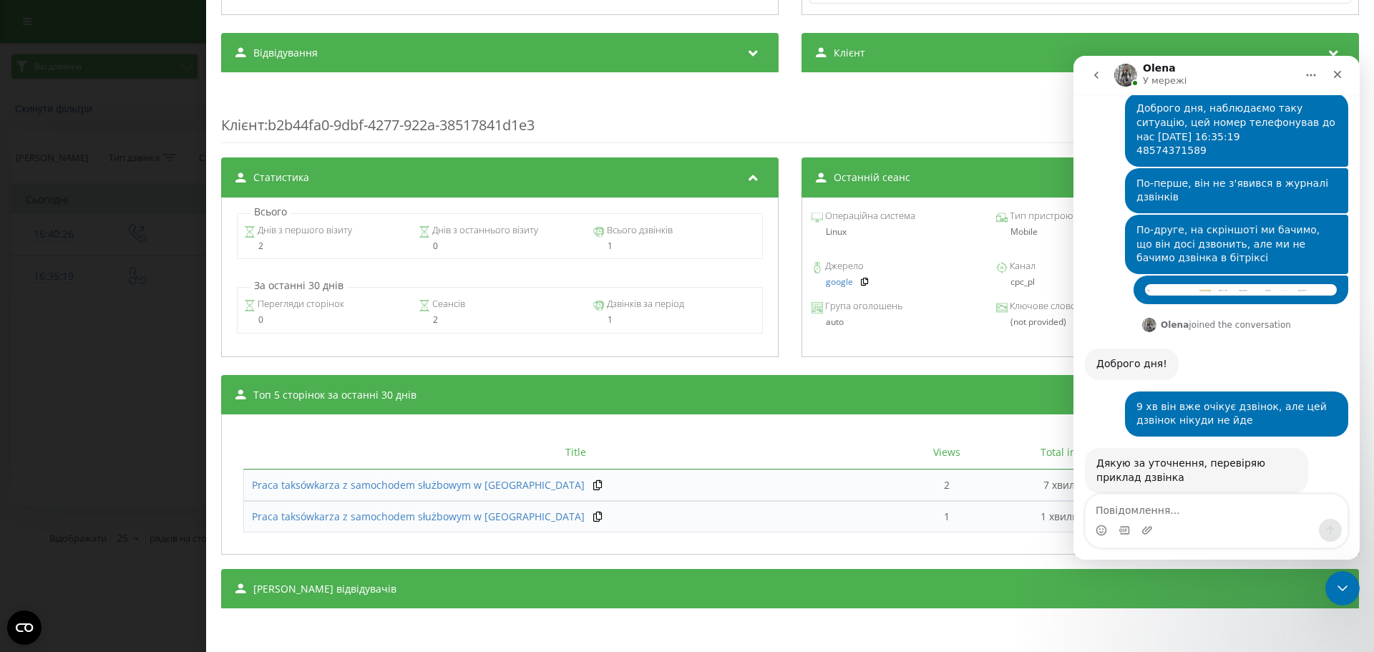
click at [1188, 519] on div "Месенджер Intercom" at bounding box center [1217, 530] width 262 height 23
click at [1175, 507] on textarea "Повідомлення..." at bounding box center [1217, 507] width 262 height 24
paste textarea "І"
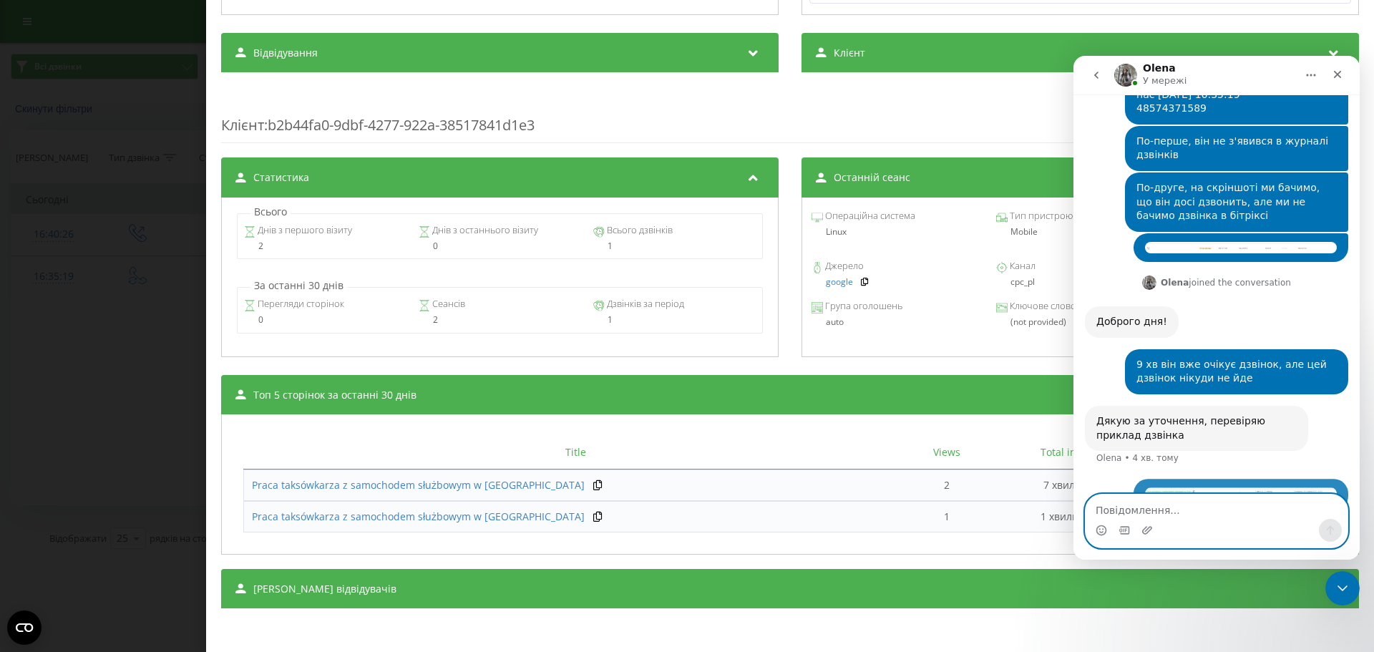
scroll to position [409, 0]
click at [1176, 506] on textarea "Повідомлення..." at bounding box center [1217, 507] width 262 height 24
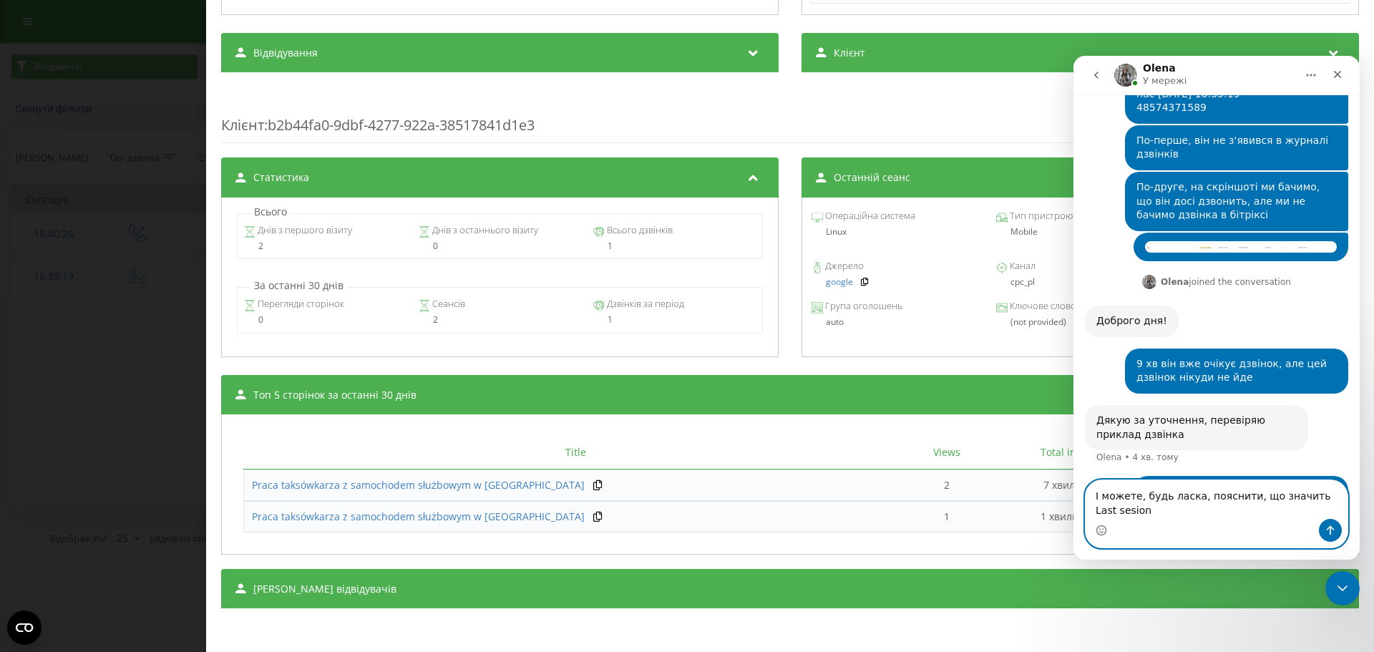
scroll to position [423, 0]
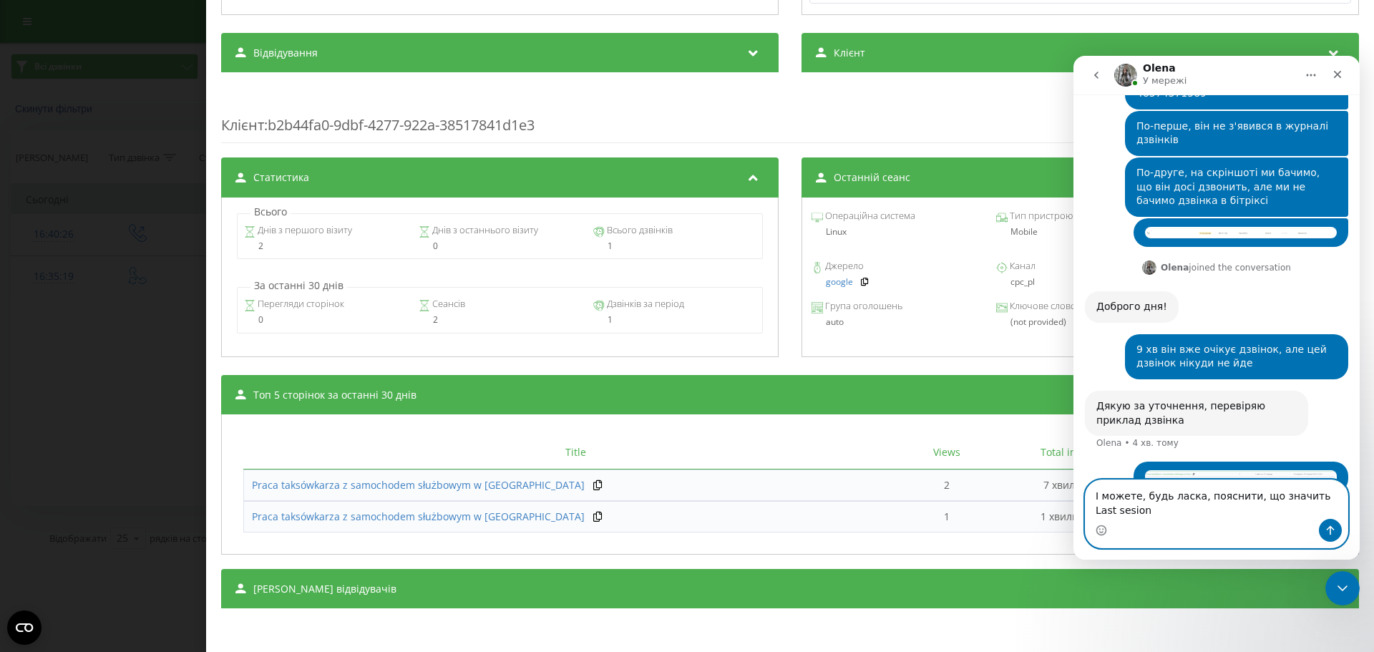
type textarea "І можете, будь ласка, пояснити, що значить Last sesion"
click at [986, 426] on div "Title Views Total interaction time Last session Praca taksówkarza z samochodem …" at bounding box center [790, 484] width 1122 height 125
click at [1350, 590] on div "Закрити програму для спілкування Intercom" at bounding box center [1340, 586] width 34 height 34
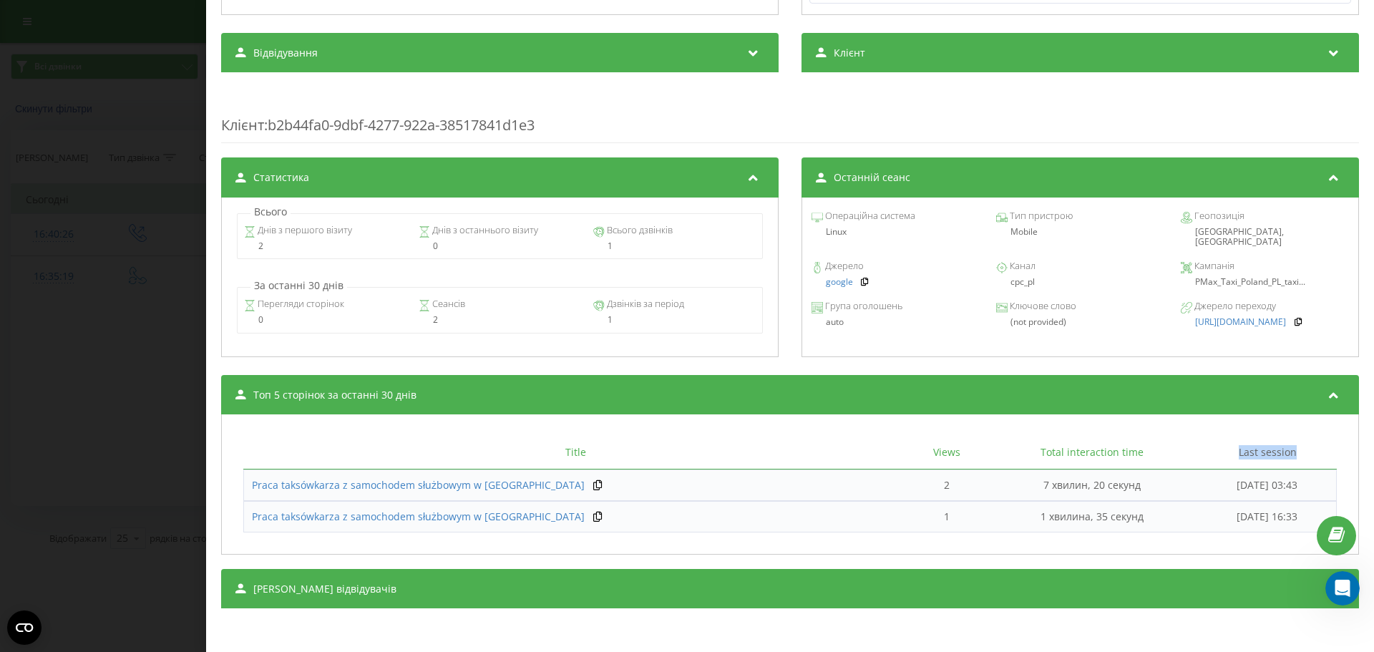
drag, startPoint x: 1147, startPoint y: 447, endPoint x: 1228, endPoint y: 449, distance: 80.9
click at [1228, 449] on th "Last session" at bounding box center [1267, 453] width 139 height 34
copy th "Last session"
click at [1339, 582] on icon "Відкрити програму для спілкування Intercom" at bounding box center [1341, 587] width 24 height 24
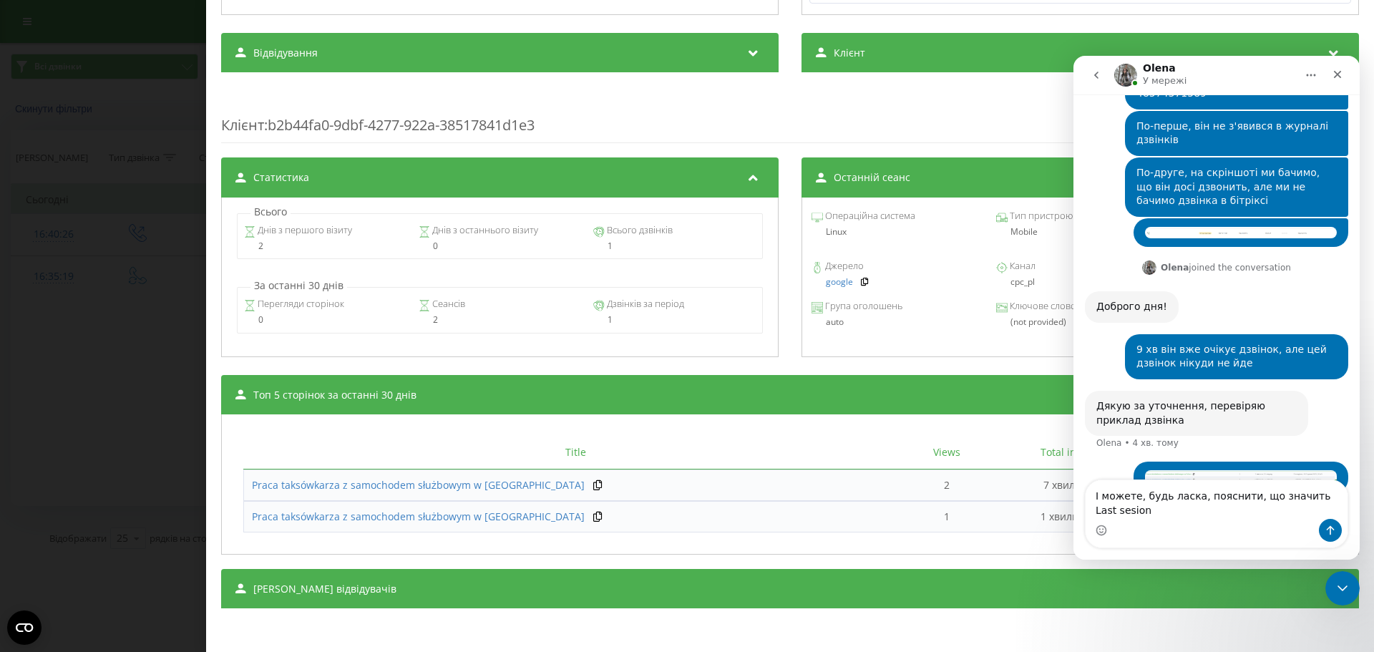
drag, startPoint x: 1299, startPoint y: 494, endPoint x: 1302, endPoint y: 504, distance: 10.4
click at [1302, 504] on textarea "І можете, будь ласка, пояснити, що значить Last sesion" at bounding box center [1217, 499] width 262 height 39
type textarea "І можете, будь ласка, пояснити, що значить Last session?"
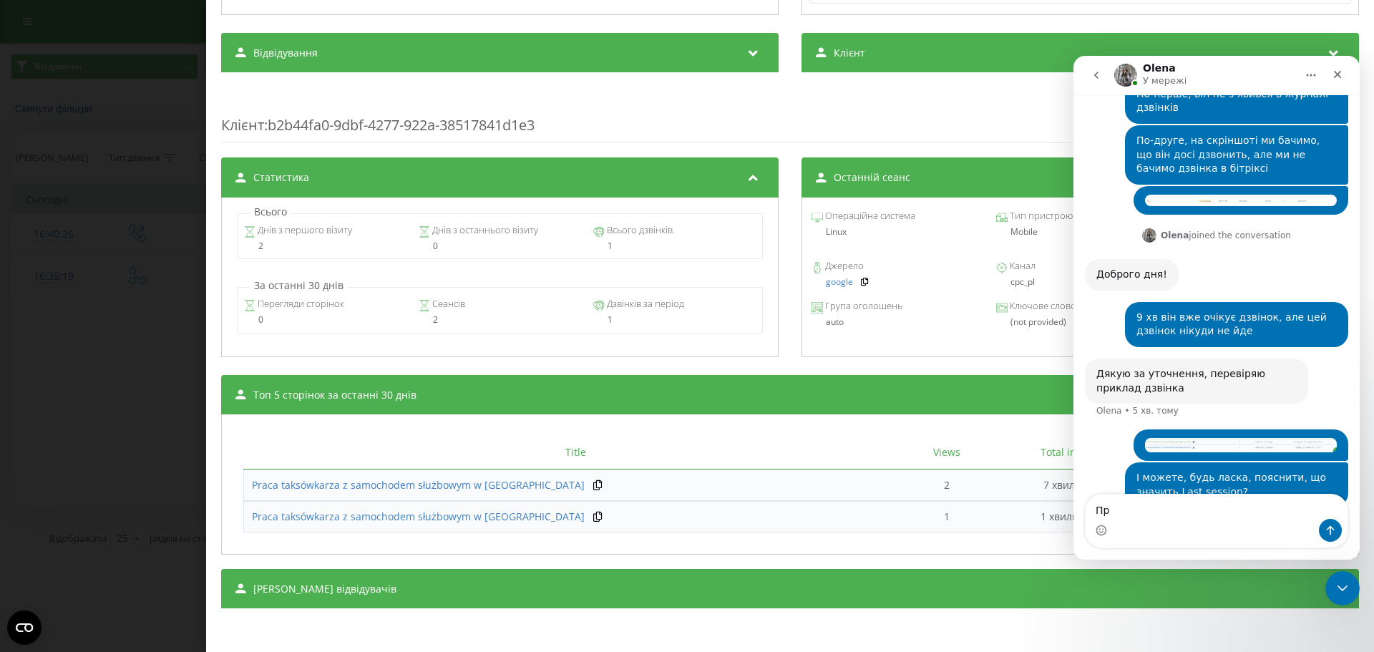
type textarea "П"
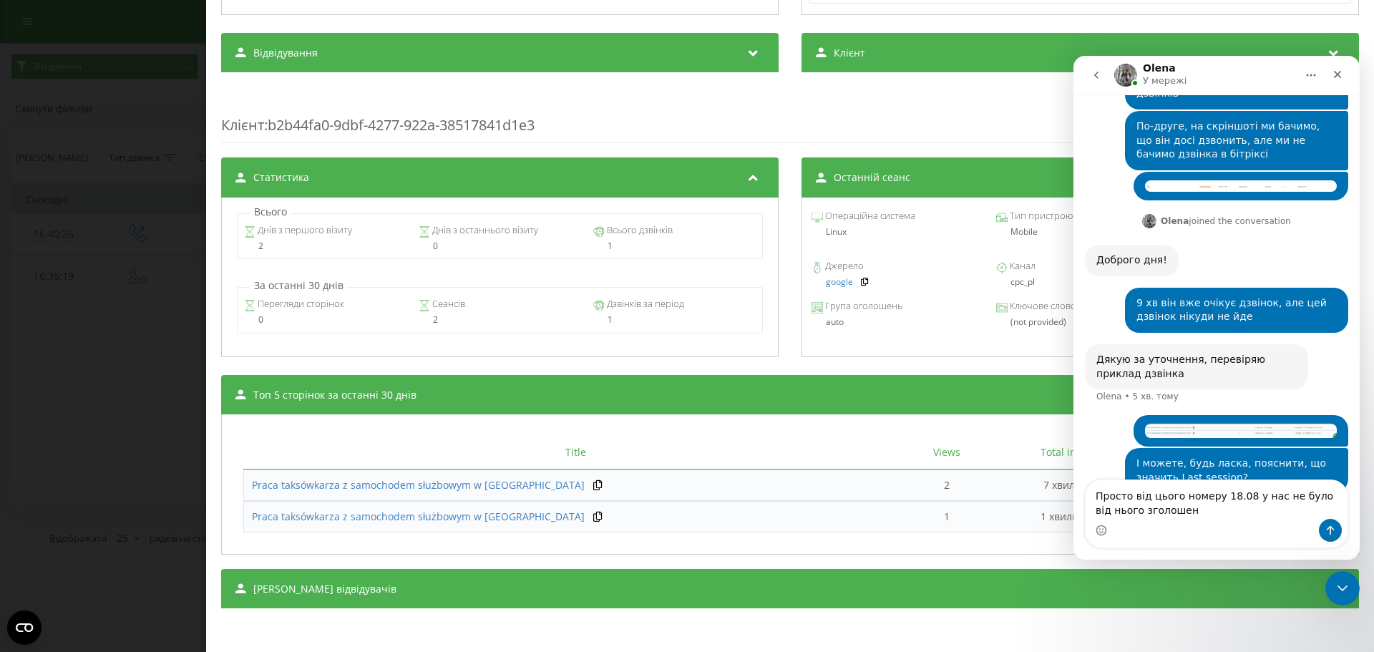
type textarea "Просто від цього номеру 18.08 у нас не було від нього зголошень"
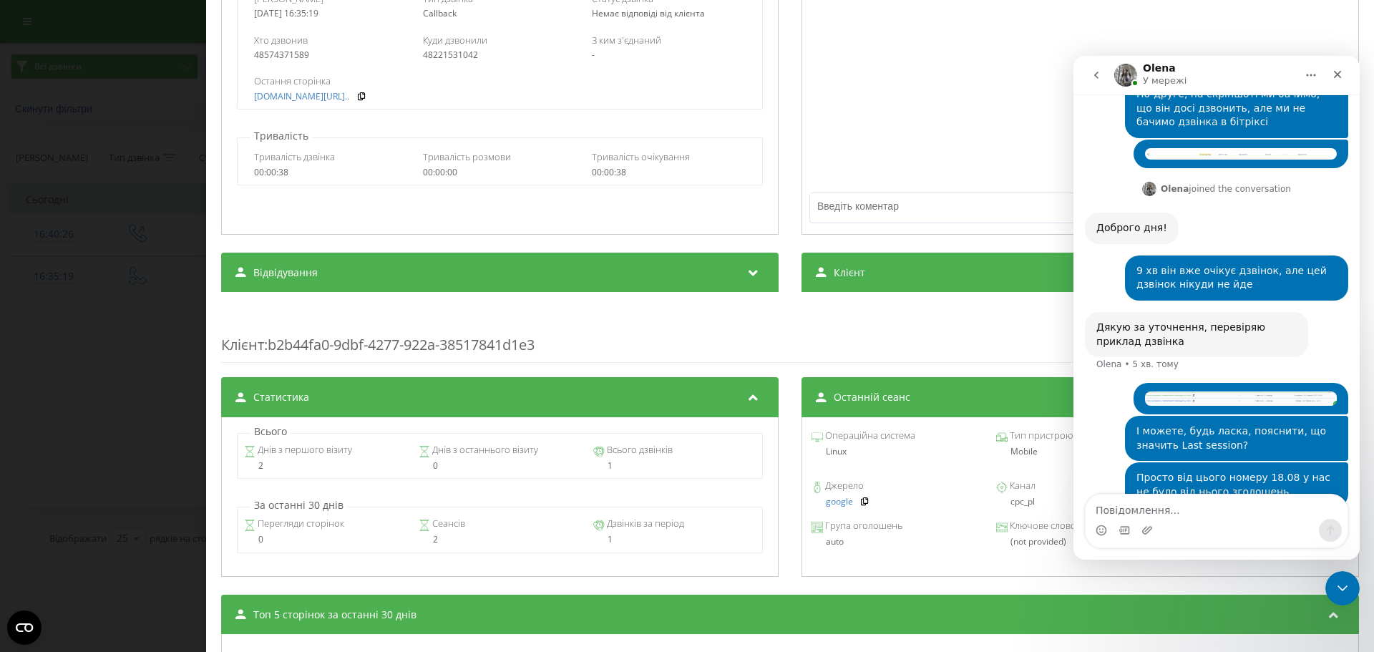
scroll to position [121, 0]
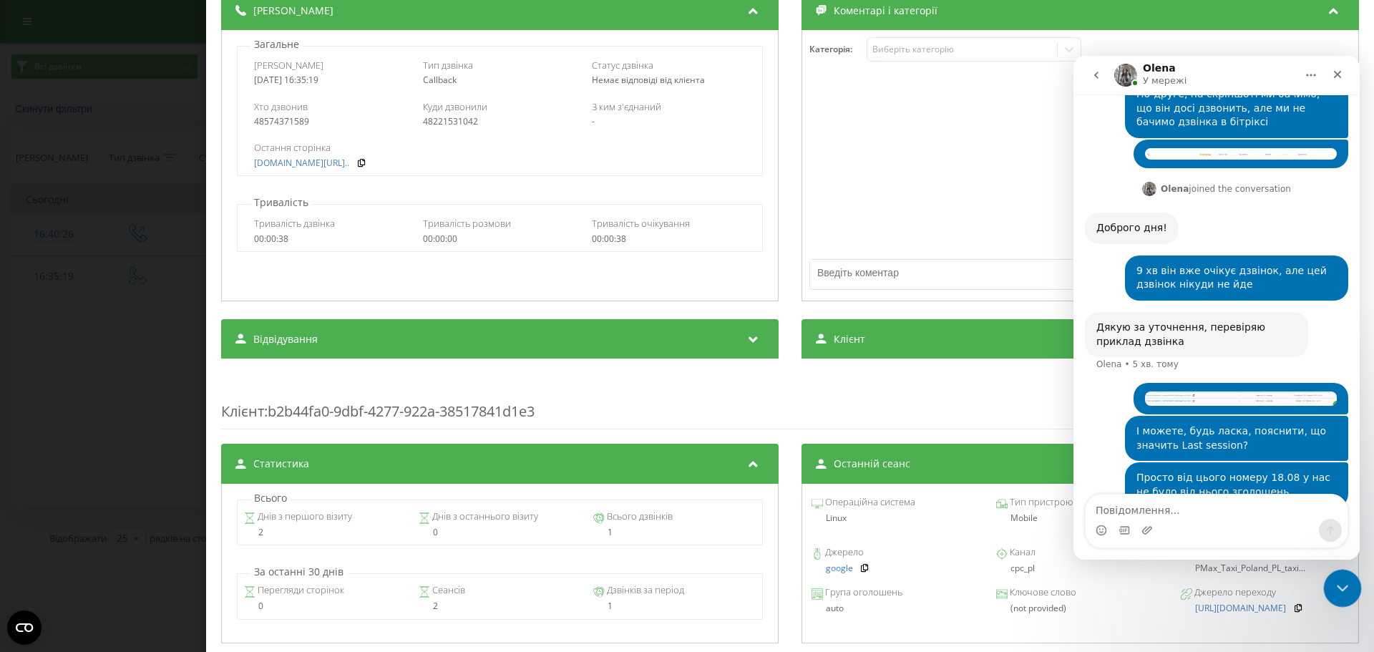
click at [1339, 588] on icon "Закрити програму для спілкування Intercom" at bounding box center [1341, 586] width 10 height 6
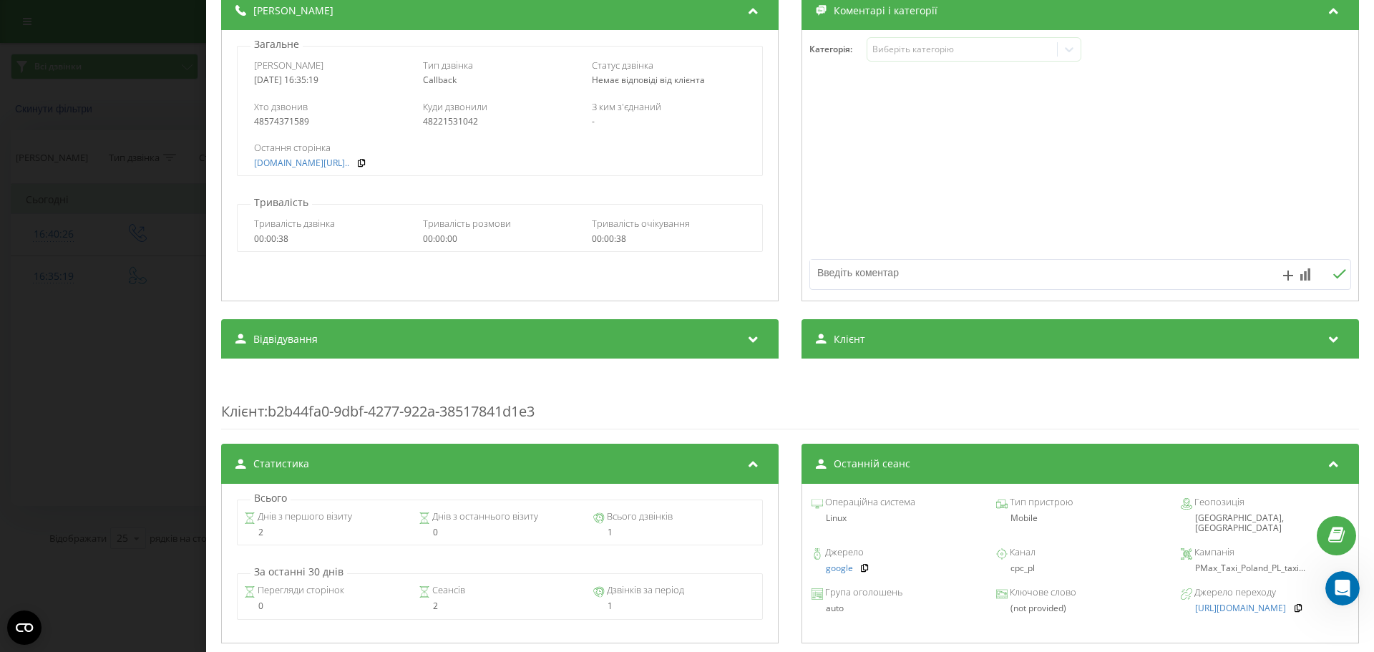
click at [172, 153] on div "Дзвінок : ua1_-1755700519.1418680 Транскрипція Для AI-аналізу майбутніх дзвінкі…" at bounding box center [687, 326] width 1374 height 652
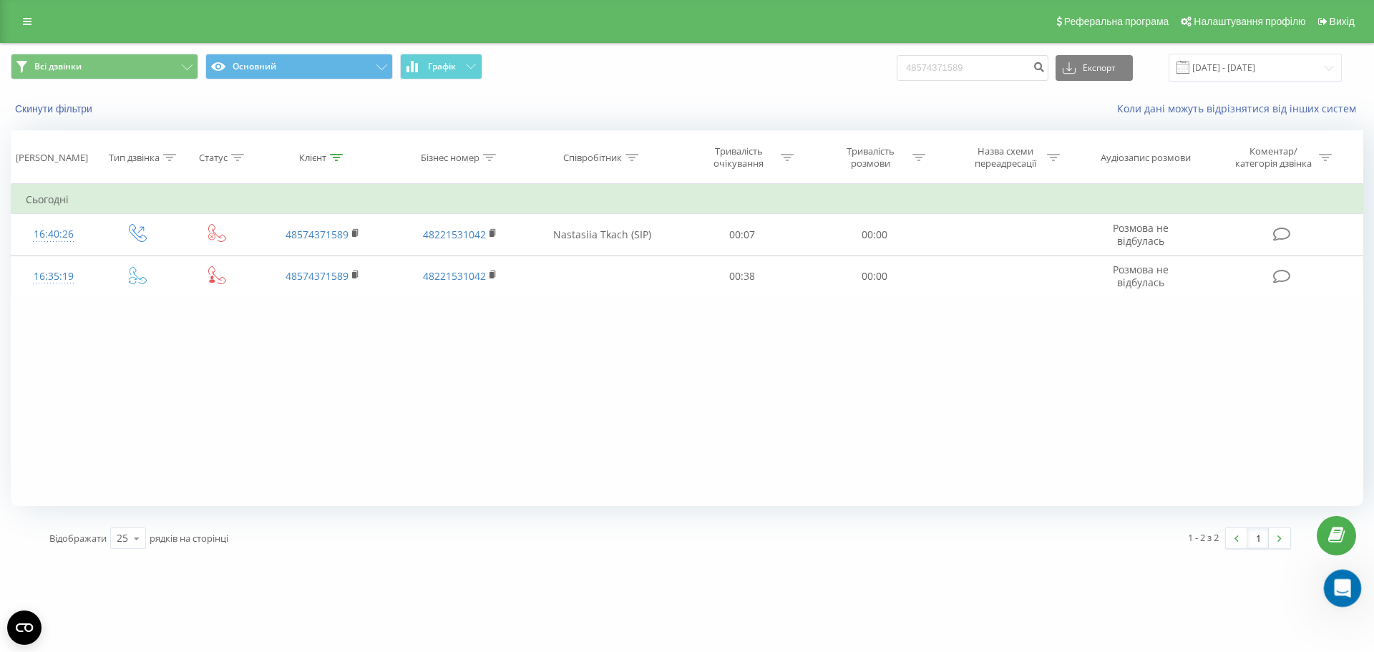
click at [1333, 585] on icon "Відкрити програму для спілкування Intercom" at bounding box center [1341, 587] width 24 height 24
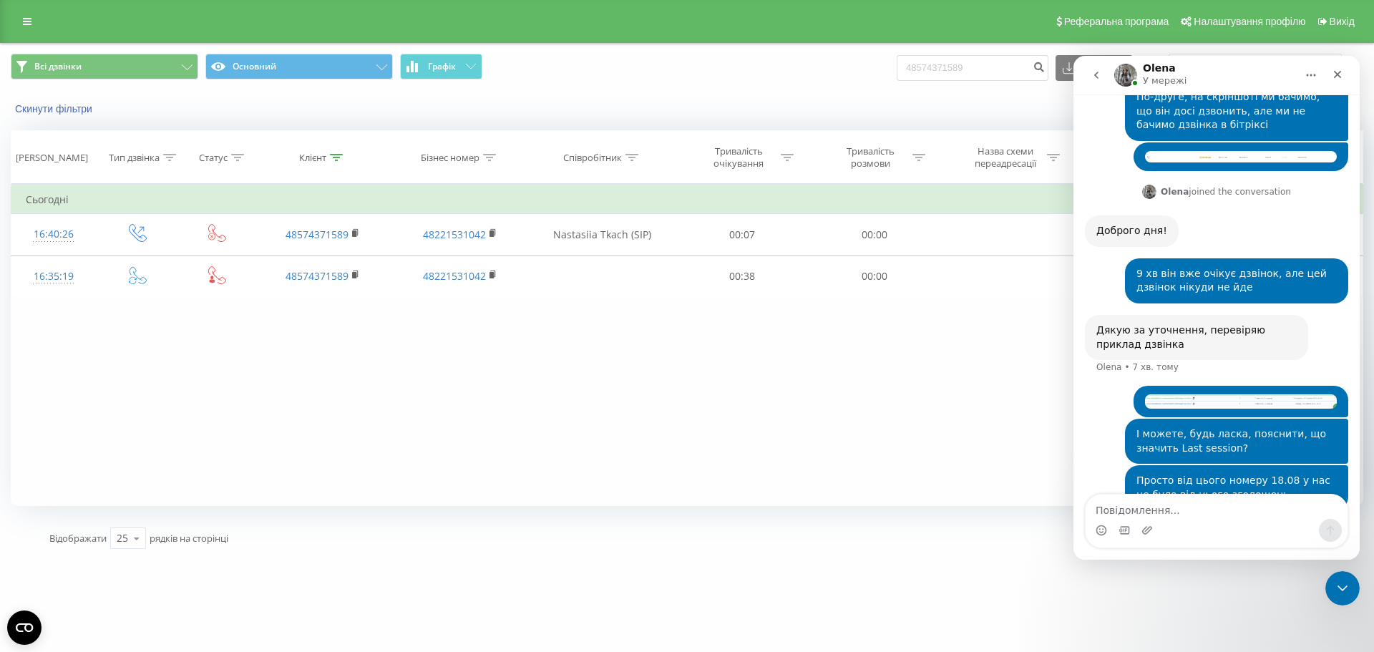
scroll to position [502, 0]
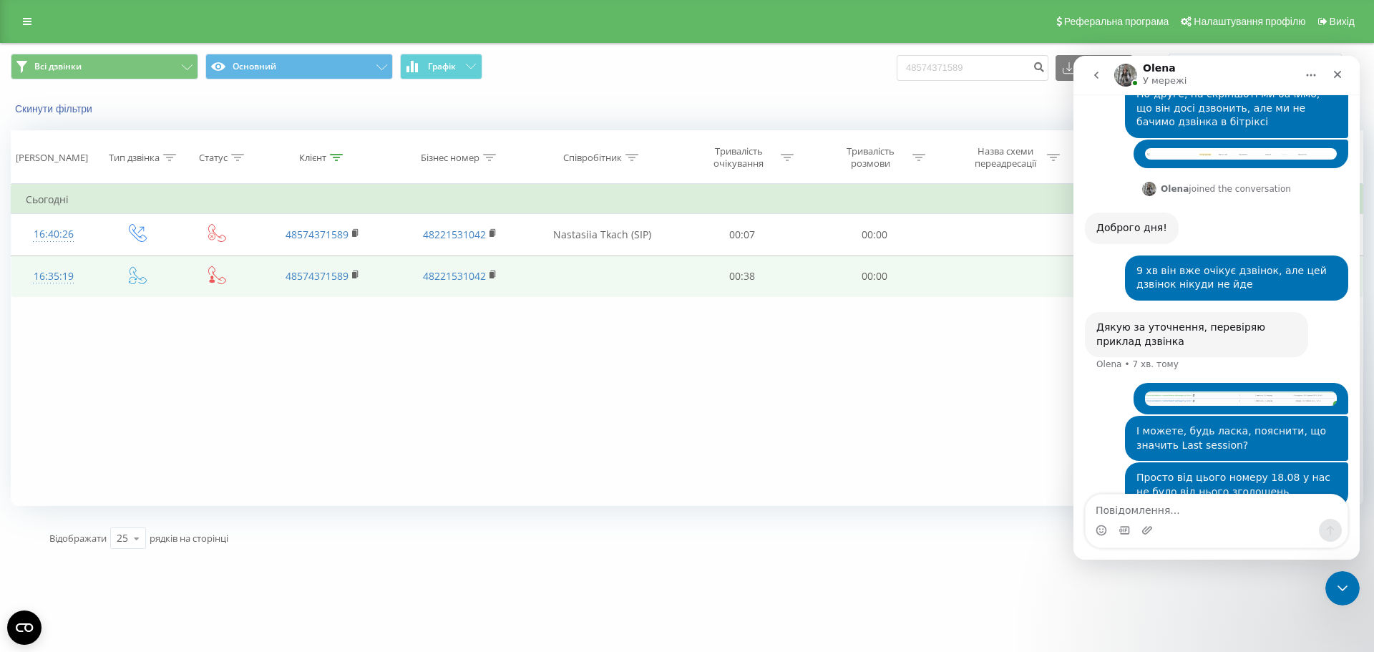
click at [64, 280] on div "16:35:19" at bounding box center [54, 277] width 56 height 28
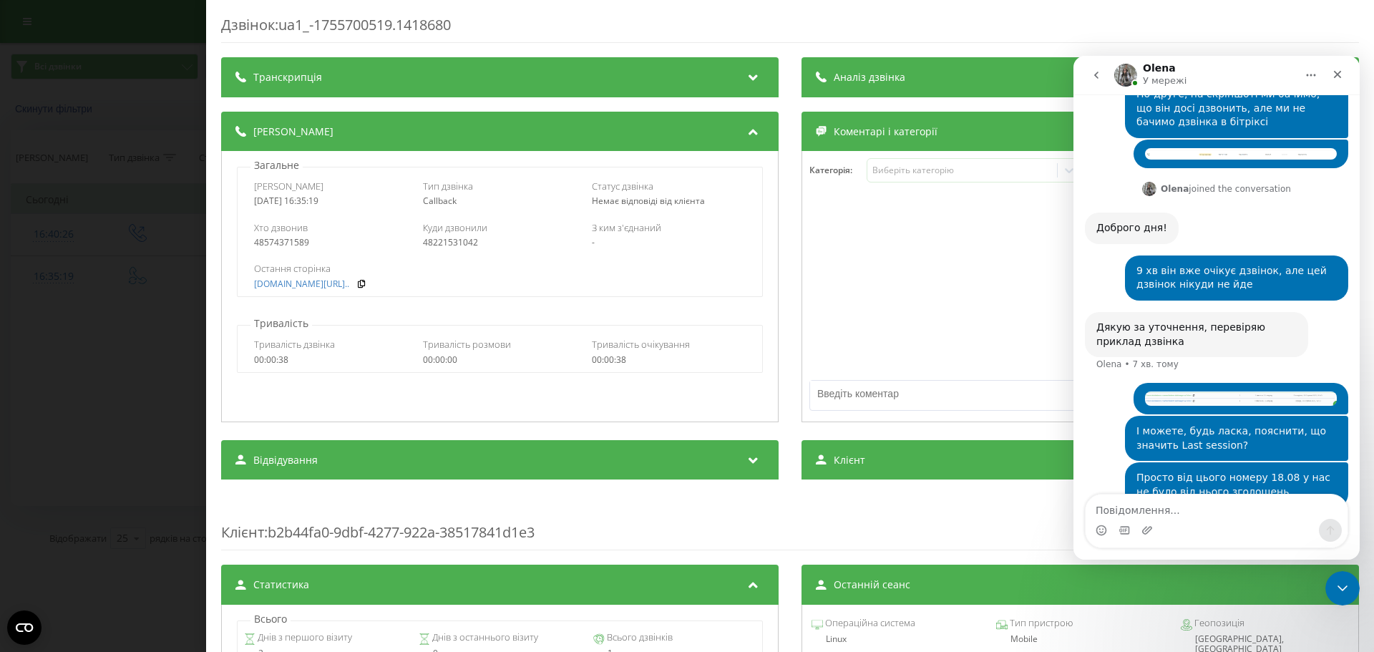
click at [126, 202] on div "Дзвінок : ua1_-1755700519.1418680 Транскрипція Для AI-аналізу майбутніх дзвінкі…" at bounding box center [687, 326] width 1374 height 652
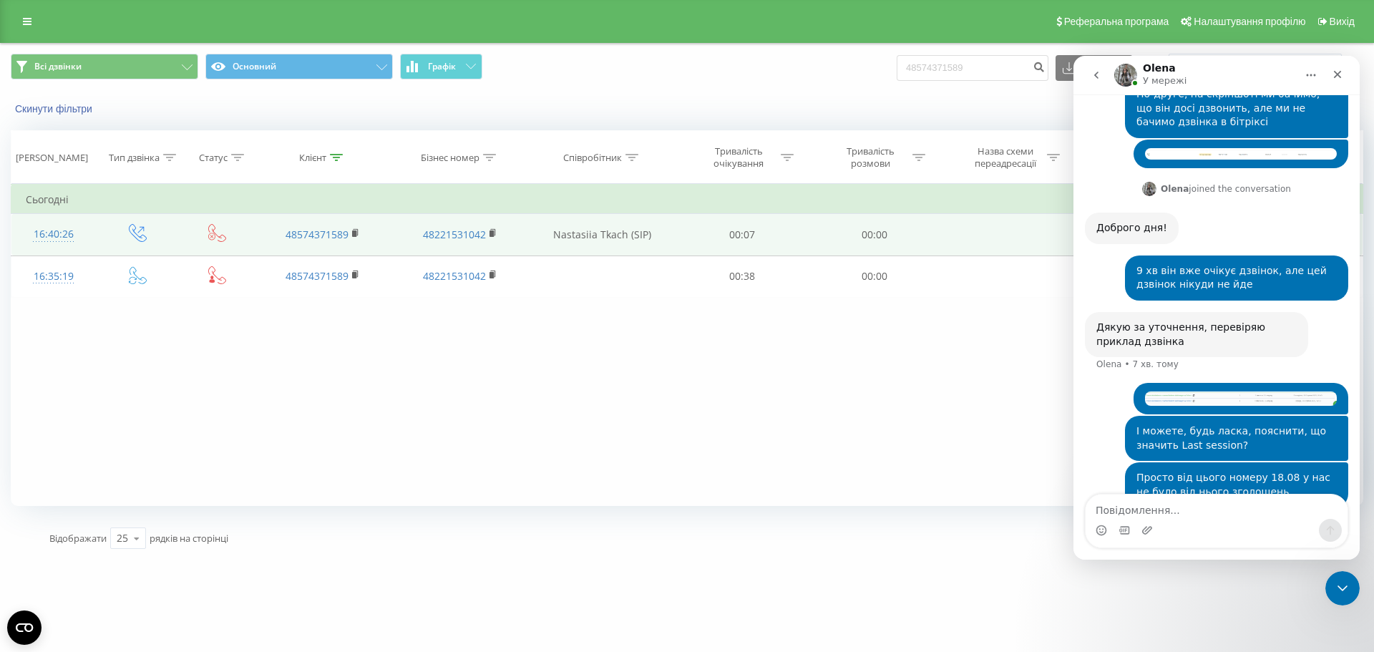
click at [58, 240] on div "16:40:26" at bounding box center [54, 234] width 56 height 28
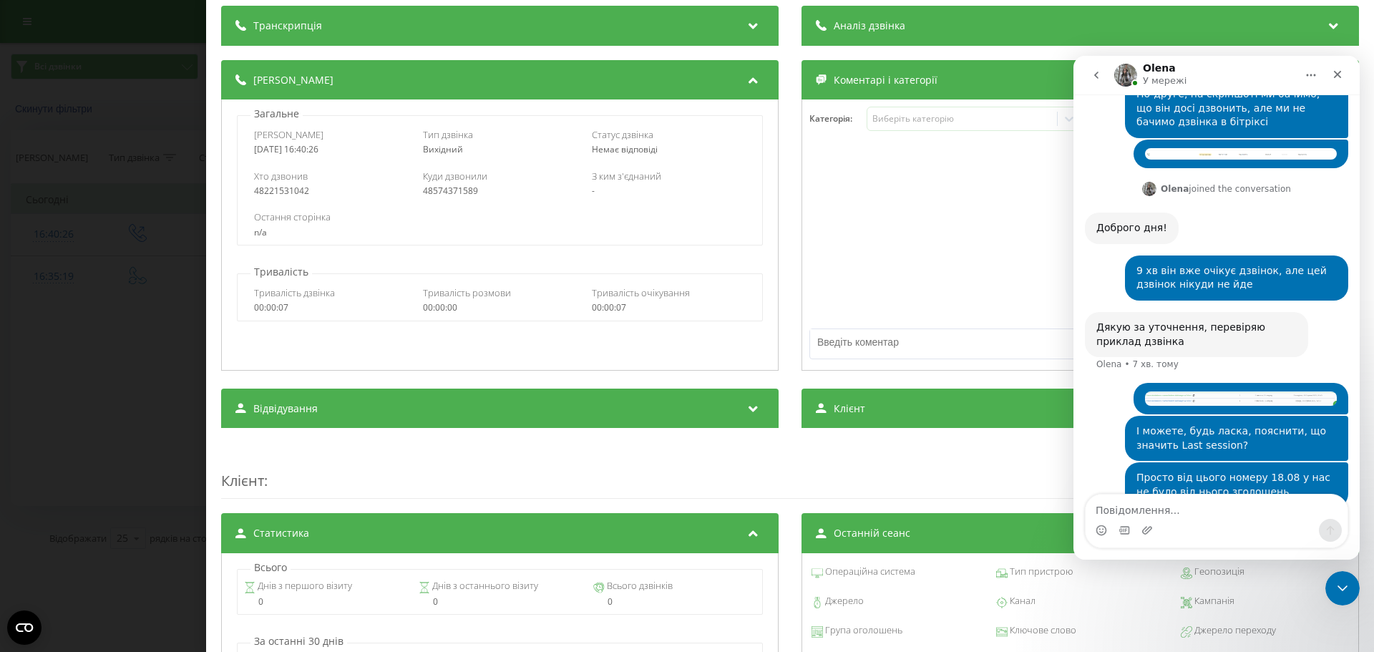
scroll to position [32, 0]
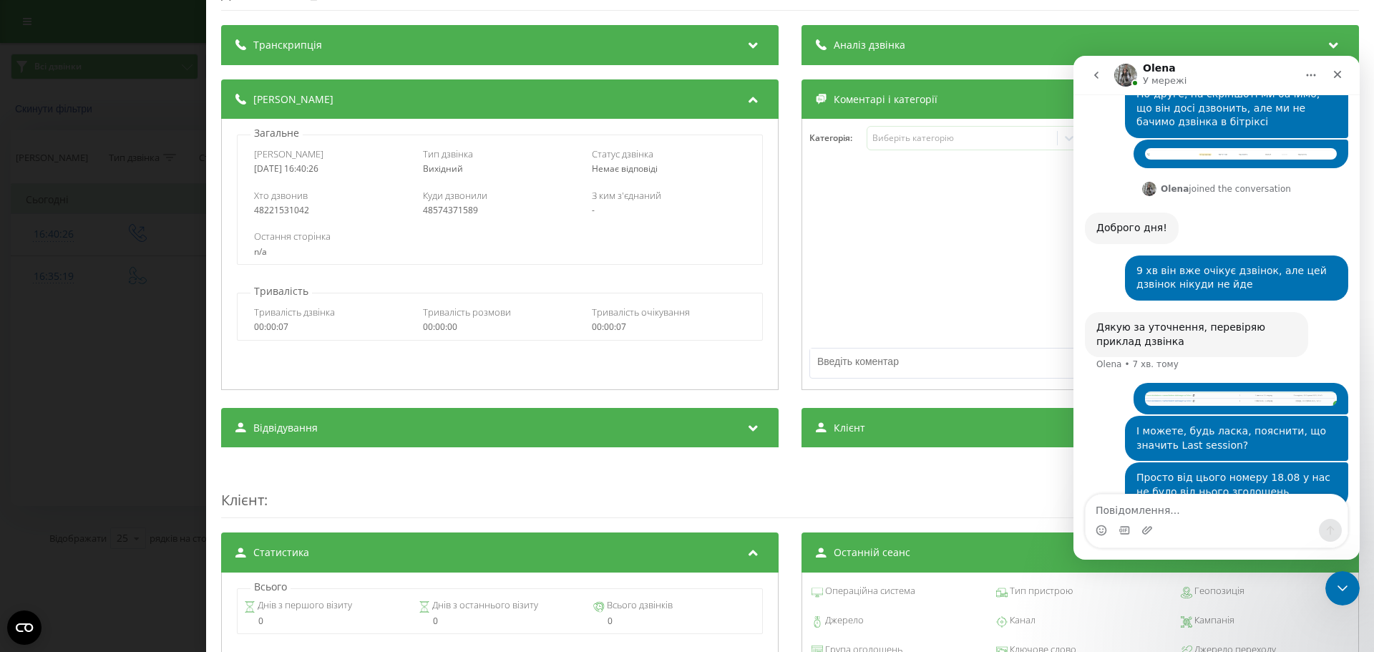
click at [126, 68] on div "Дзвінок : ua15_-1755700826.404878 Транскрипція Для AI-аналізу майбутніх дзвінкі…" at bounding box center [687, 326] width 1374 height 652
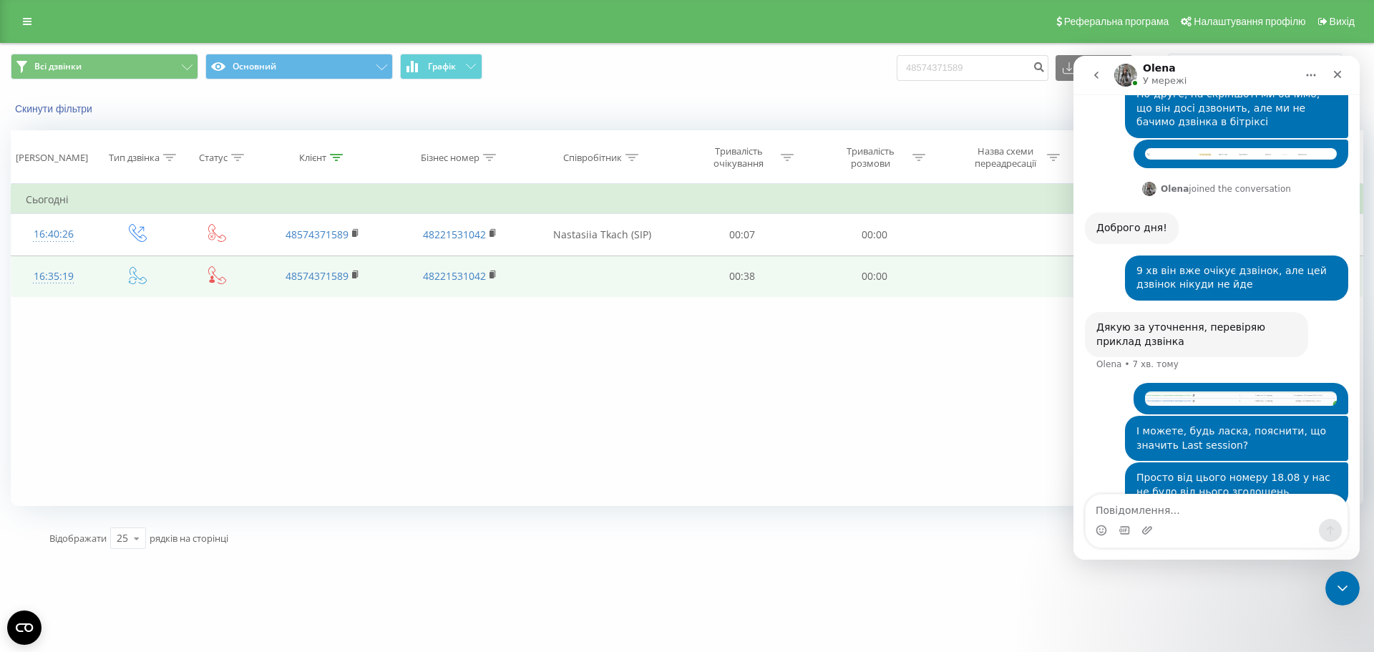
click at [60, 276] on div "16:35:19" at bounding box center [54, 277] width 56 height 28
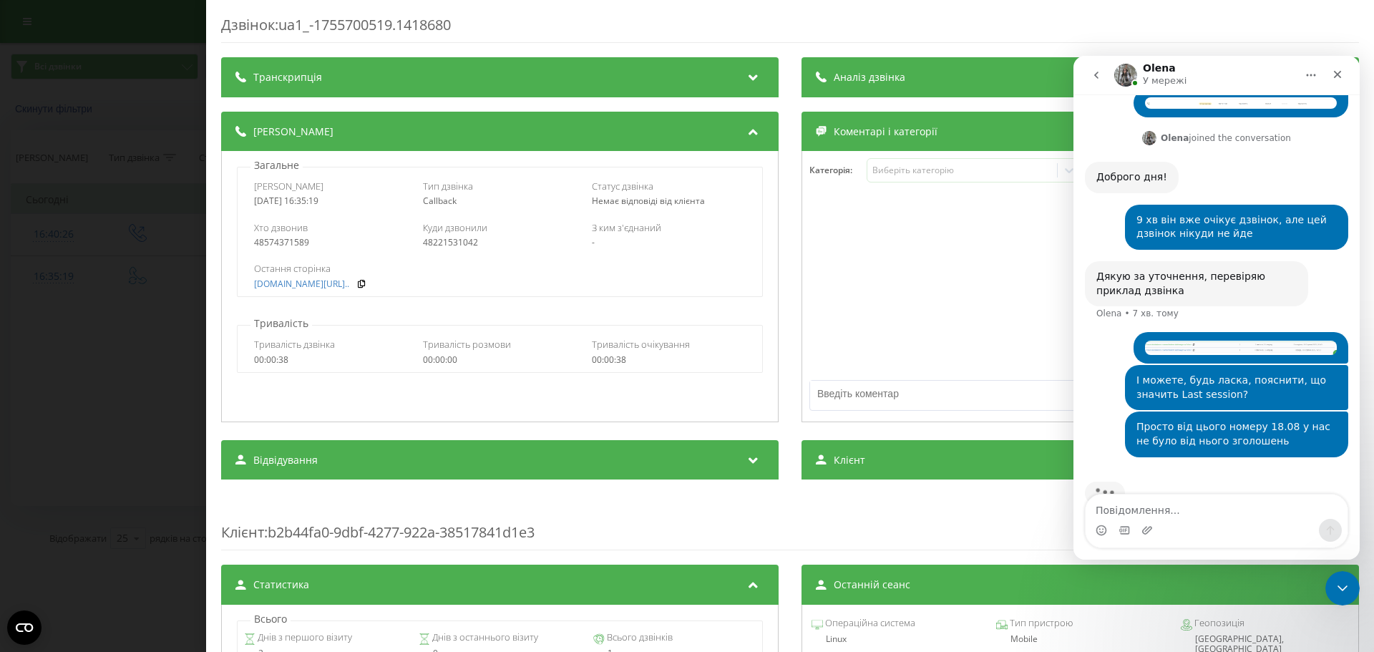
scroll to position [557, 0]
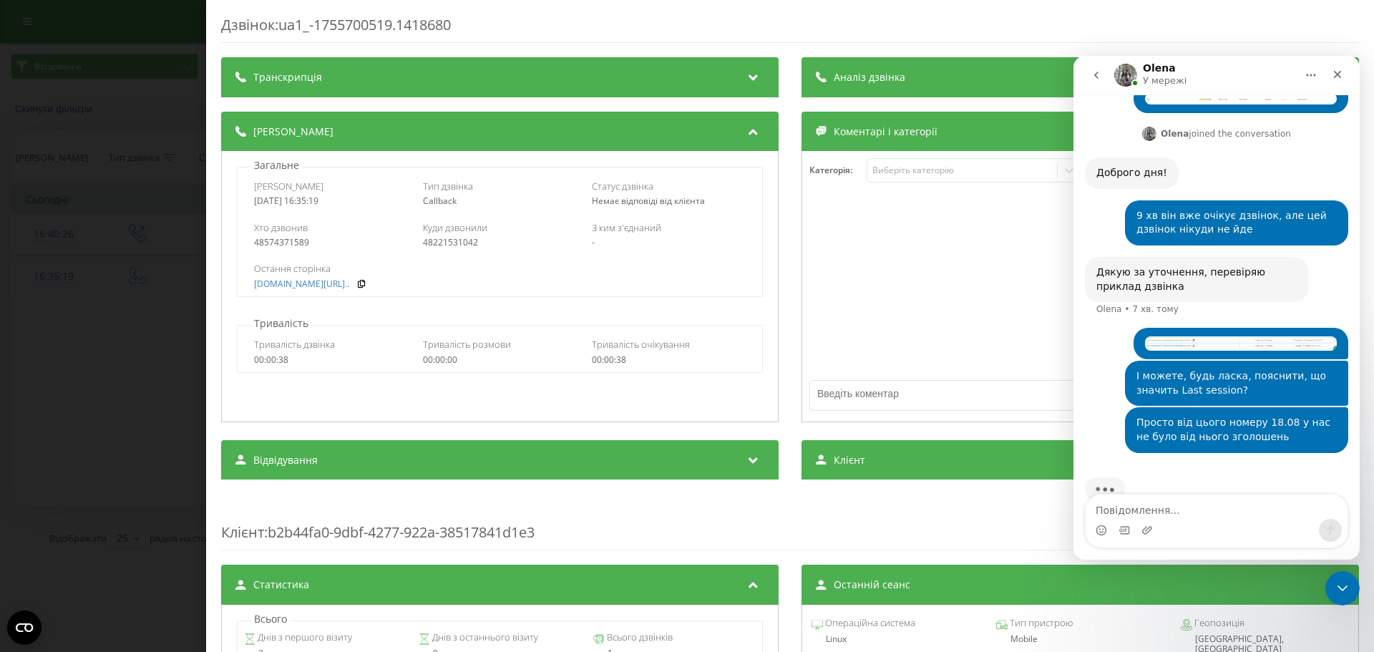
click at [198, 62] on div "Дзвінок : ua1_-1755700519.1418680 Транскрипція Для AI-аналізу майбутніх дзвінкі…" at bounding box center [687, 326] width 1374 height 652
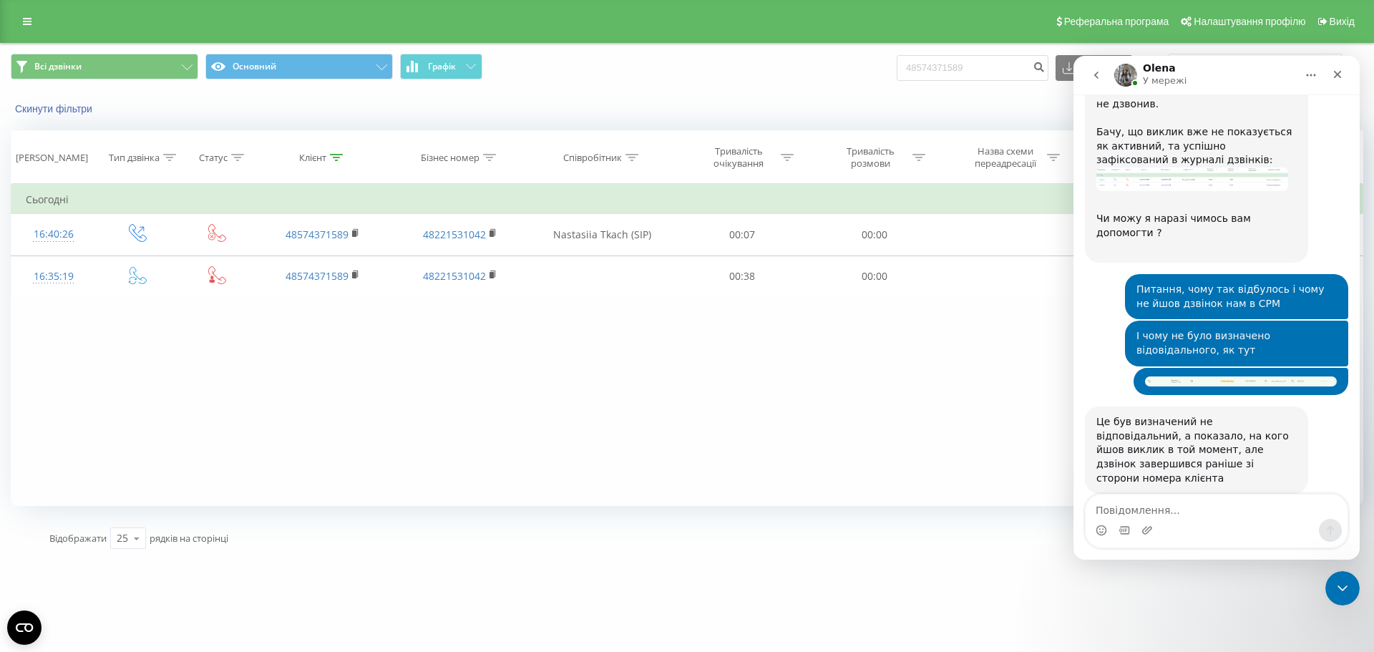
scroll to position [947, 0]
click at [1343, 580] on icon "Закрити програму для спілкування Intercom" at bounding box center [1340, 586] width 17 height 17
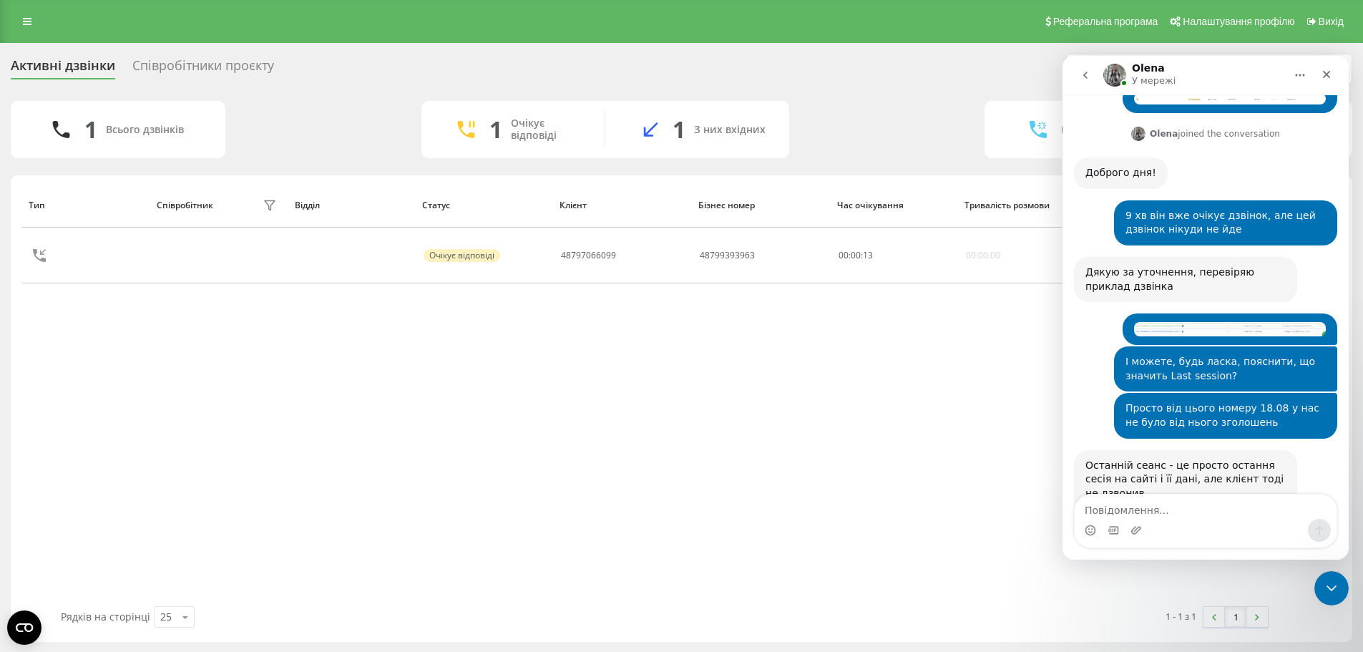
scroll to position [687, 0]
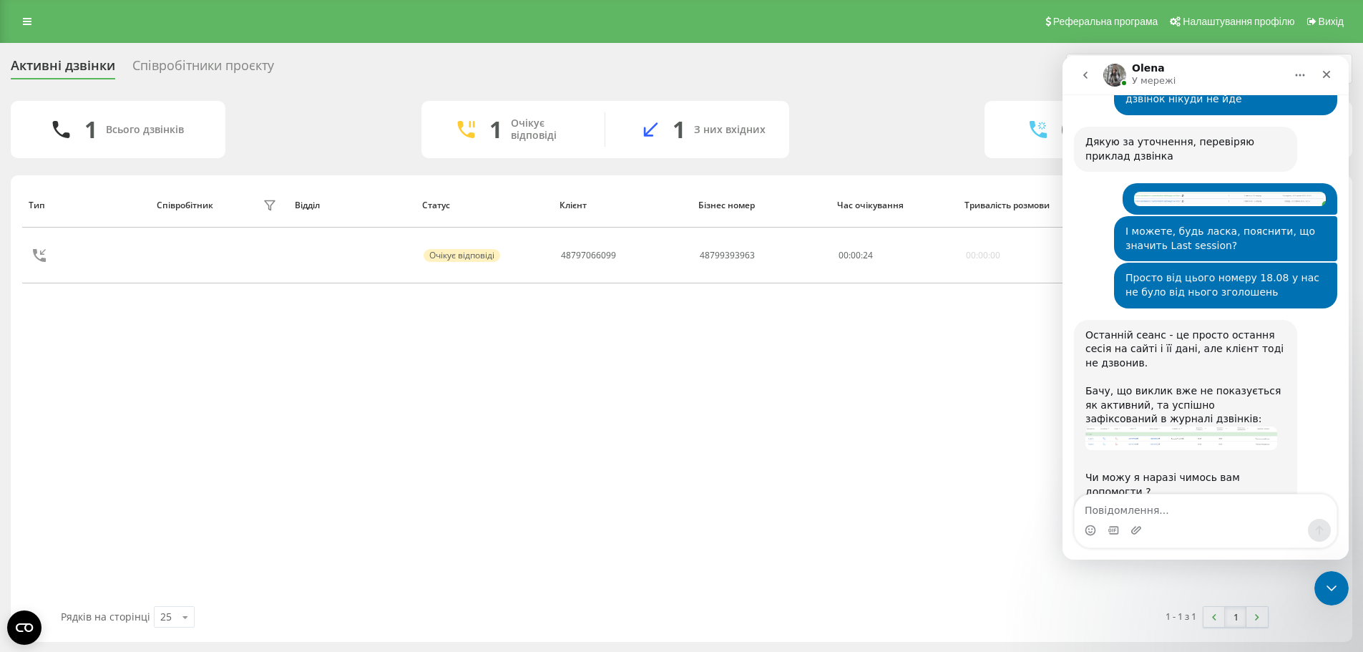
click at [1194, 427] on img "Olena каже…" at bounding box center [1182, 439] width 192 height 24
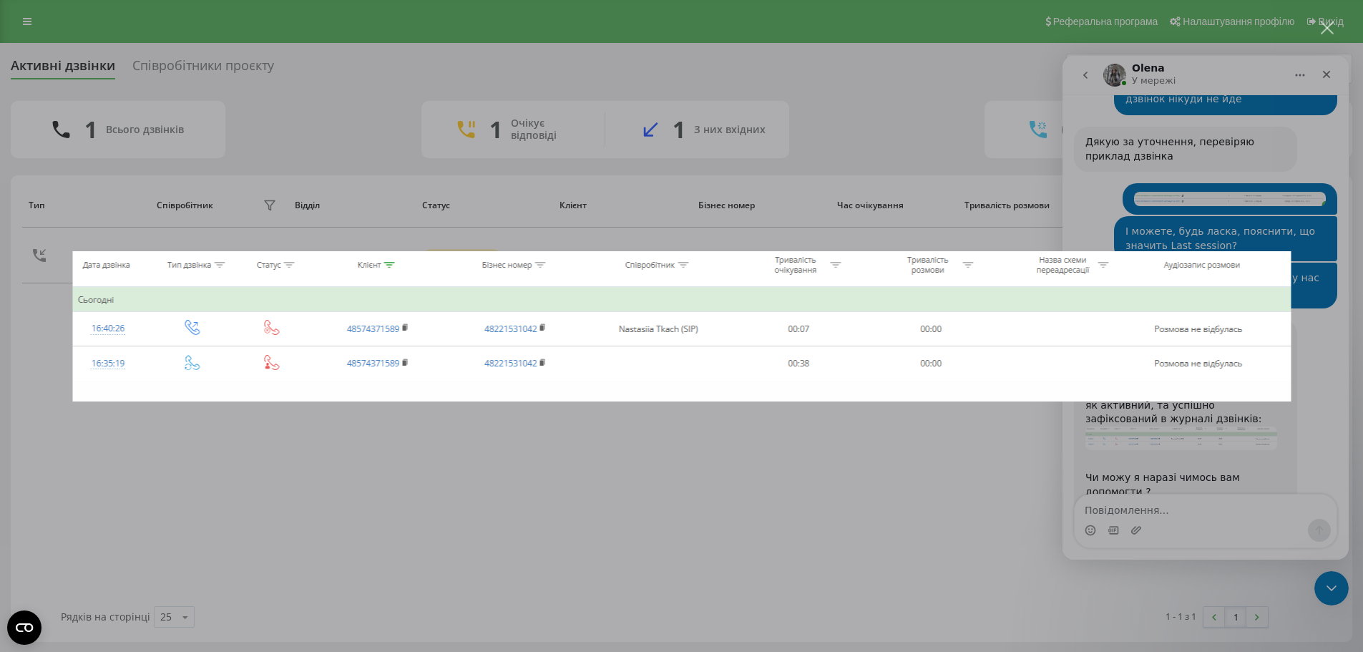
click at [789, 424] on div "Месенджер Intercom" at bounding box center [681, 326] width 1363 height 652
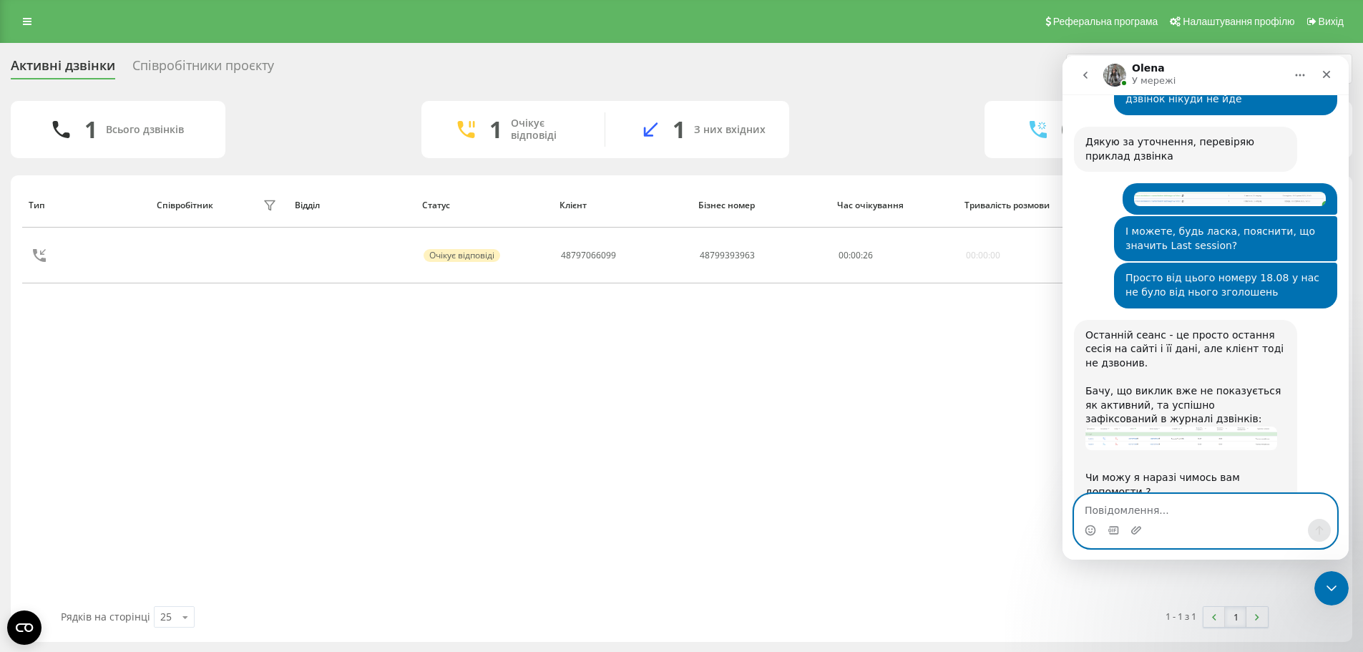
click at [1180, 512] on textarea "Повідомлення..." at bounding box center [1206, 507] width 262 height 24
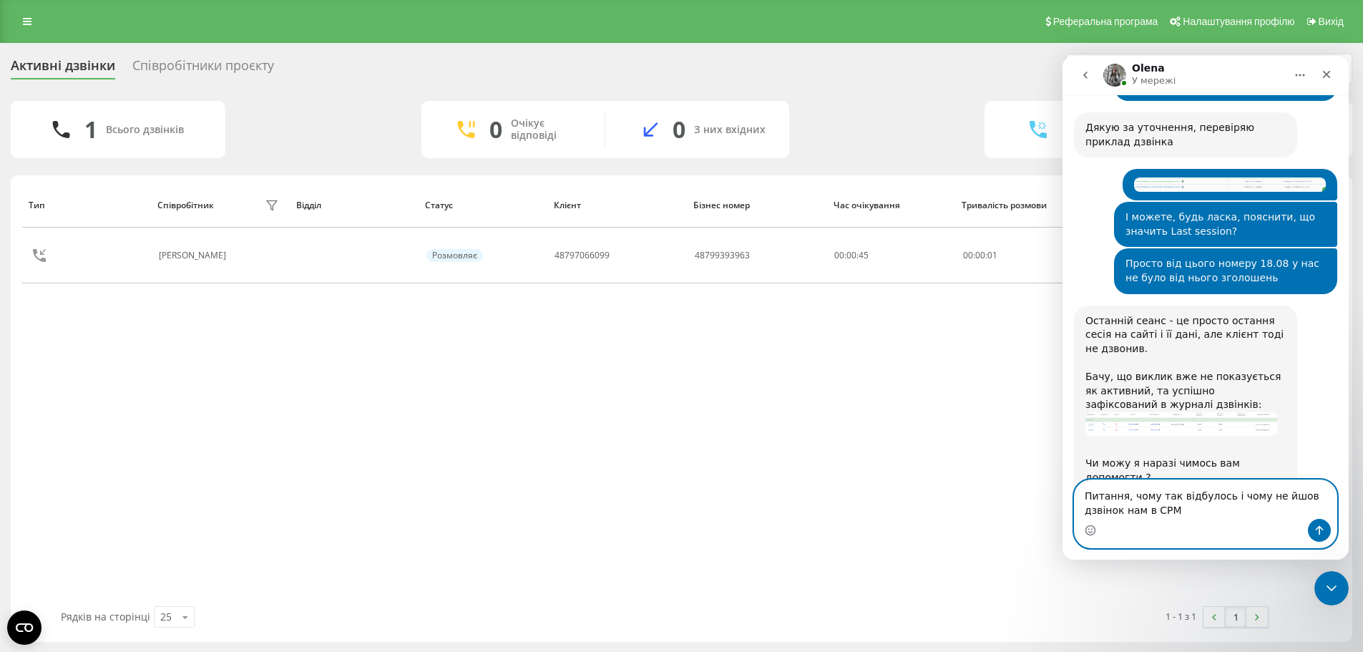
type textarea "Питання, чому так відбулось і чому не йшов дзвінок нам в СРМ"
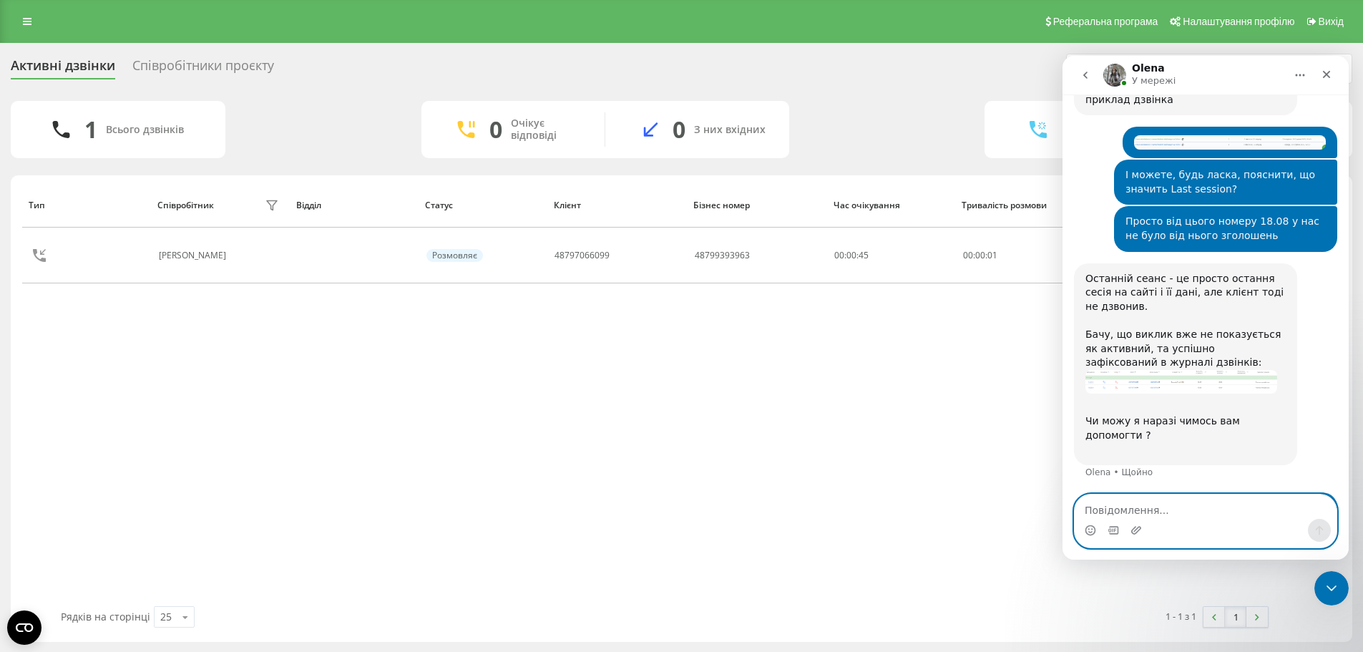
scroll to position [744, 0]
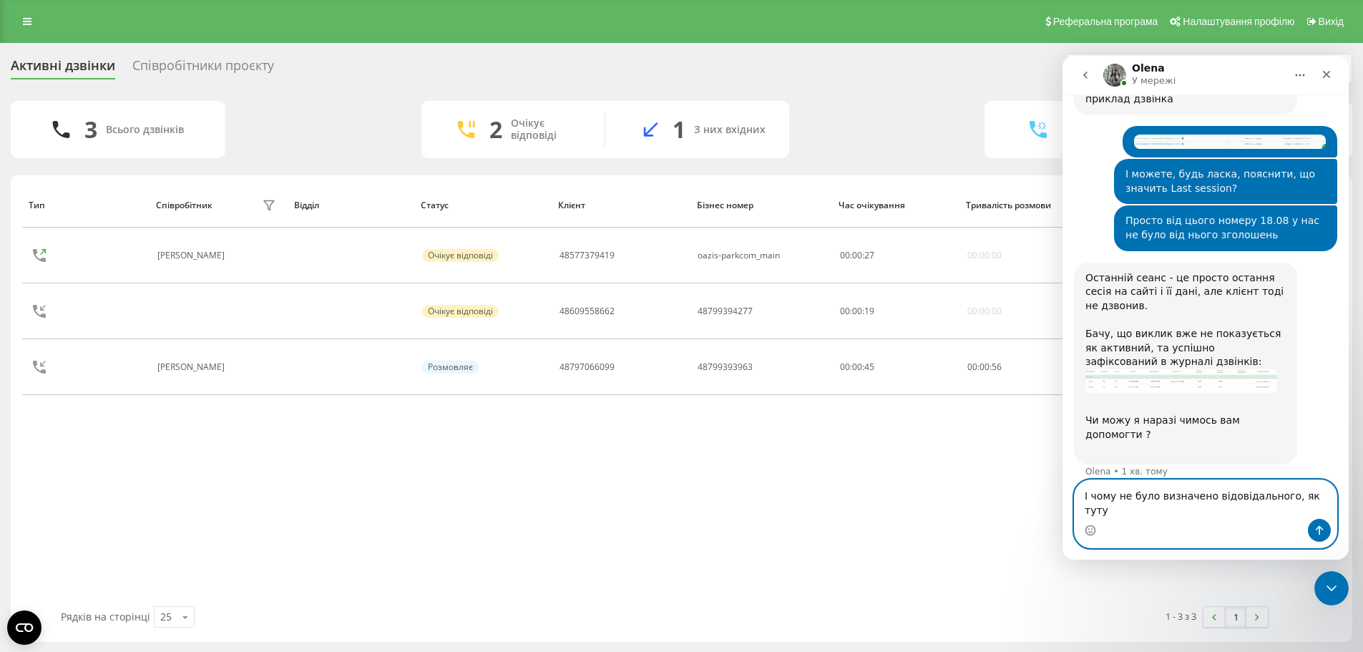
type textarea "І чому не було визначено відовідального, як тут"
paste textarea "Повідомлення..."
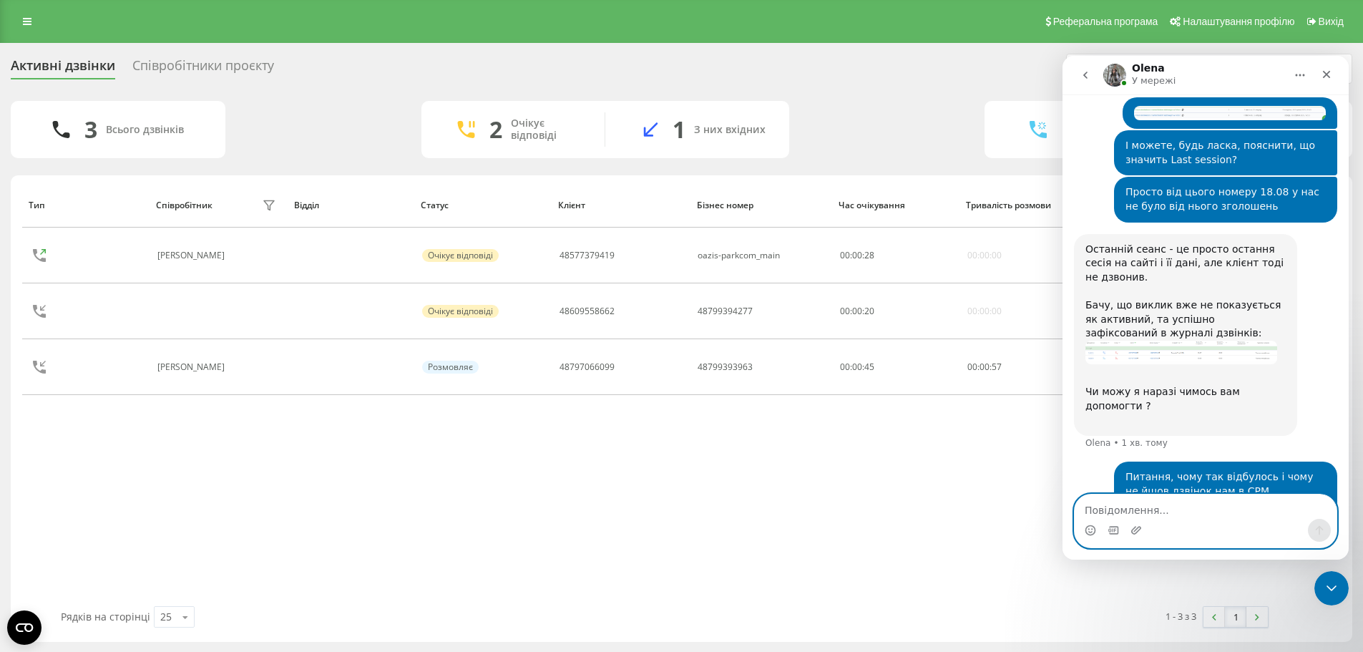
scroll to position [820, 0]
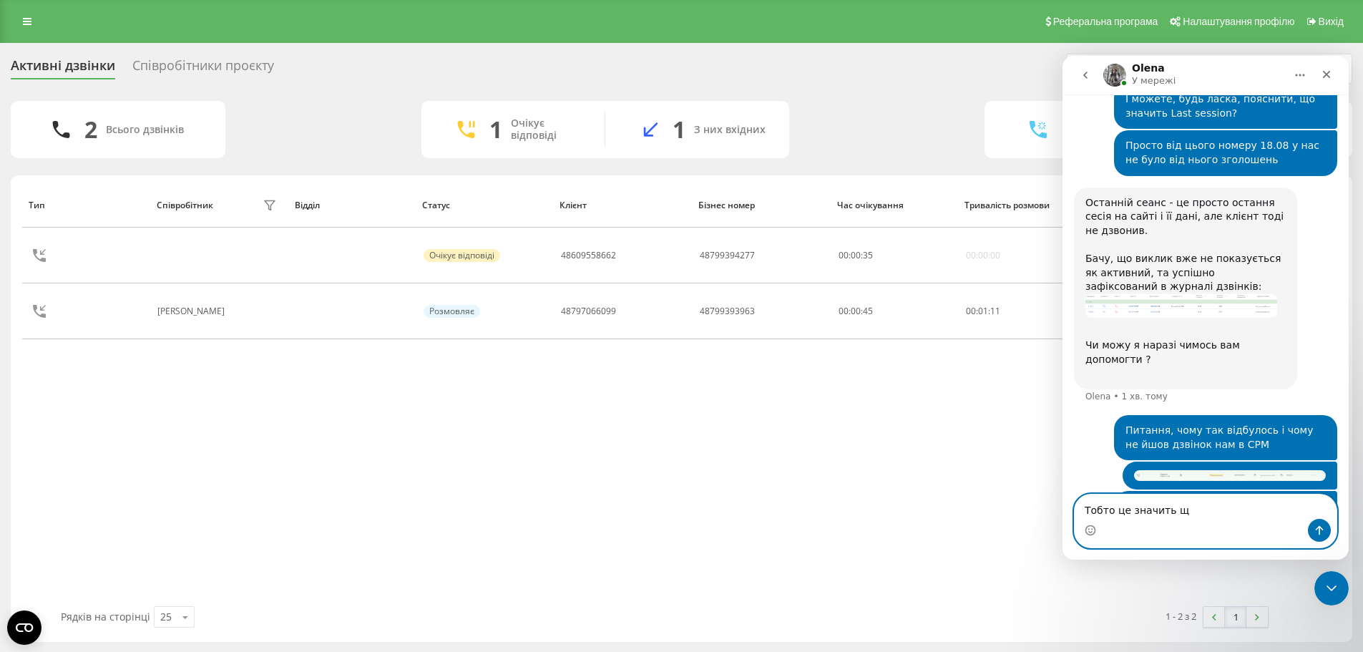
type textarea "Тобто це значить що"
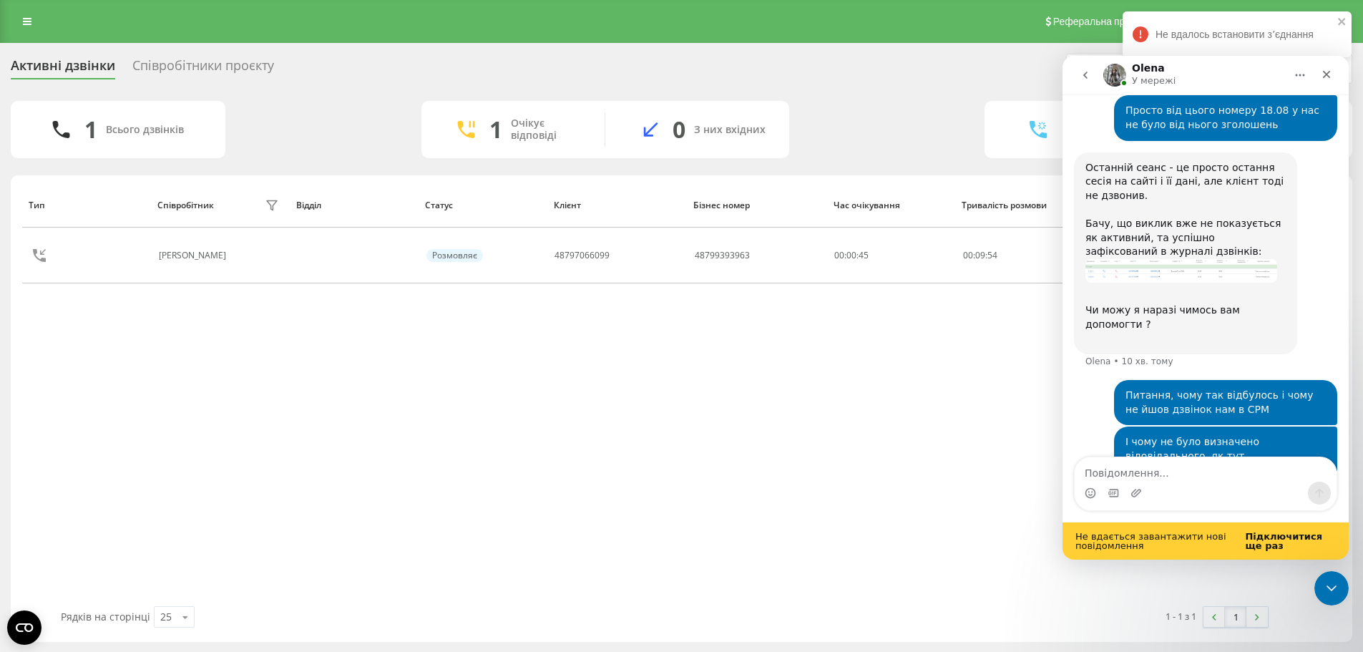
scroll to position [857, 0]
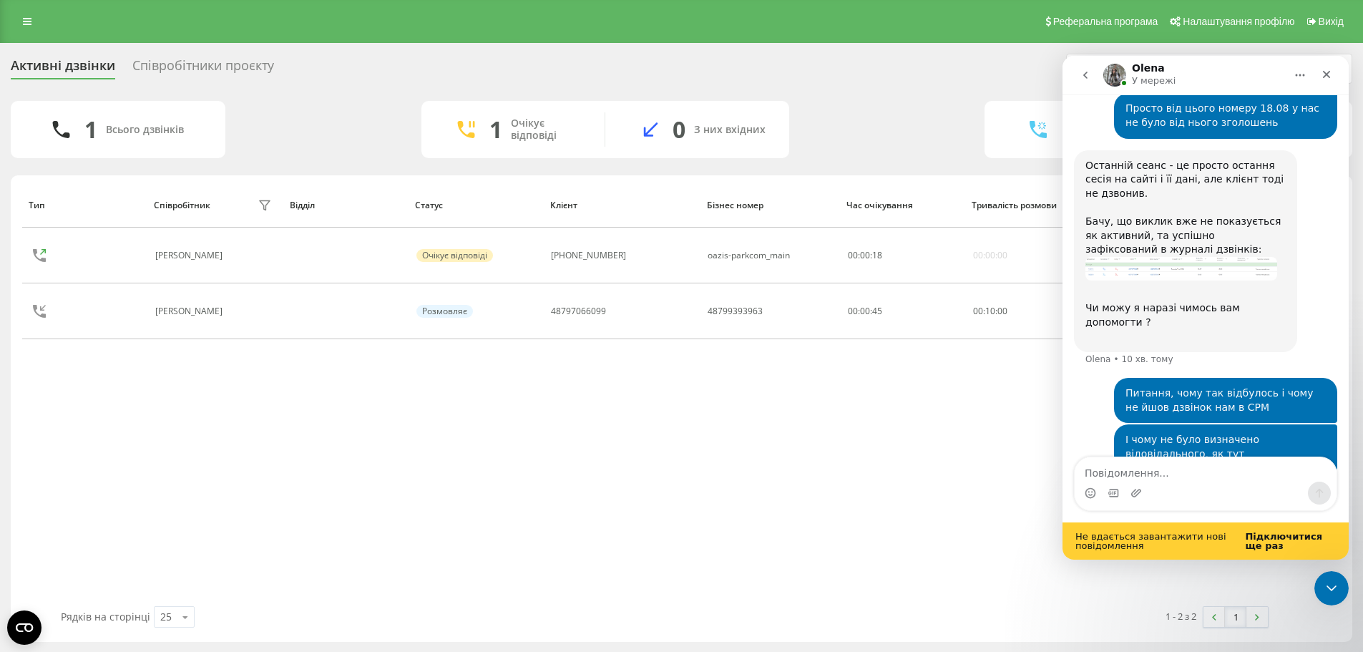
click at [961, 540] on div "Тип Співробітник фільтру Відділ Статус Клієнт Бізнес номер Час очікування Трива…" at bounding box center [681, 395] width 1319 height 424
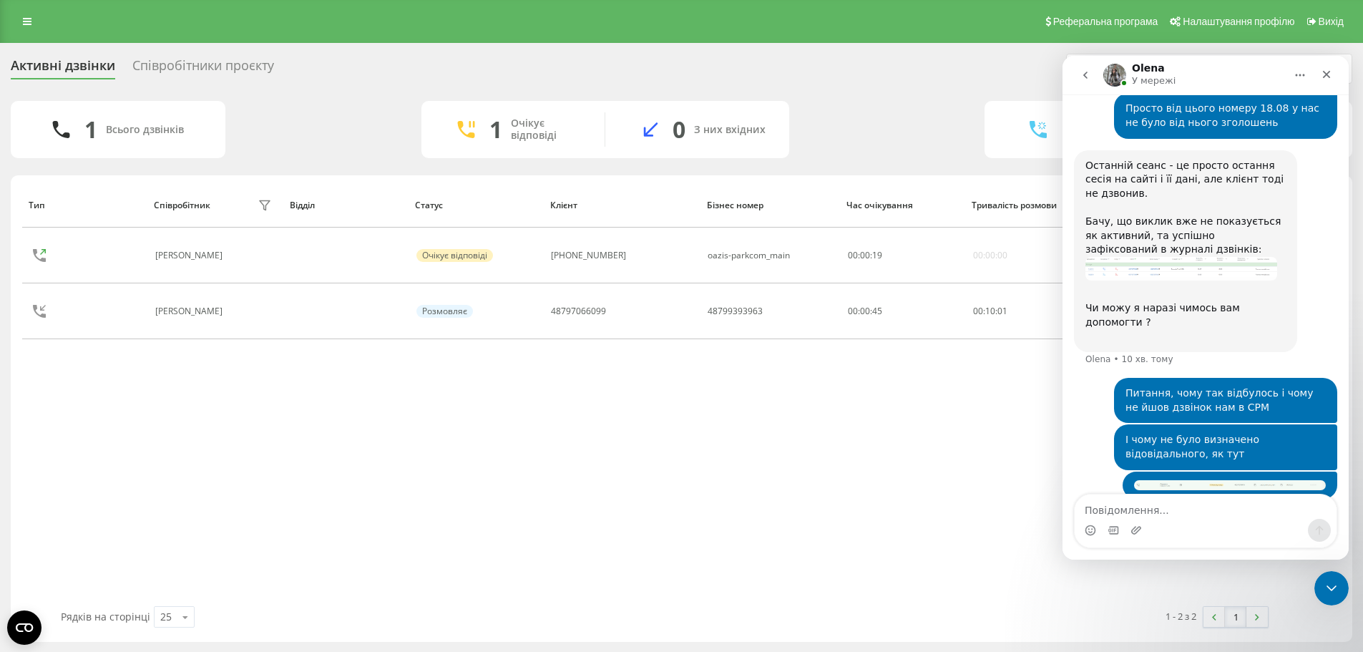
click at [1270, 560] on div "Зв'язок відновлено" at bounding box center [1206, 560] width 286 height 0
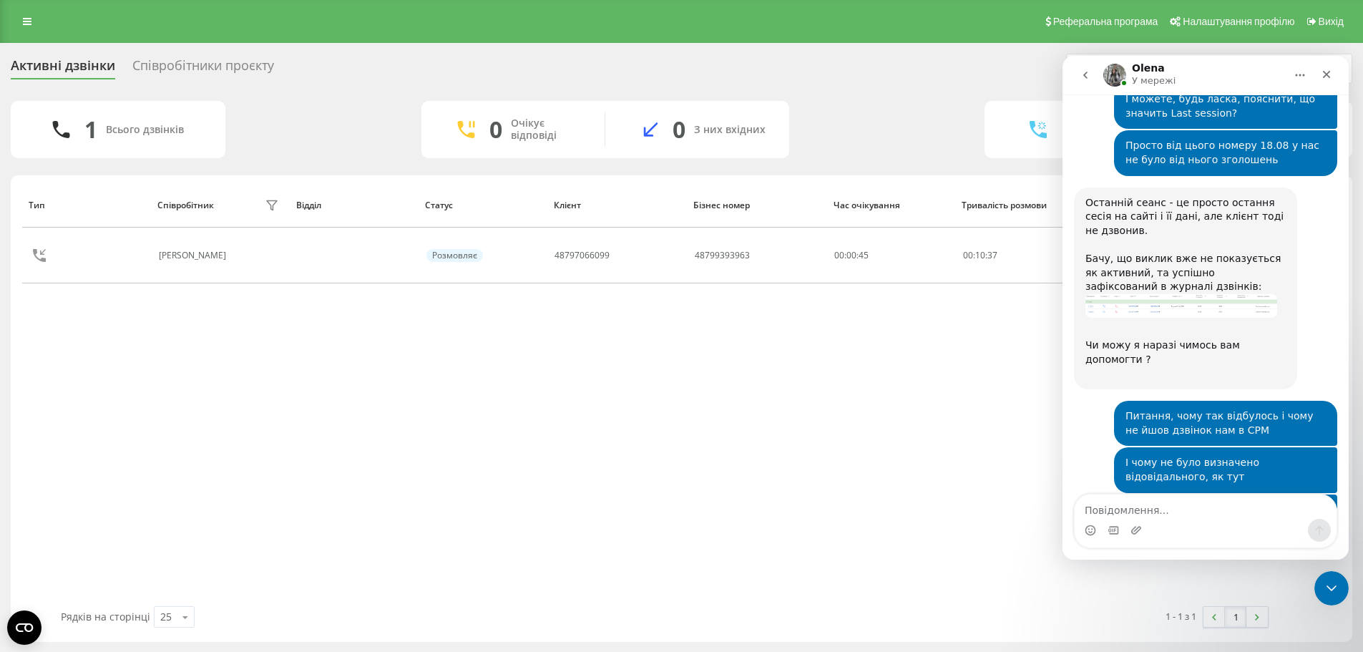
scroll to position [905, 0]
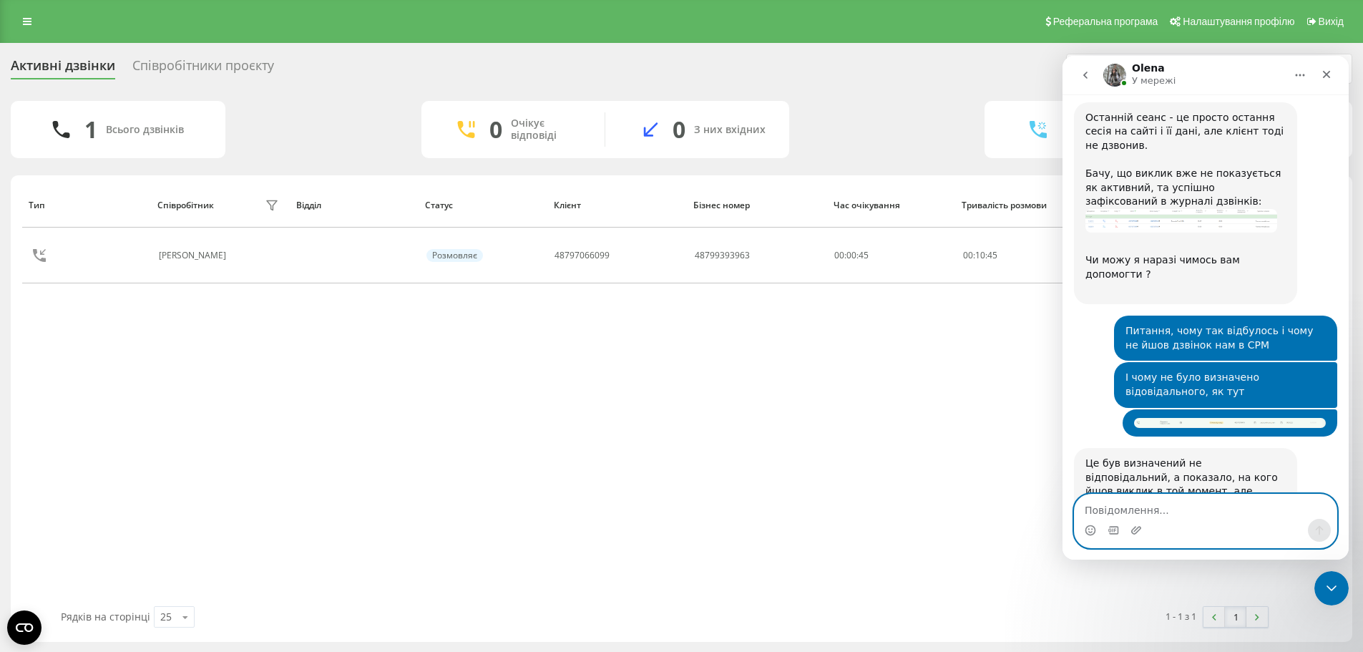
click at [1197, 507] on textarea "Повідомлення..." at bounding box center [1206, 507] width 262 height 24
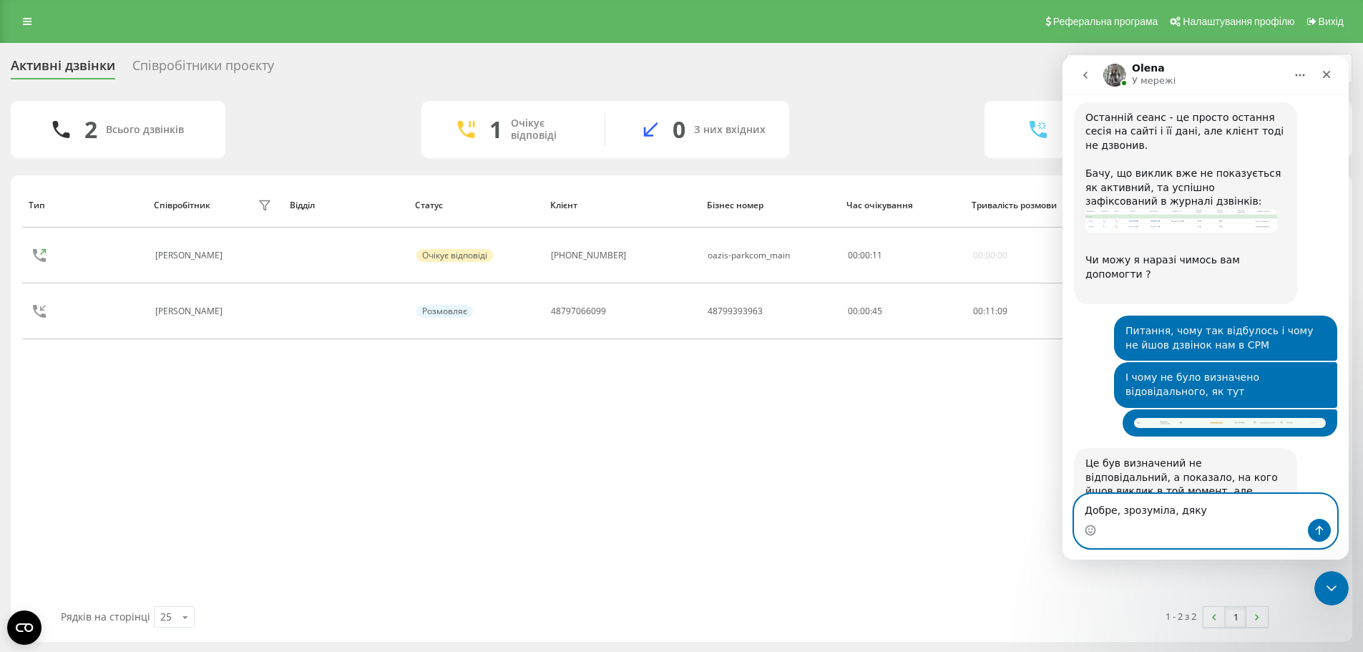
type textarea "Добре, зрозуміла, дякую"
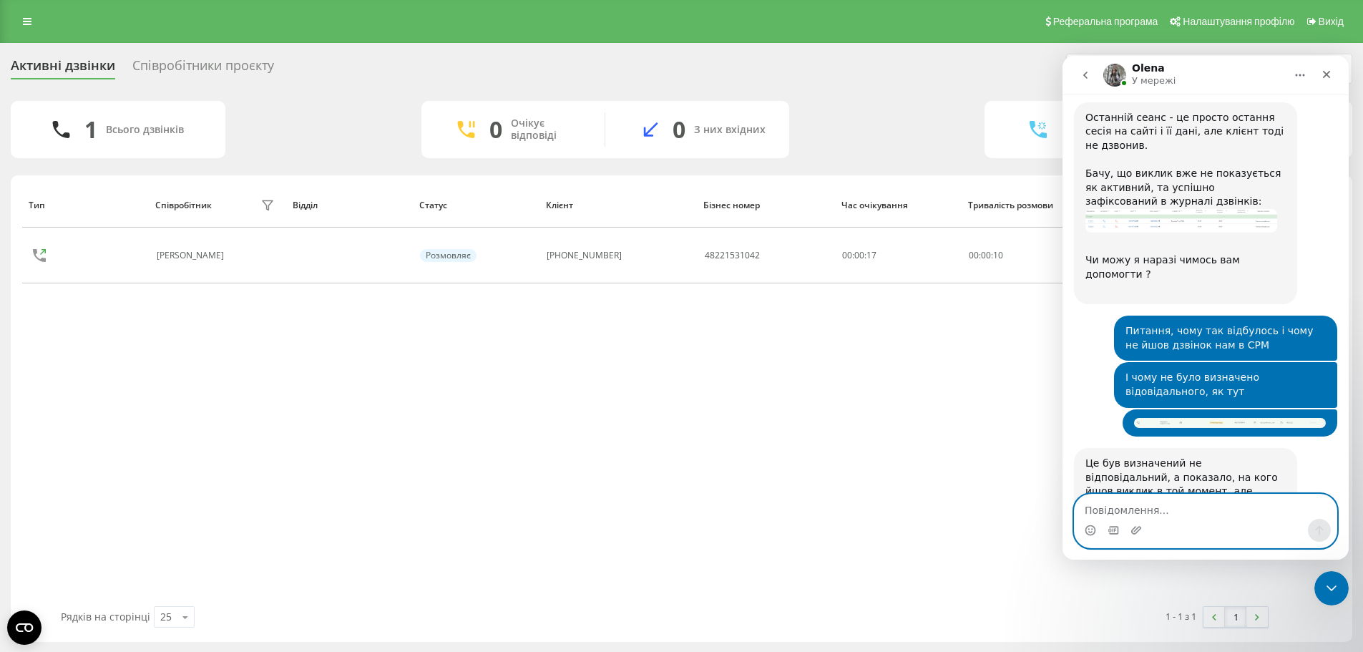
scroll to position [947, 0]
